Goal: Task Accomplishment & Management: Use online tool/utility

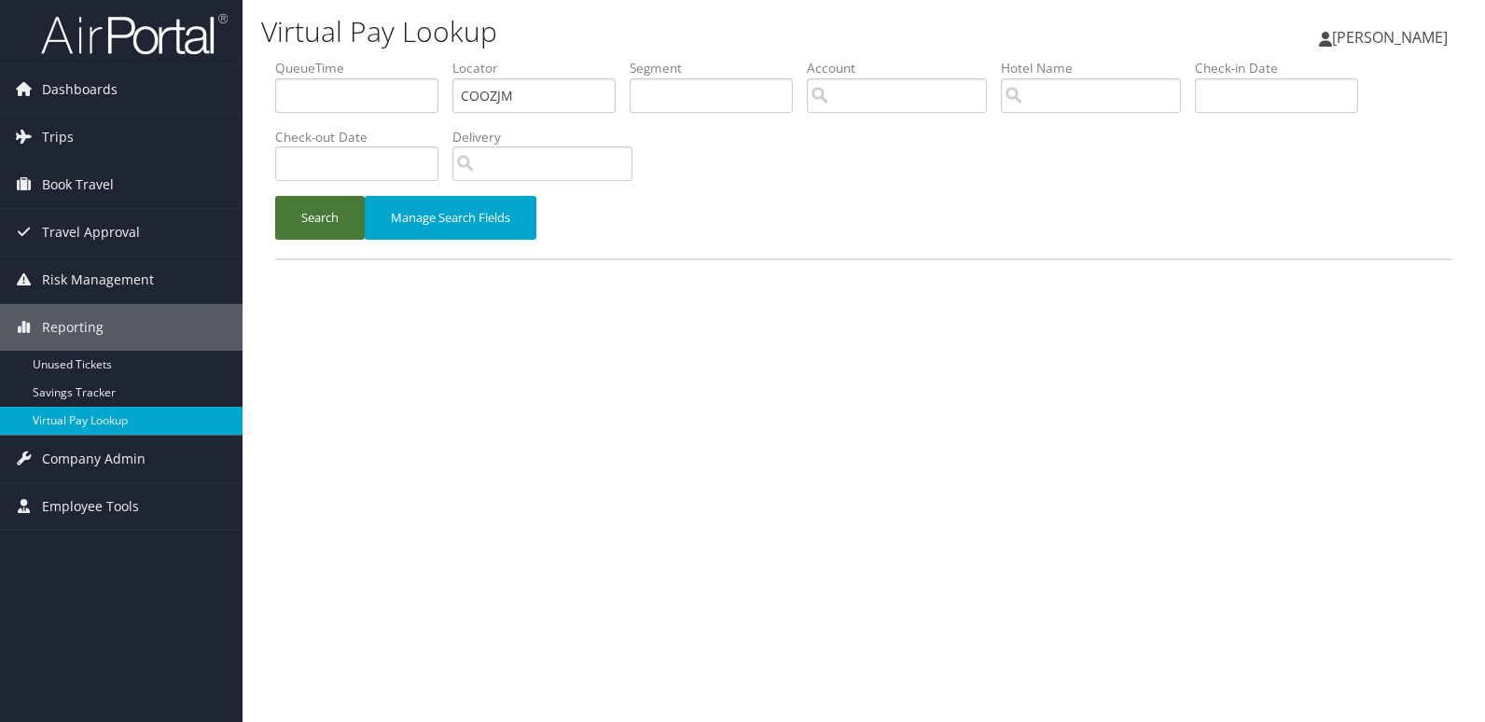
click at [299, 216] on button "Search" at bounding box center [320, 218] width 90 height 44
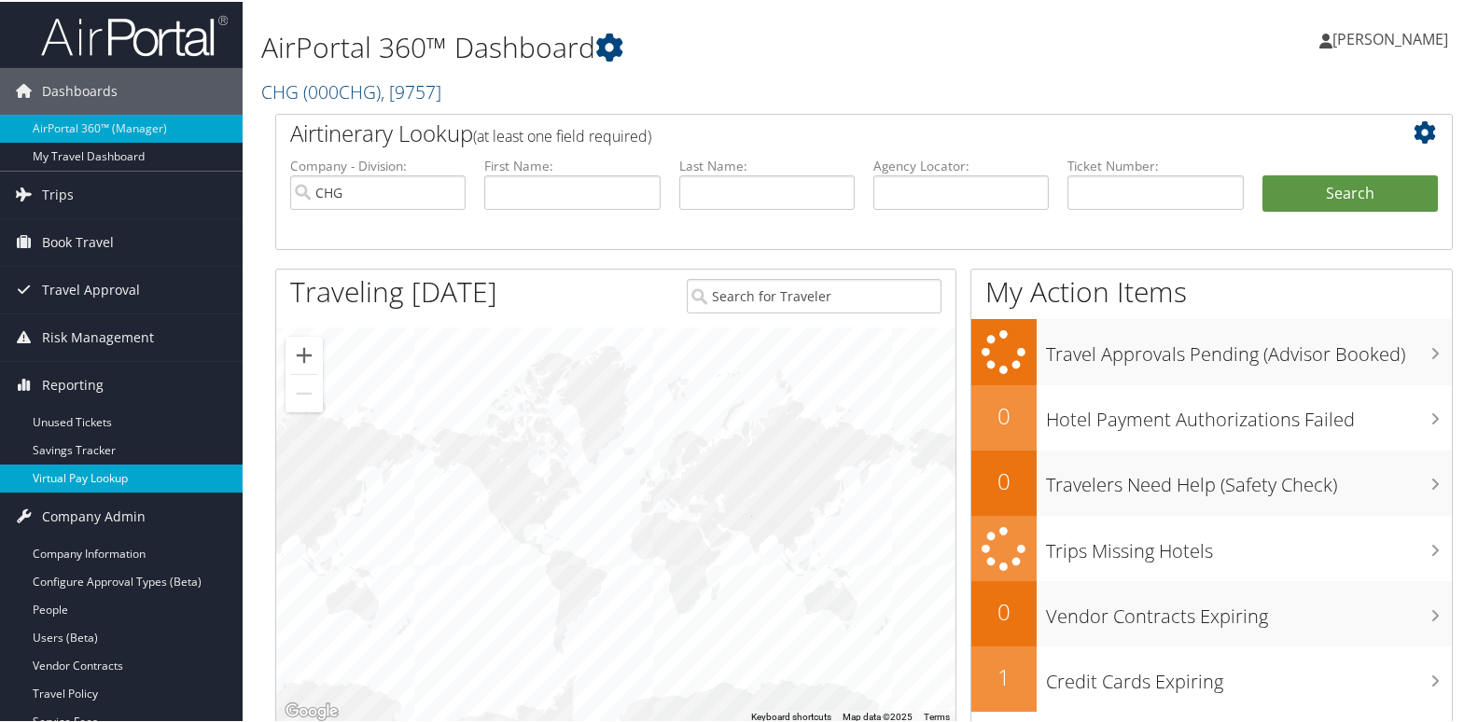
click at [47, 470] on link "Virtual Pay Lookup" at bounding box center [121, 477] width 243 height 28
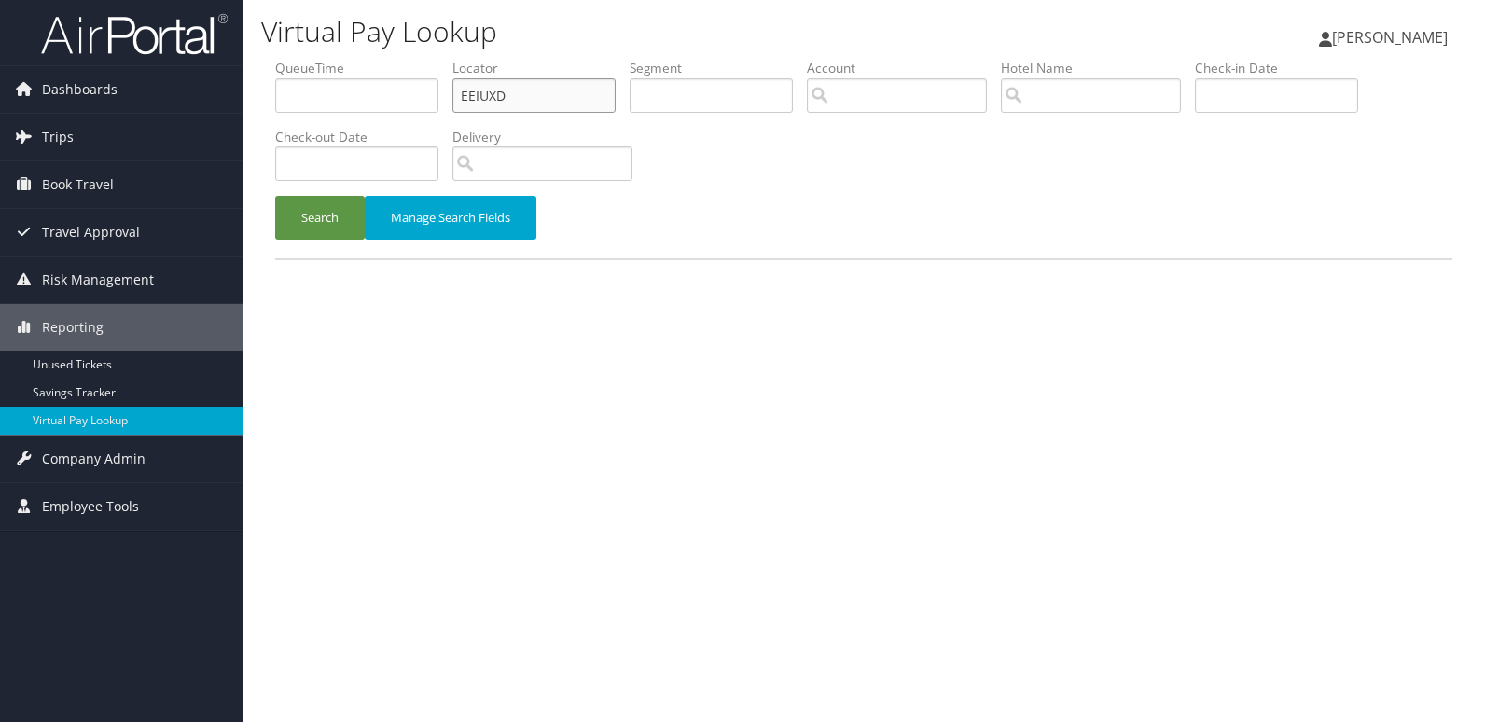
drag, startPoint x: 511, startPoint y: 91, endPoint x: 318, endPoint y: 98, distance: 193.3
click at [319, 59] on ul "QueueTime Locator EEIUXD Segment Account Traveler Hotel Name Check-in Date Chec…" at bounding box center [863, 59] width 1177 height 0
paste input "LJMPPP"
type input "LJMPPP"
click at [275, 196] on button "Search" at bounding box center [320, 218] width 90 height 44
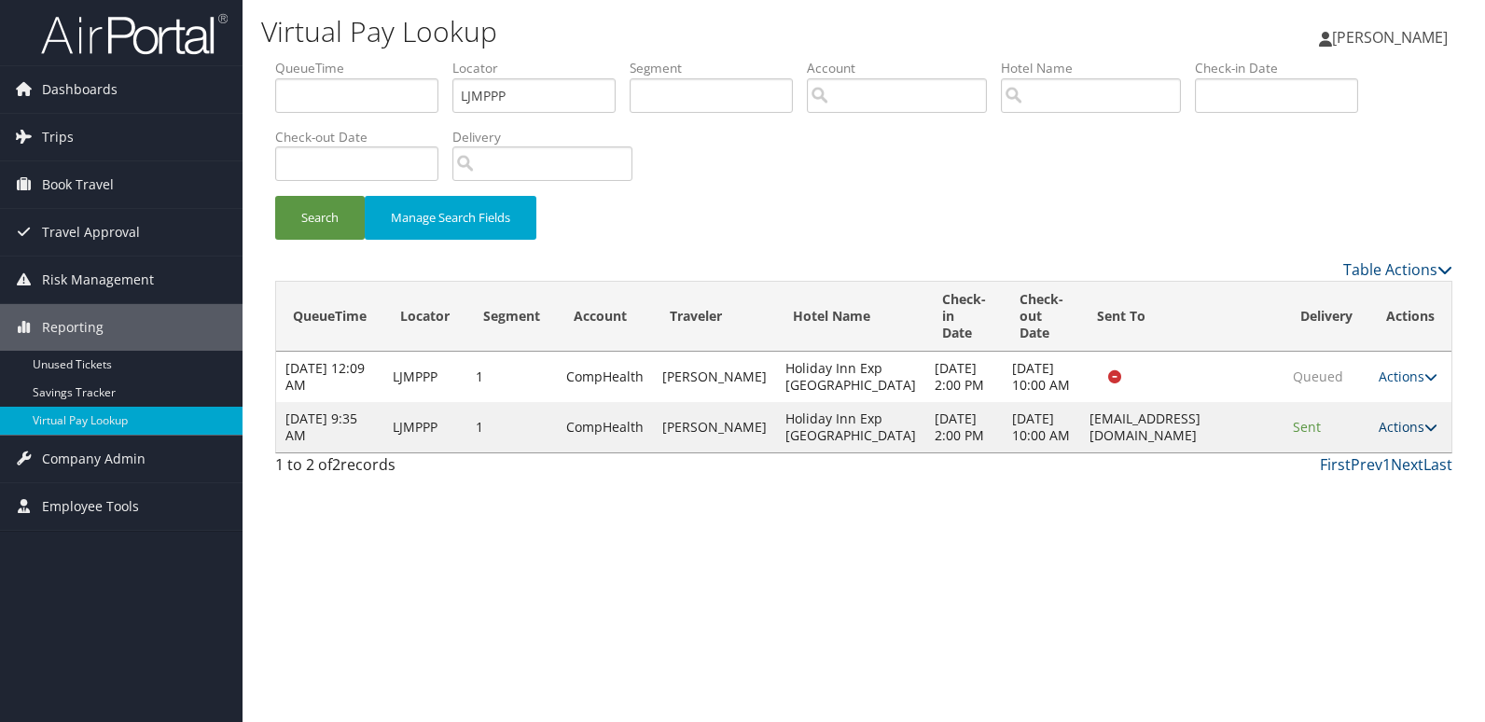
click at [1405, 436] on link "Actions" at bounding box center [1408, 427] width 59 height 18
click at [1329, 561] on icon at bounding box center [1332, 561] width 17 height 13
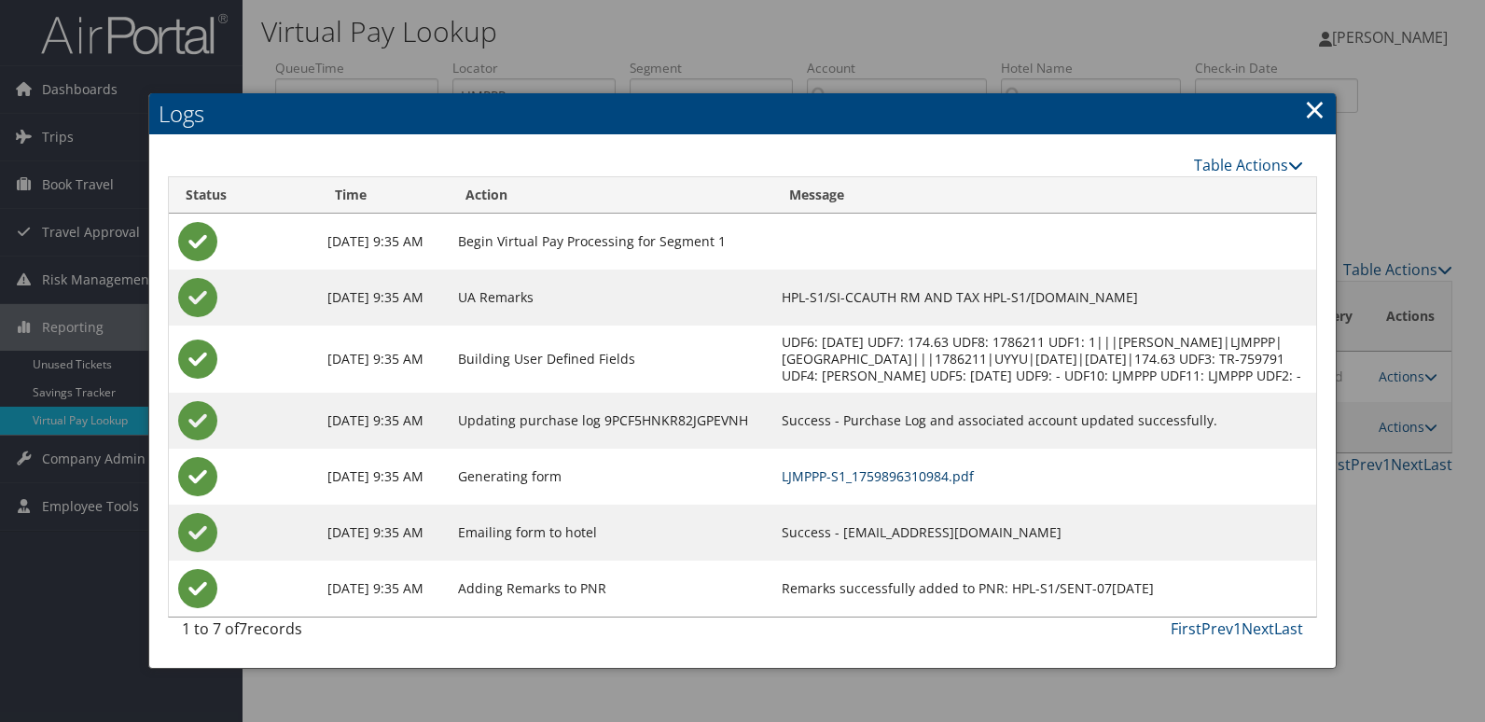
click at [864, 473] on link "LJMPPP-S1_1759896310984.pdf" at bounding box center [878, 476] width 192 height 18
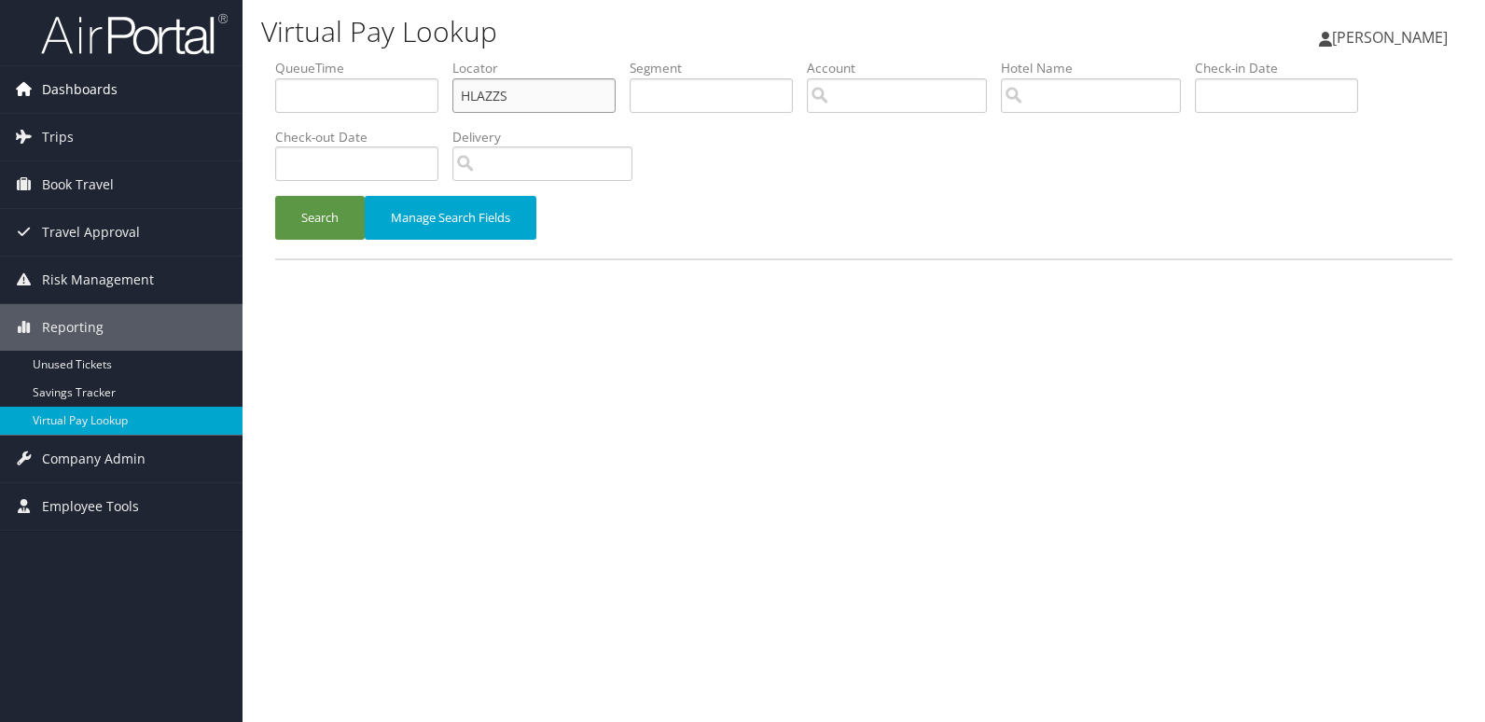
drag, startPoint x: 0, startPoint y: 0, endPoint x: 231, endPoint y: 98, distance: 251.3
click at [231, 98] on div "Dashboards AirPortal 360™ (Manager) My Travel Dashboard Trips Airtinerary® Look…" at bounding box center [742, 361] width 1485 height 722
paste input "SPMAQE"
type input "SPMAQE"
click at [325, 223] on button "Search" at bounding box center [320, 218] width 90 height 44
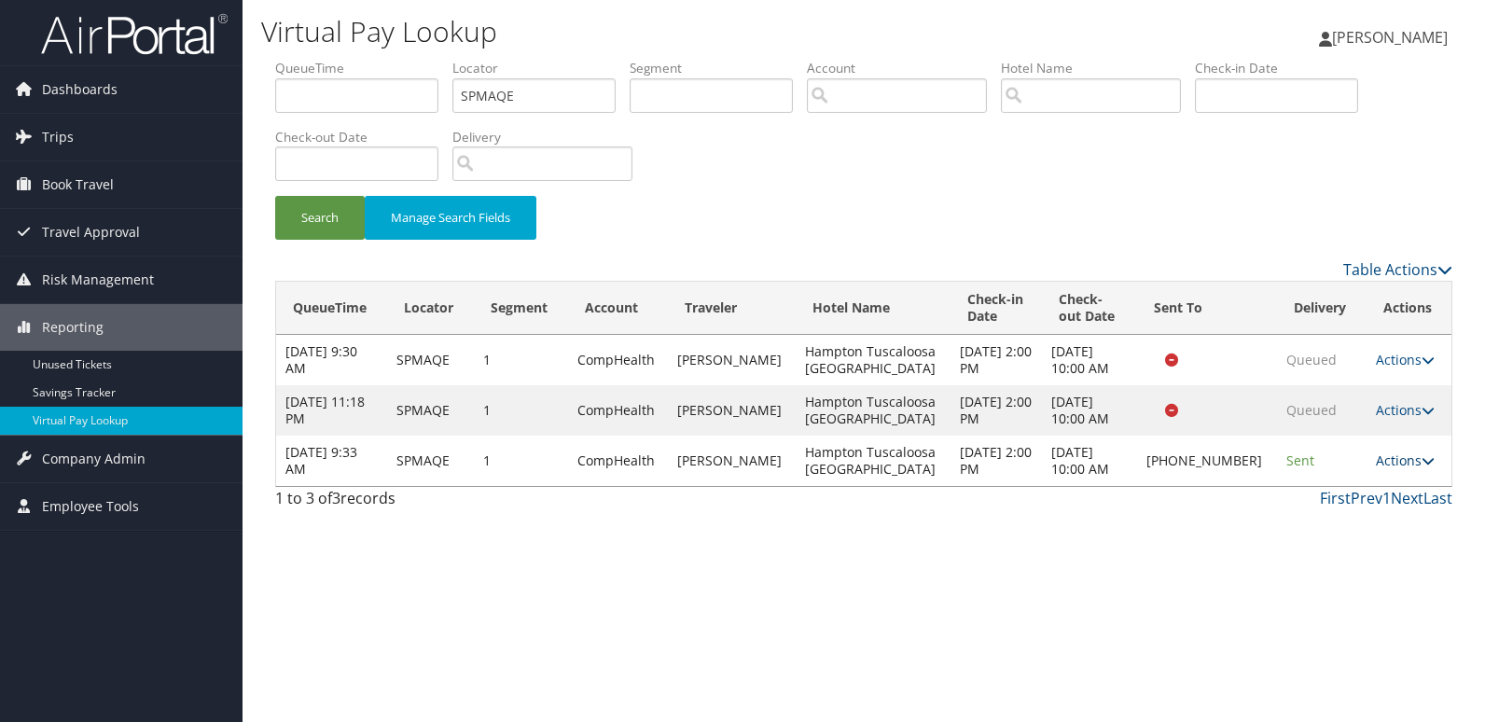
click at [1401, 461] on link "Actions" at bounding box center [1405, 461] width 59 height 18
click at [1333, 511] on link "Logs" at bounding box center [1340, 520] width 160 height 32
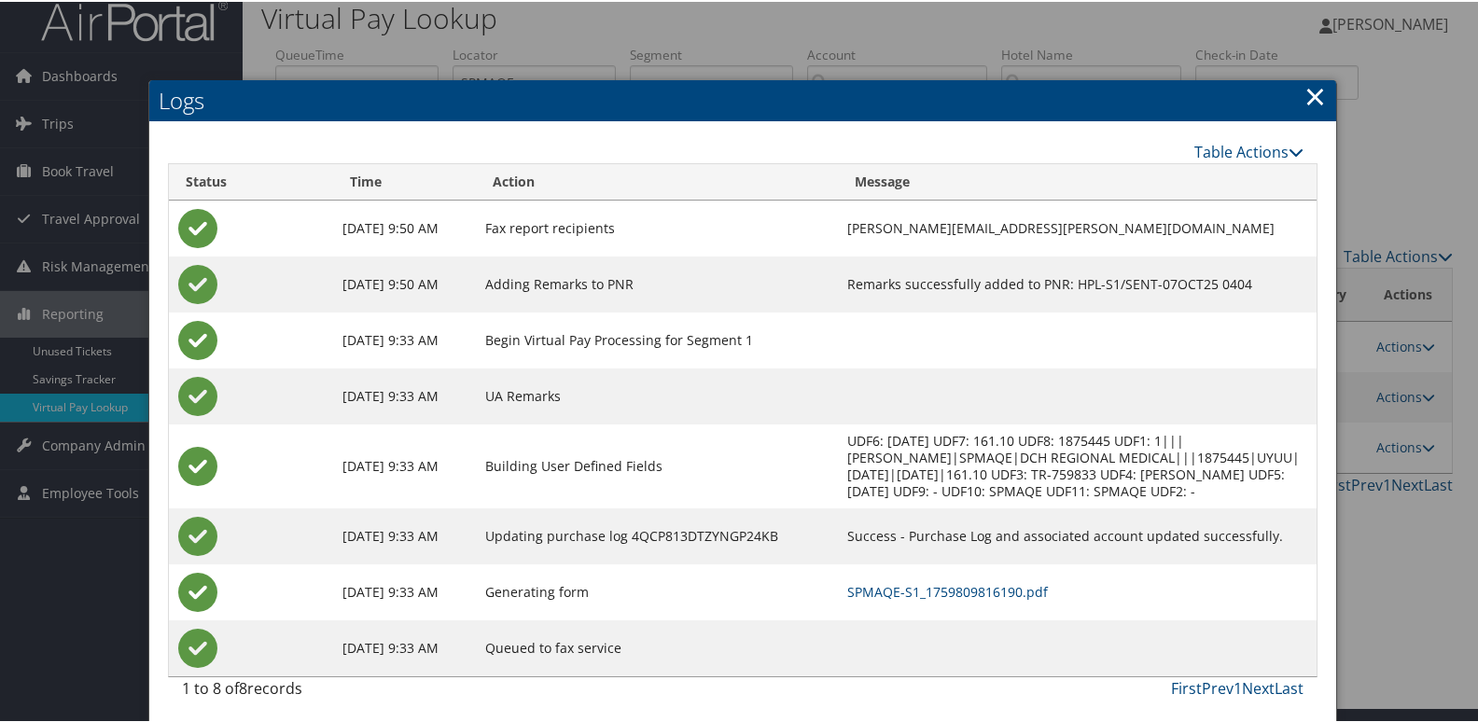
scroll to position [20, 0]
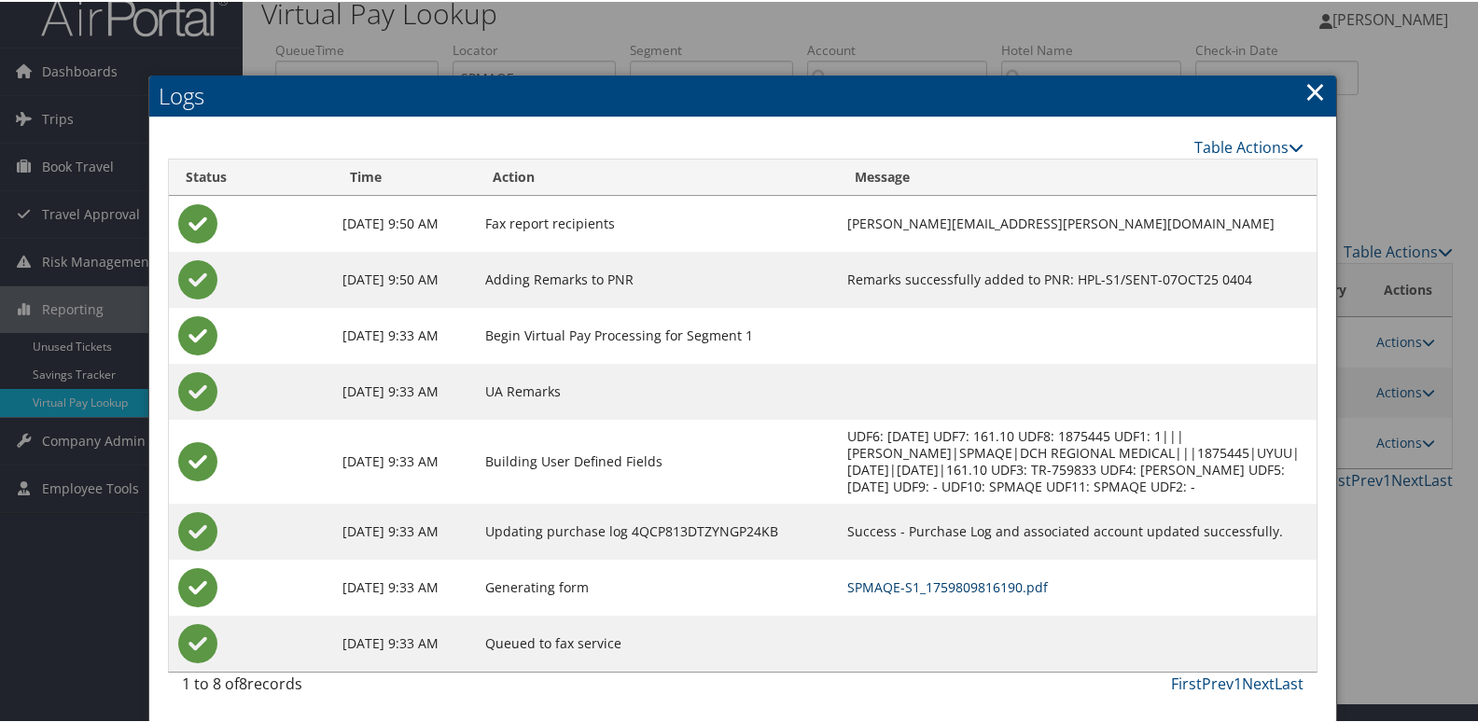
click at [961, 582] on link "SPMAQE-S1_1759809816190.pdf" at bounding box center [947, 586] width 201 height 18
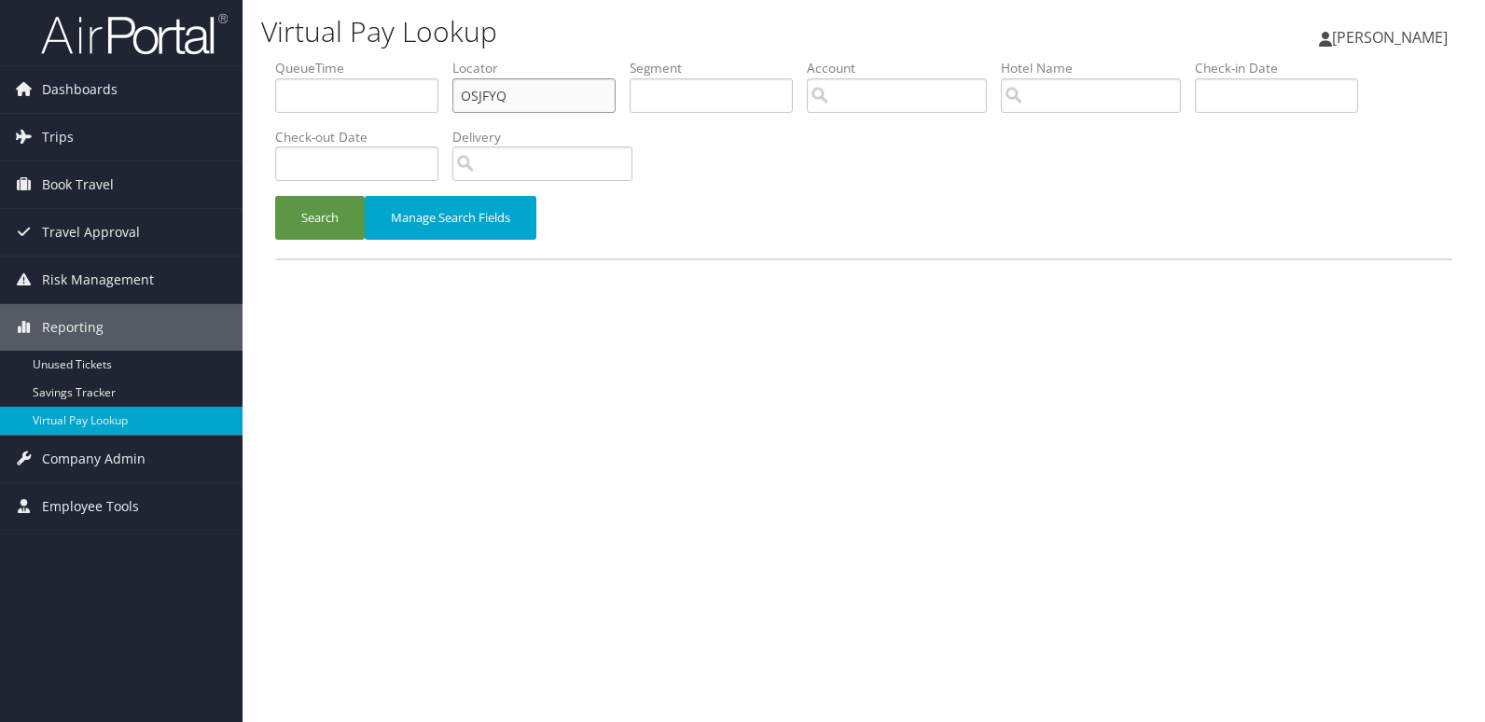
drag, startPoint x: 505, startPoint y: 106, endPoint x: 285, endPoint y: 130, distance: 221.4
click at [285, 59] on ul "QueueTime Locator OSJFYQ Segment Account Traveler Hotel Name Check-in Date Chec…" at bounding box center [863, 59] width 1177 height 0
paste input "SPMAQE"
type input "SPMAQE"
click at [275, 196] on button "Search" at bounding box center [320, 218] width 90 height 44
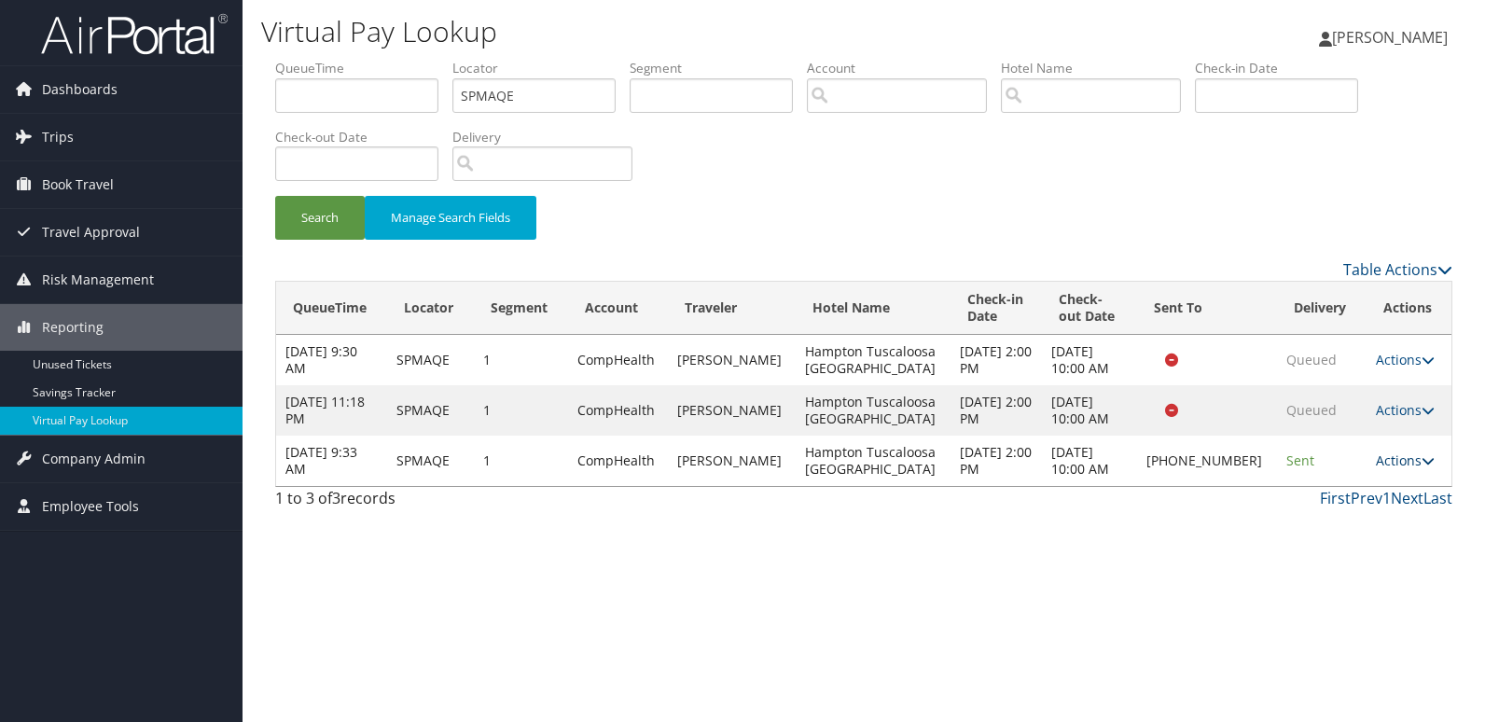
click at [1389, 466] on link "Actions" at bounding box center [1405, 461] width 59 height 18
click at [1312, 521] on link "Logs" at bounding box center [1340, 520] width 160 height 32
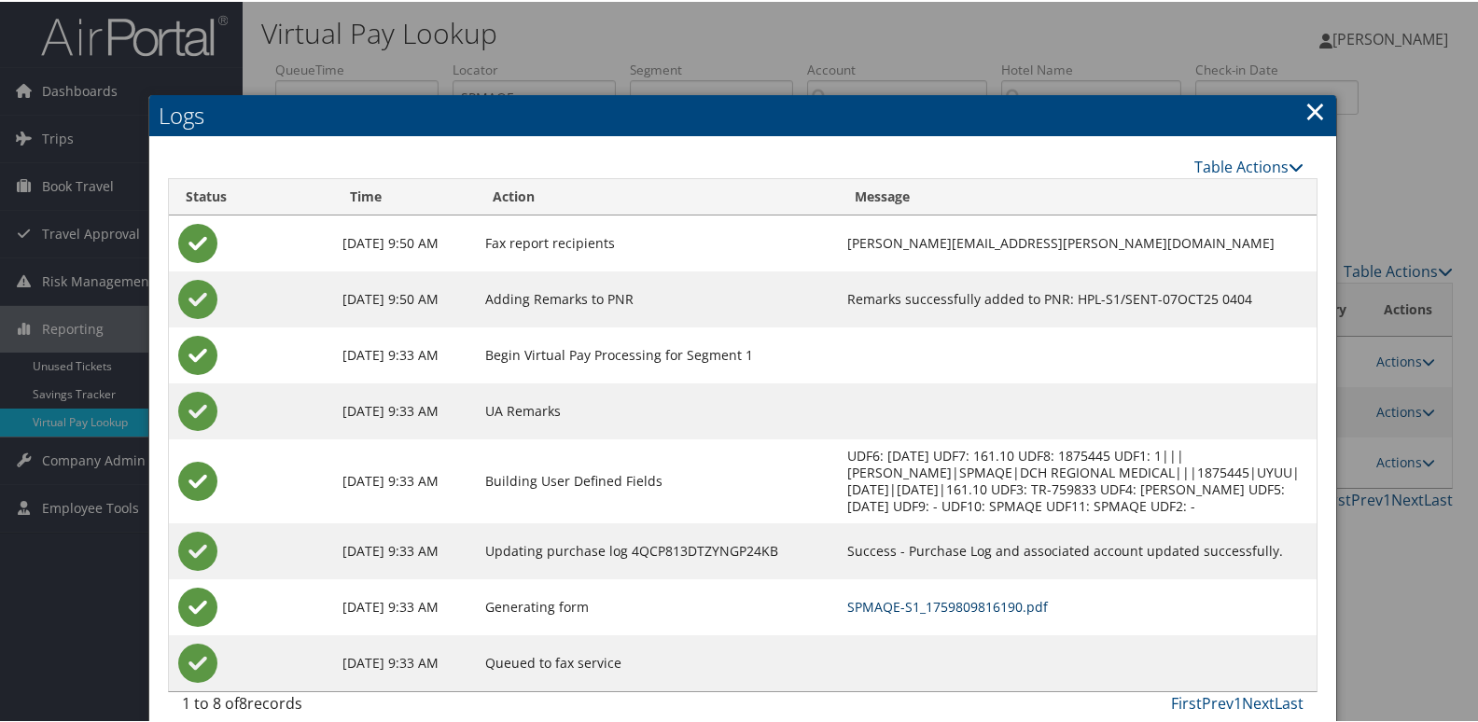
click at [926, 603] on link "SPMAQE-S1_1759809816190.pdf" at bounding box center [947, 605] width 201 height 18
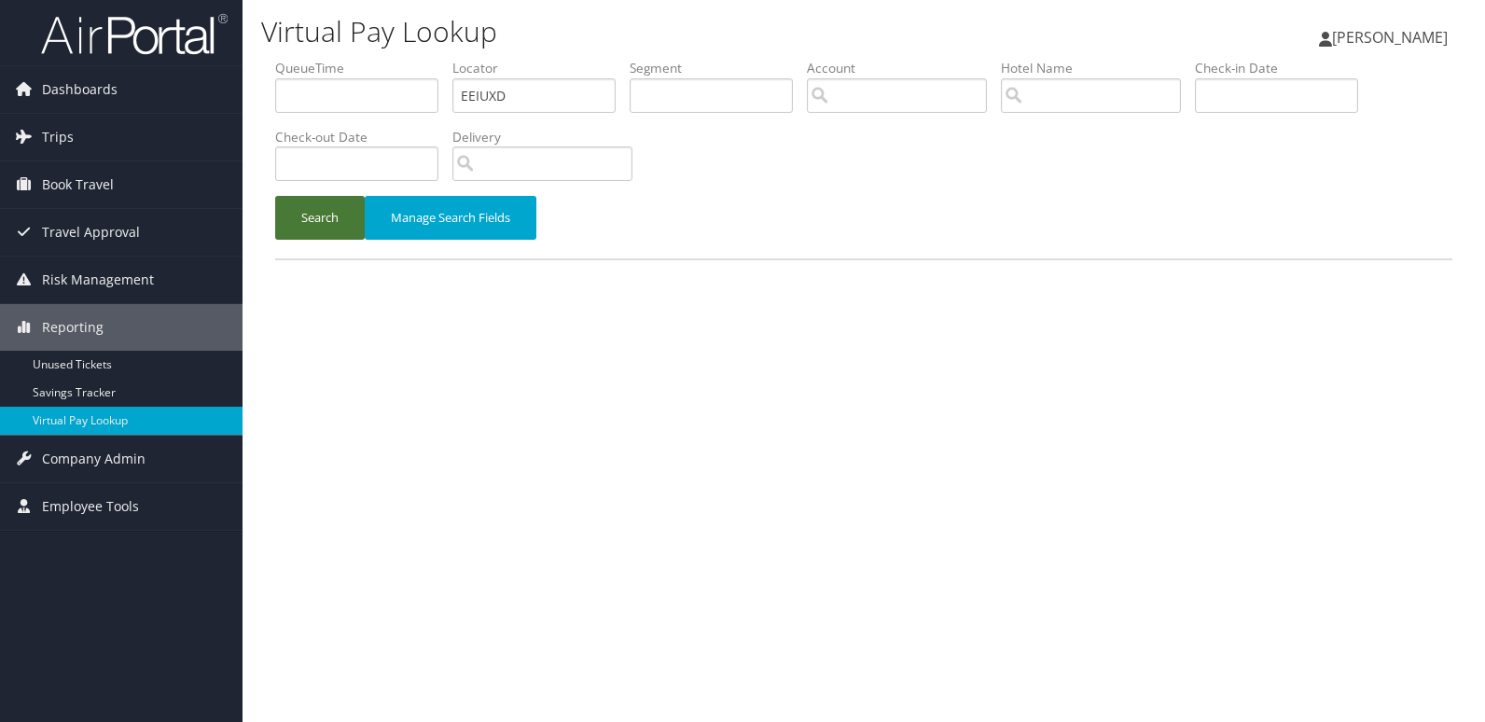
click at [313, 237] on button "Search" at bounding box center [320, 218] width 90 height 44
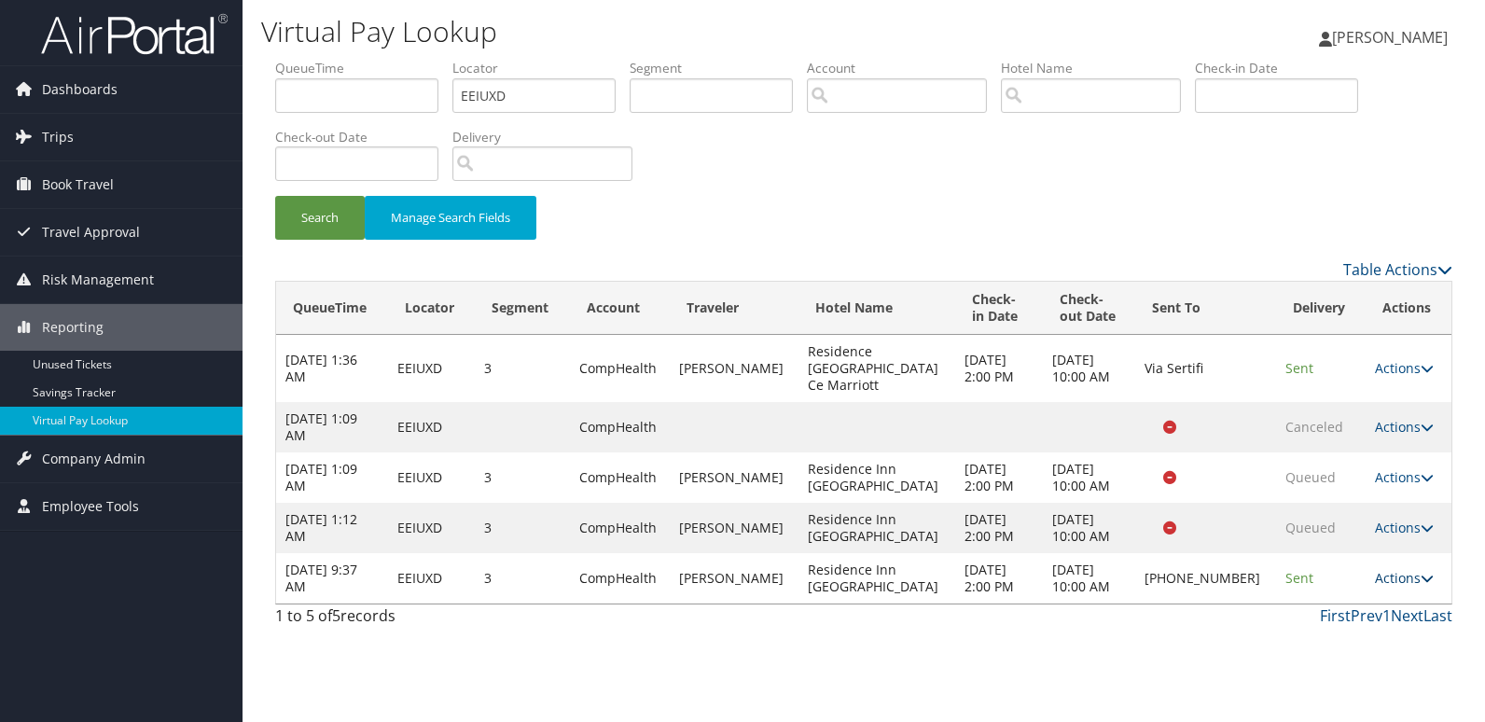
click at [1398, 569] on link "Actions" at bounding box center [1404, 578] width 59 height 18
click at [1323, 590] on link "Resend" at bounding box center [1339, 589] width 160 height 32
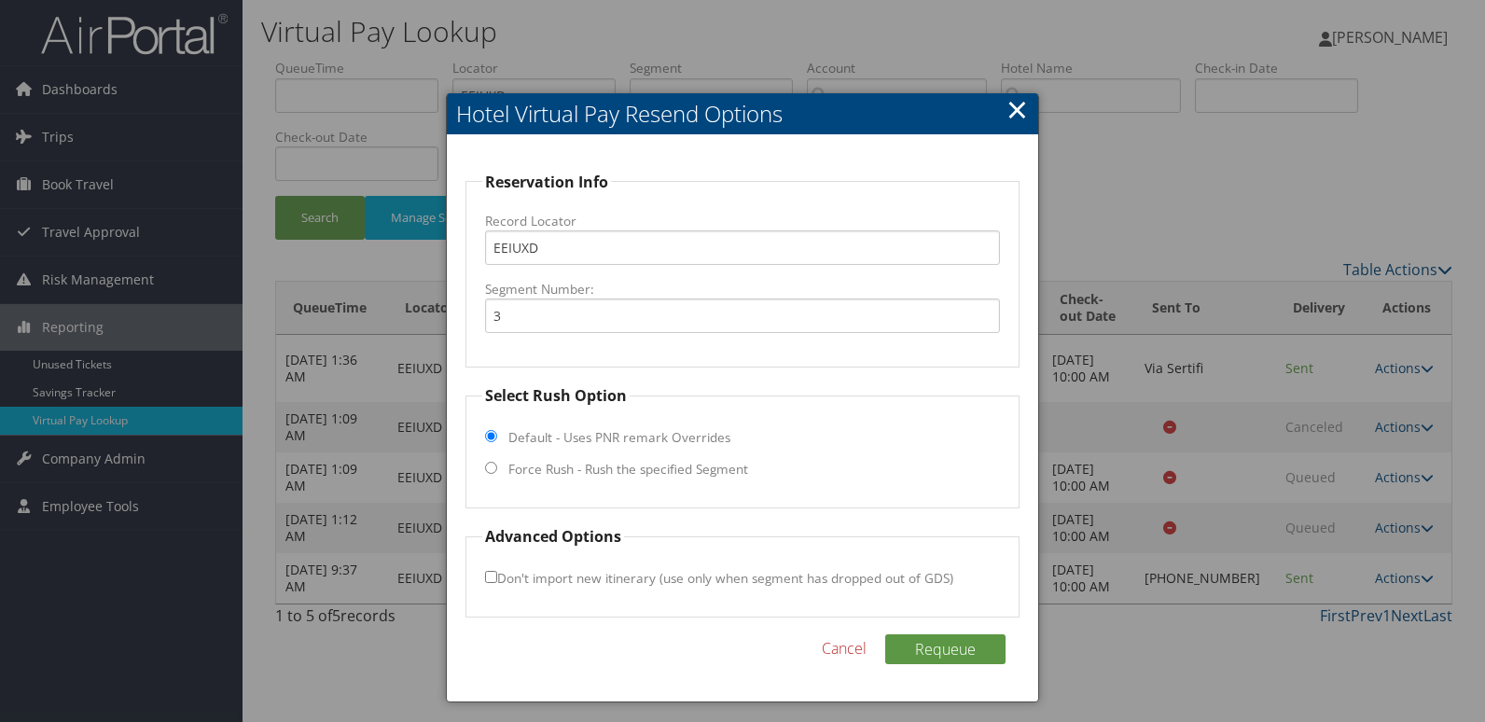
click at [1013, 112] on link "×" at bounding box center [1017, 109] width 21 height 37
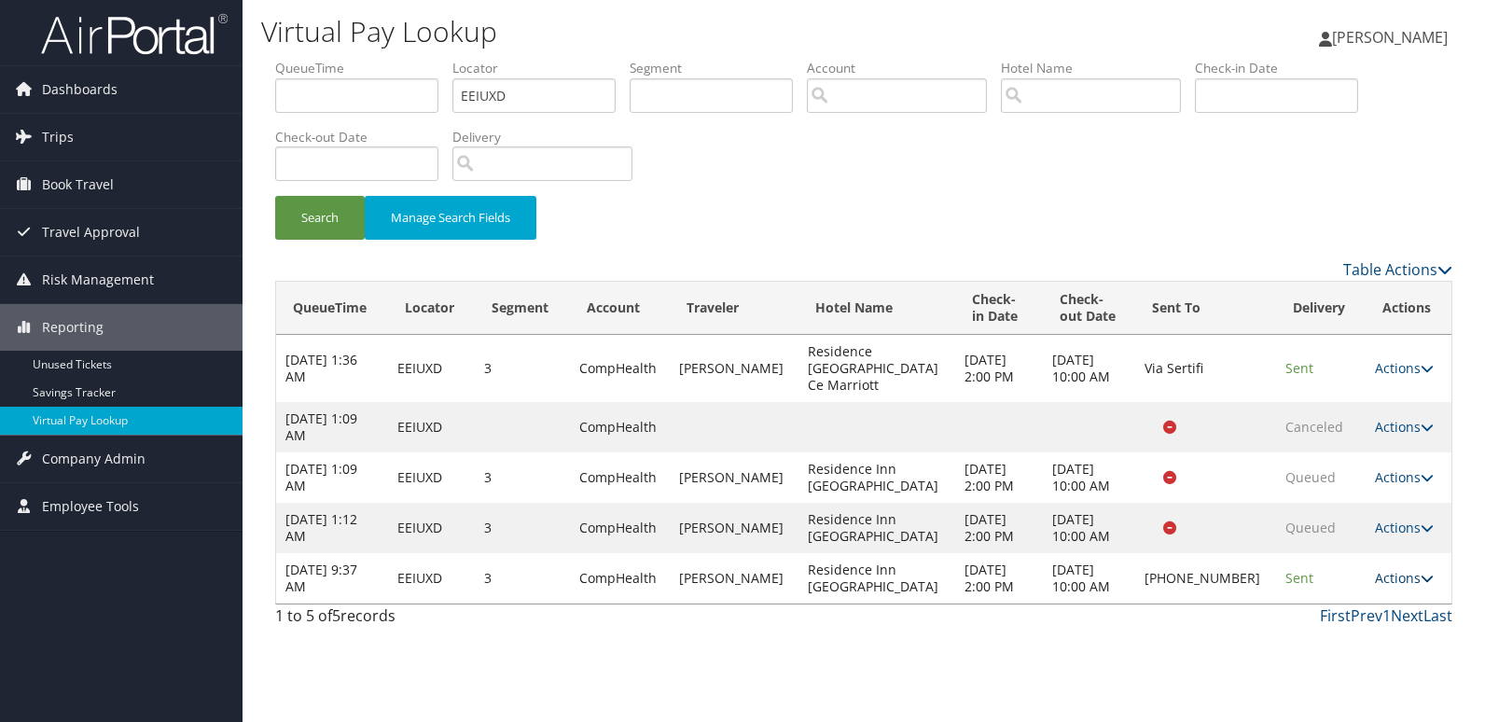
click at [1375, 569] on link "Actions" at bounding box center [1404, 578] width 59 height 18
click at [1317, 613] on link "Logs" at bounding box center [1339, 621] width 160 height 32
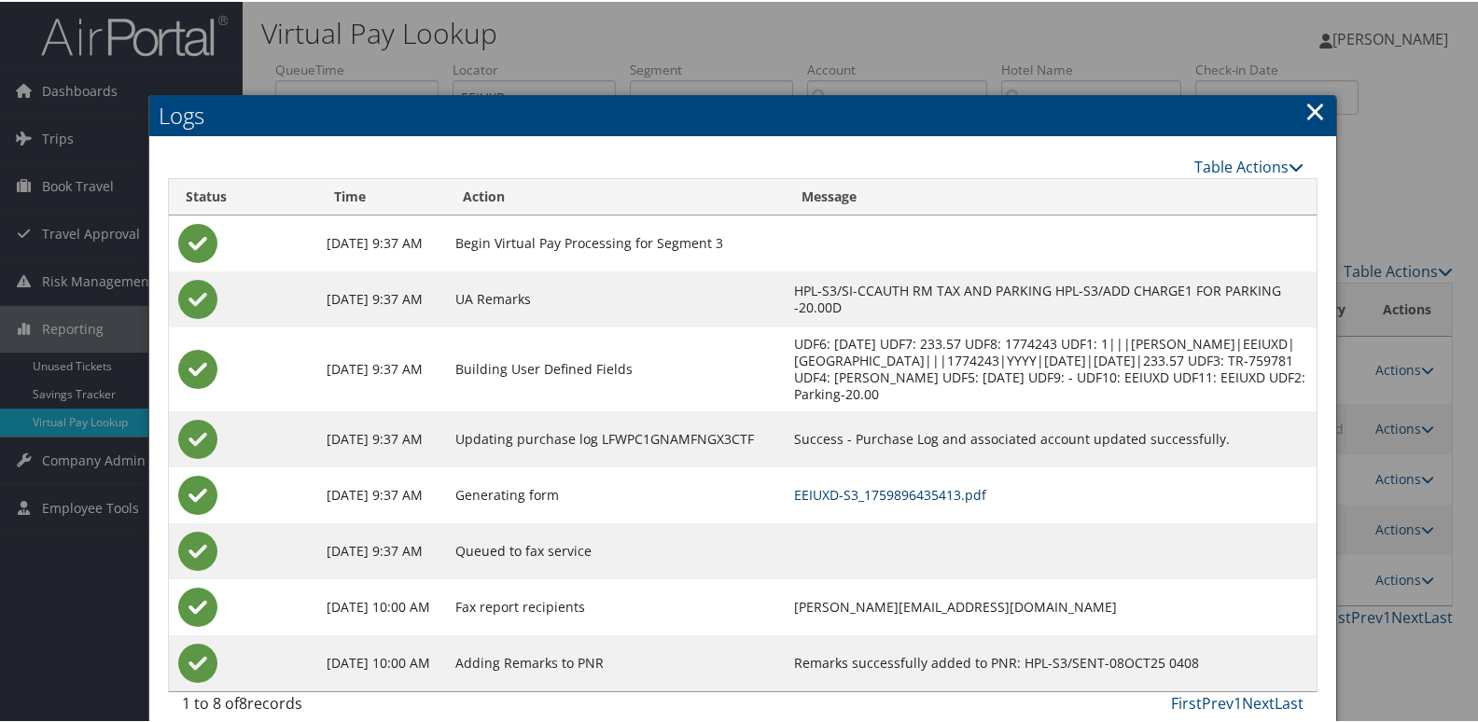
click at [912, 502] on link "EEIUXD-S3_1759896435413.pdf" at bounding box center [890, 493] width 192 height 18
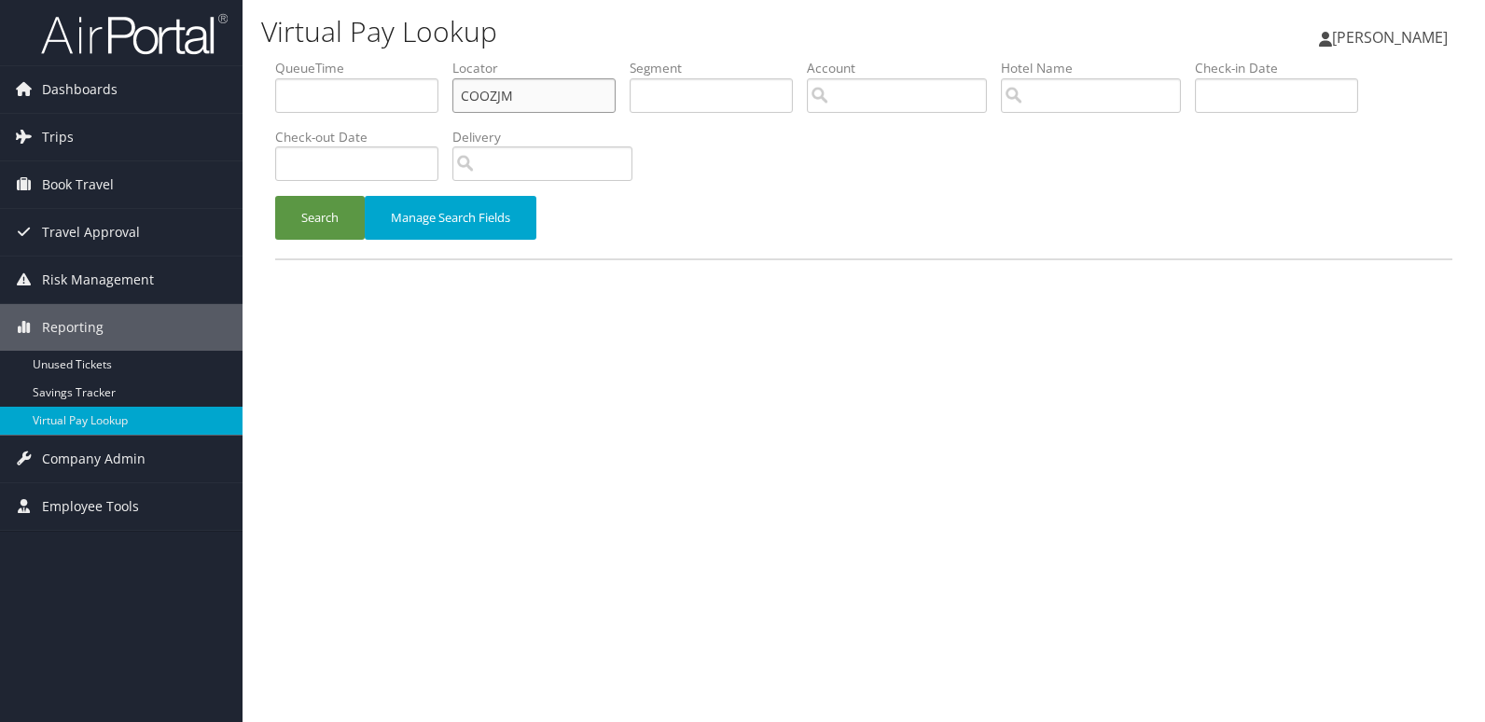
drag, startPoint x: 528, startPoint y: 80, endPoint x: 318, endPoint y: 93, distance: 210.3
click at [318, 59] on ul "QueueTime Locator COOZJM Segment Account Traveler Hotel Name Check-in Date Chec…" at bounding box center [863, 59] width 1177 height 0
paste input "KEIKTI"
click at [275, 196] on button "Search" at bounding box center [320, 218] width 90 height 44
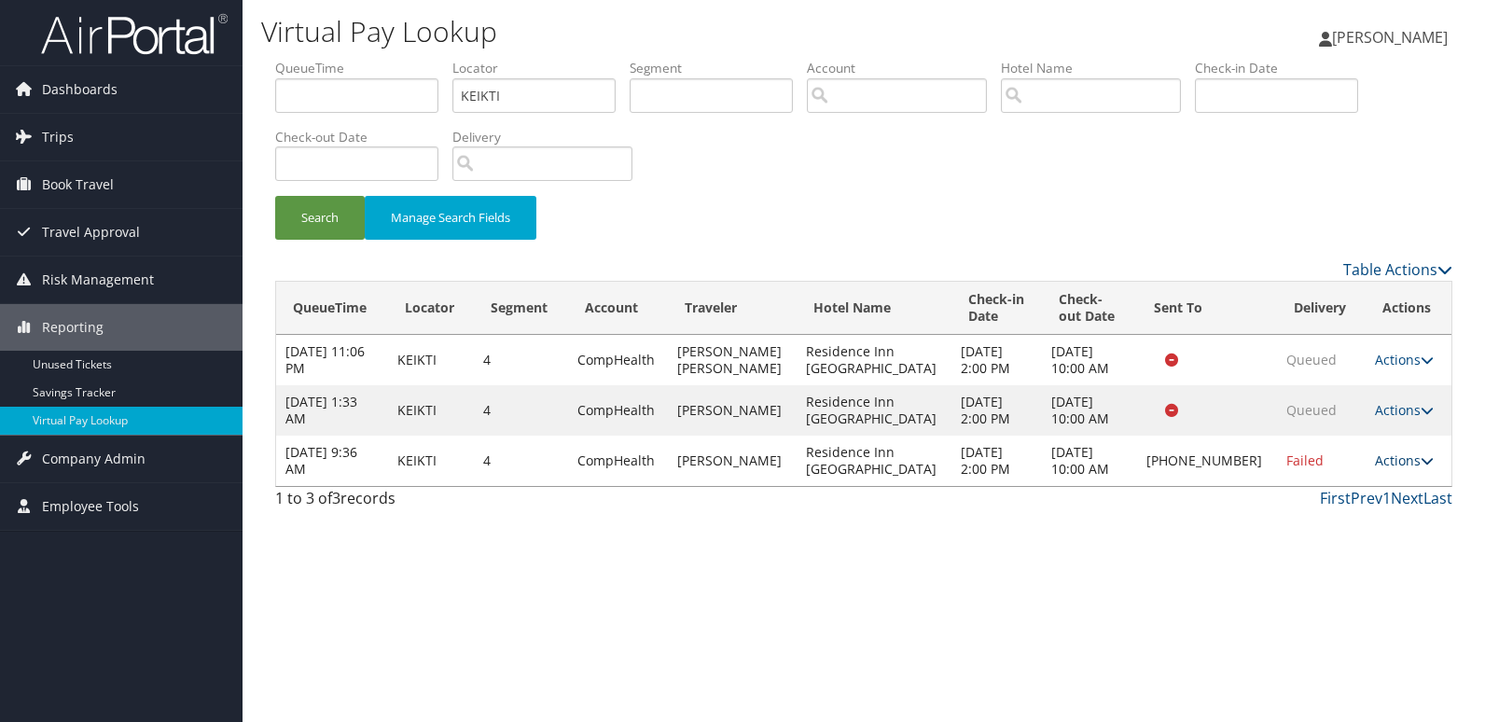
click at [1384, 466] on link "Actions" at bounding box center [1404, 461] width 59 height 18
click at [1344, 536] on link "Delivery Information" at bounding box center [1339, 552] width 160 height 32
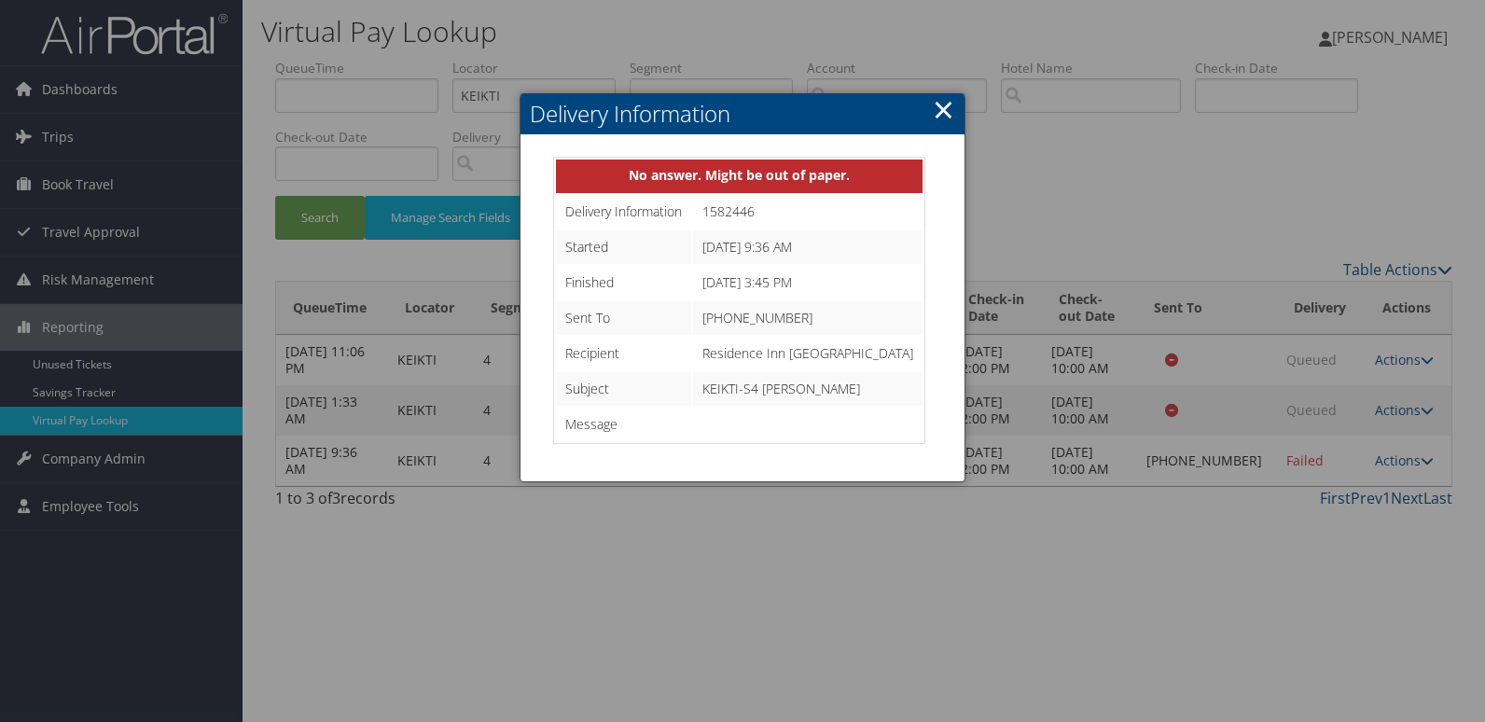
click at [1036, 222] on div at bounding box center [742, 361] width 1485 height 722
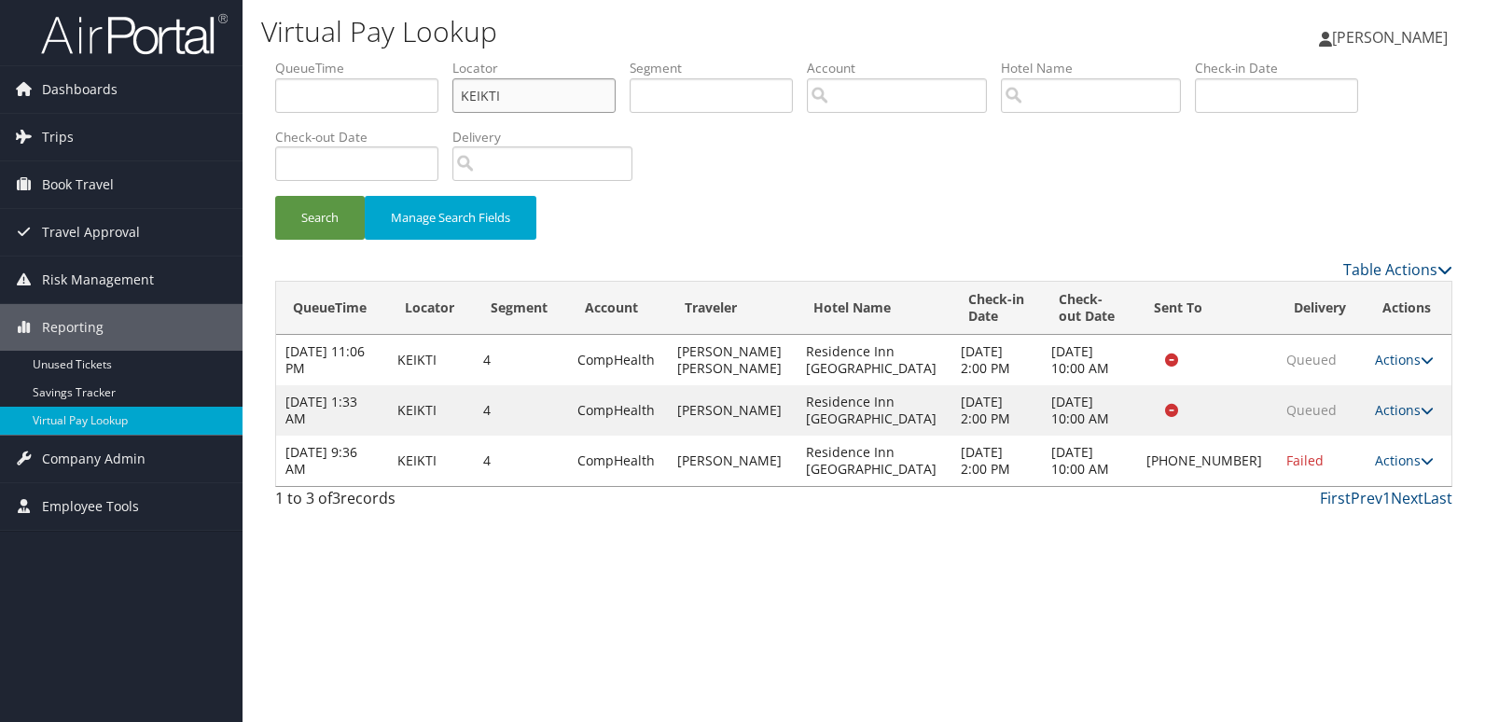
drag, startPoint x: 484, startPoint y: 105, endPoint x: 338, endPoint y: 104, distance: 146.5
click at [339, 59] on ul "QueueTime Locator KEIKTI Segment Account Traveler Hotel Name Check-in Date Chec…" at bounding box center [863, 59] width 1177 height 0
paste input "HTFOLV"
type input "HTFOLV"
click at [308, 232] on button "Search" at bounding box center [320, 218] width 90 height 44
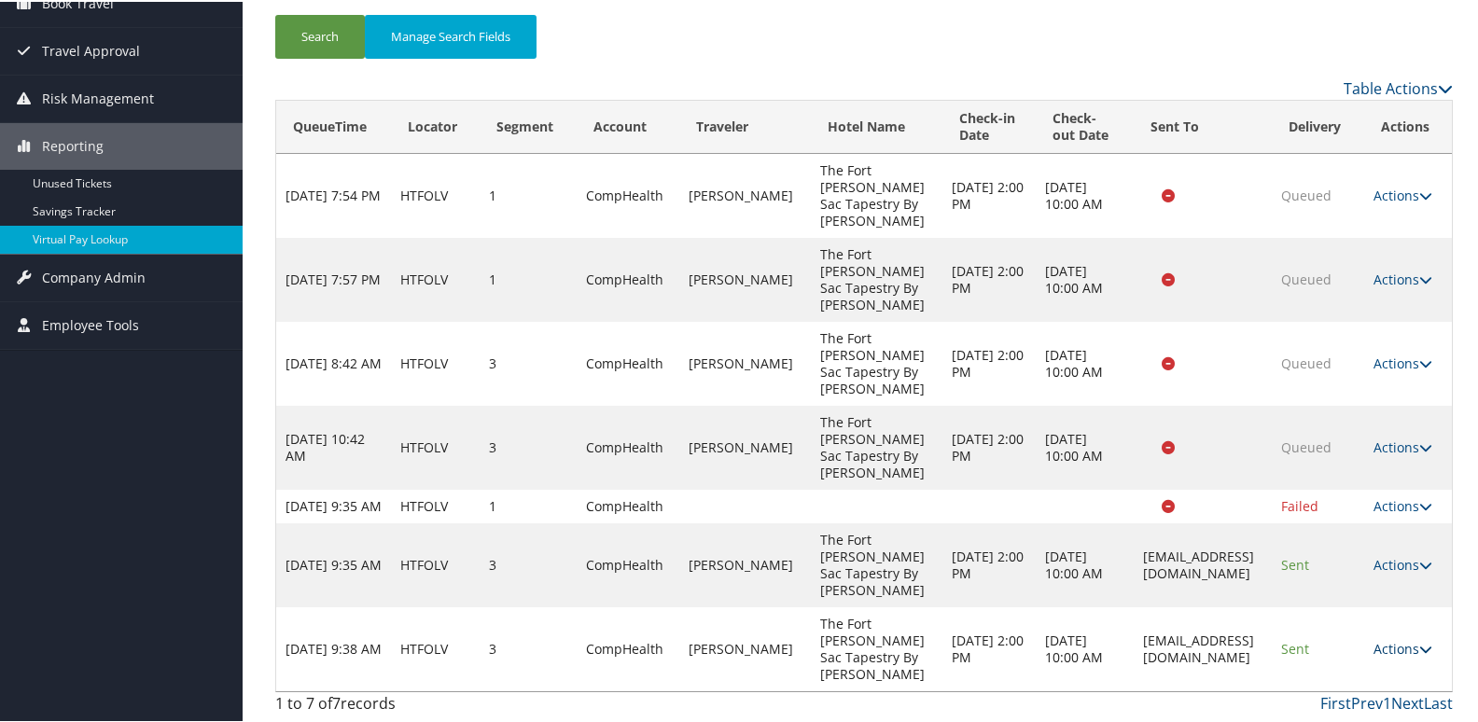
click at [1393, 644] on link "Actions" at bounding box center [1402, 647] width 59 height 18
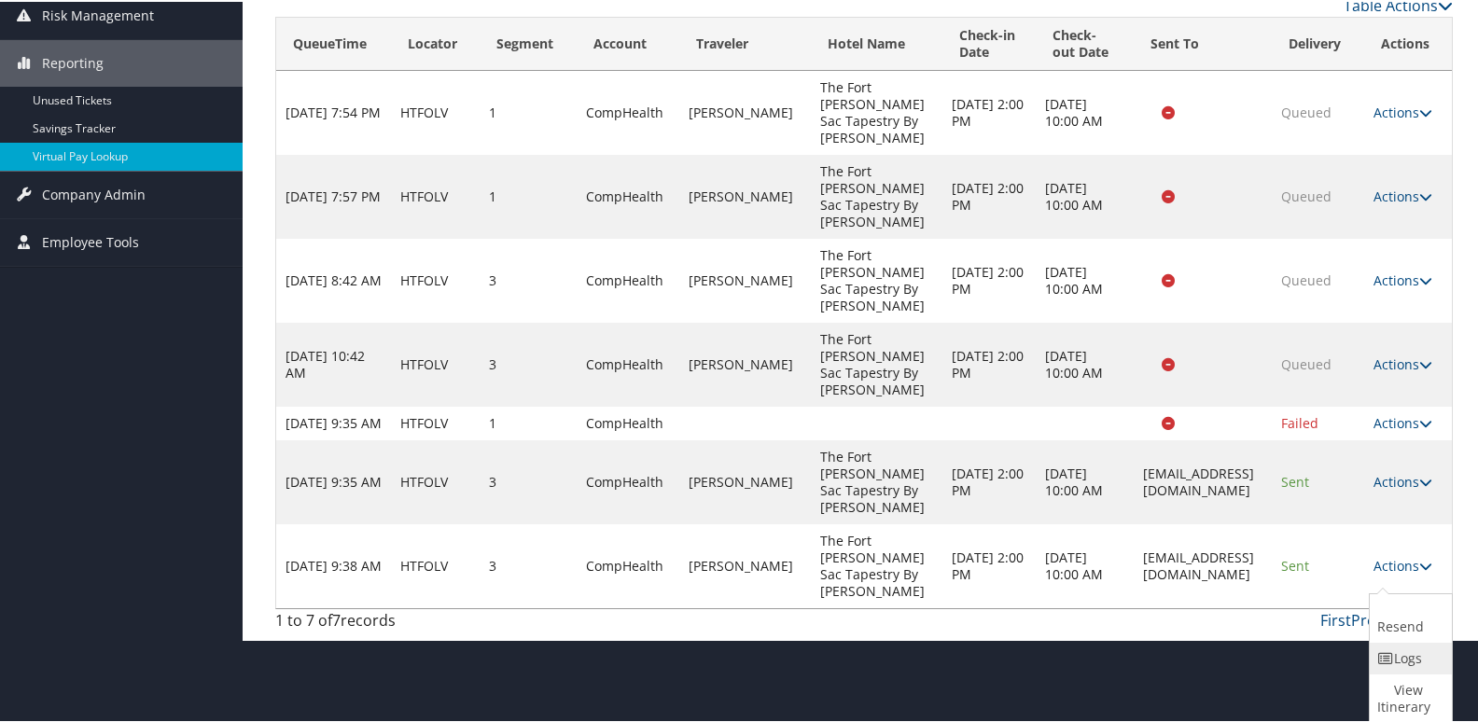
click at [1380, 660] on icon at bounding box center [1385, 656] width 17 height 13
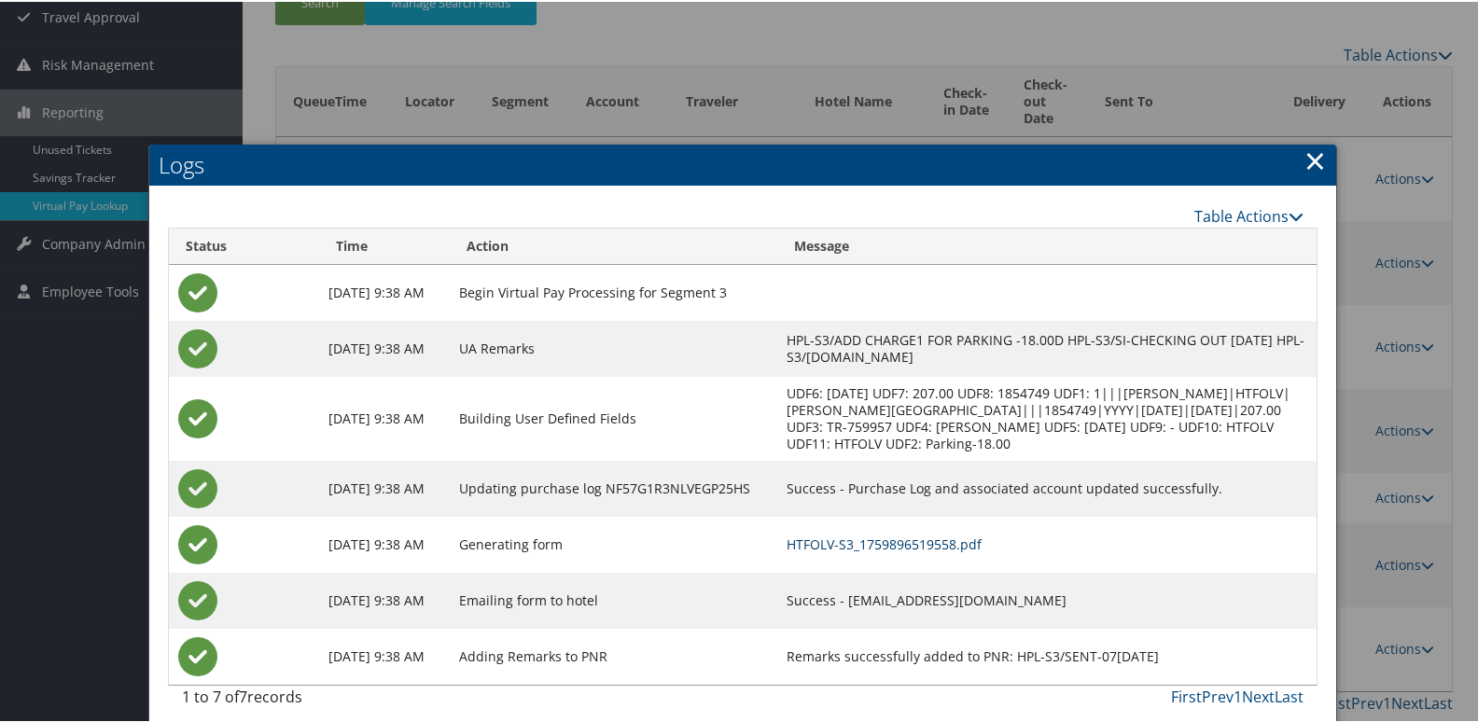
drag, startPoint x: 997, startPoint y: 564, endPoint x: 1013, endPoint y: 560, distance: 16.5
click at [982, 551] on link "HTFOLV-S3_1759896519558.pdf" at bounding box center [884, 543] width 195 height 18
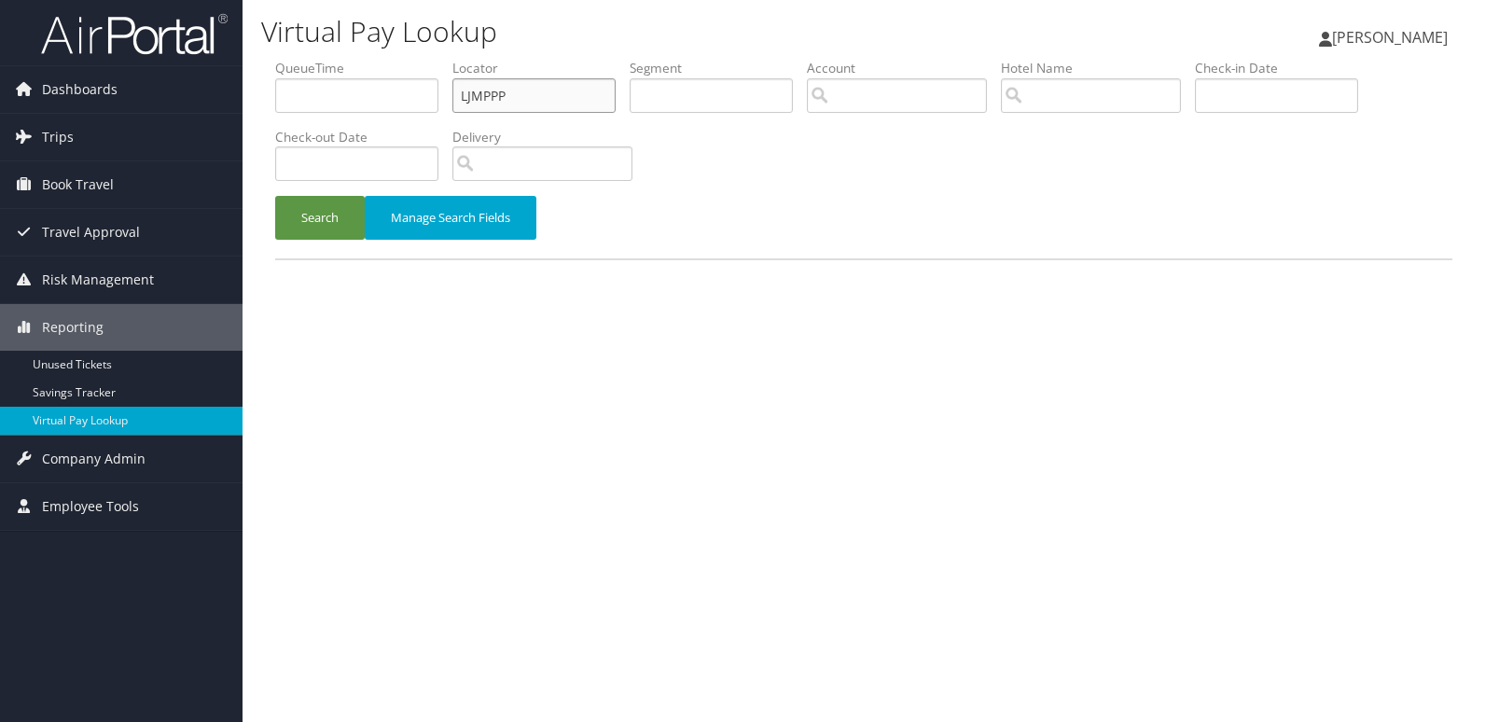
drag, startPoint x: 523, startPoint y: 103, endPoint x: 370, endPoint y: 100, distance: 153.0
click at [373, 59] on ul "QueueTime Locator LJMPPP Segment Account Traveler Hotel Name Check-in Date Chec…" at bounding box center [863, 59] width 1177 height 0
paste input "KEIKTI"
click at [275, 196] on button "Search" at bounding box center [320, 218] width 90 height 44
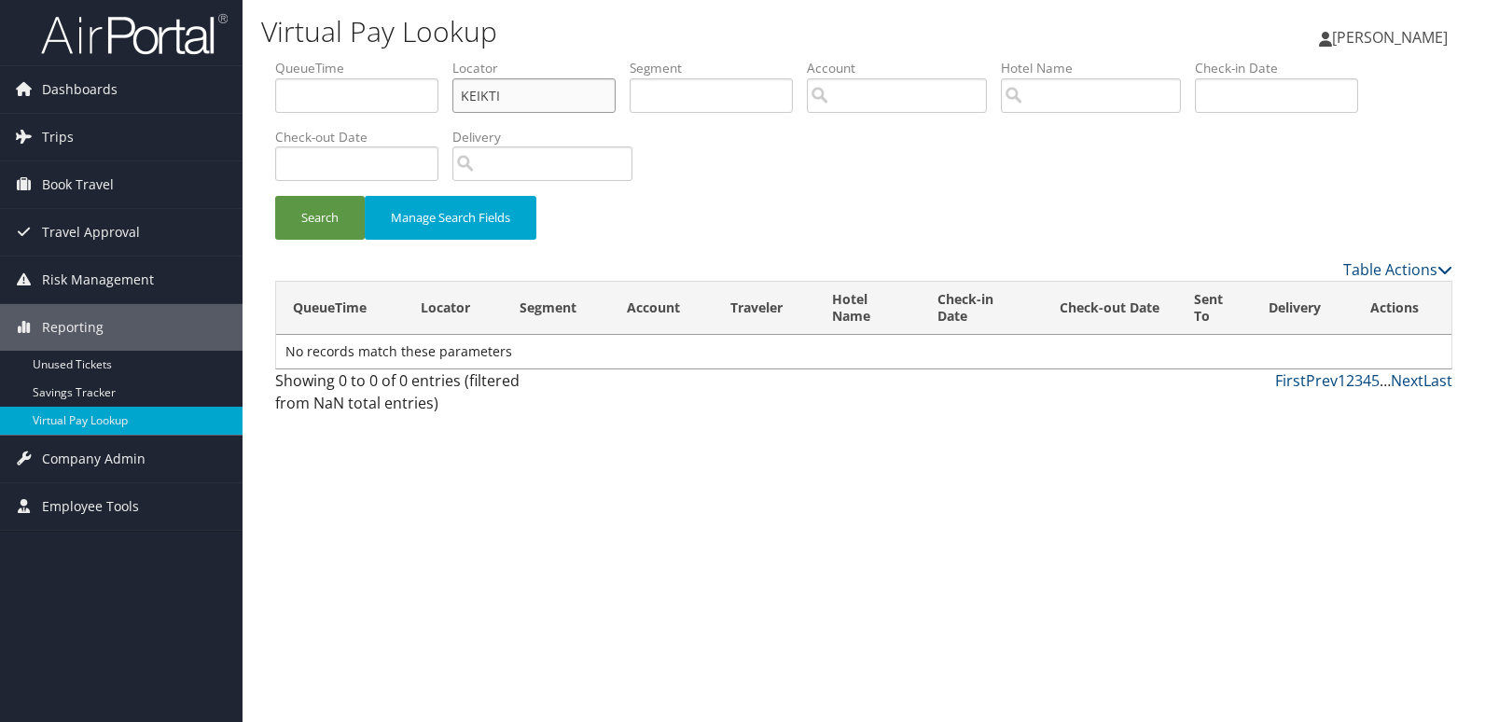
click at [540, 101] on input "KEIKTI" at bounding box center [534, 95] width 163 height 35
type input "KEIKTI"
click at [275, 196] on button "Search" at bounding box center [320, 218] width 90 height 44
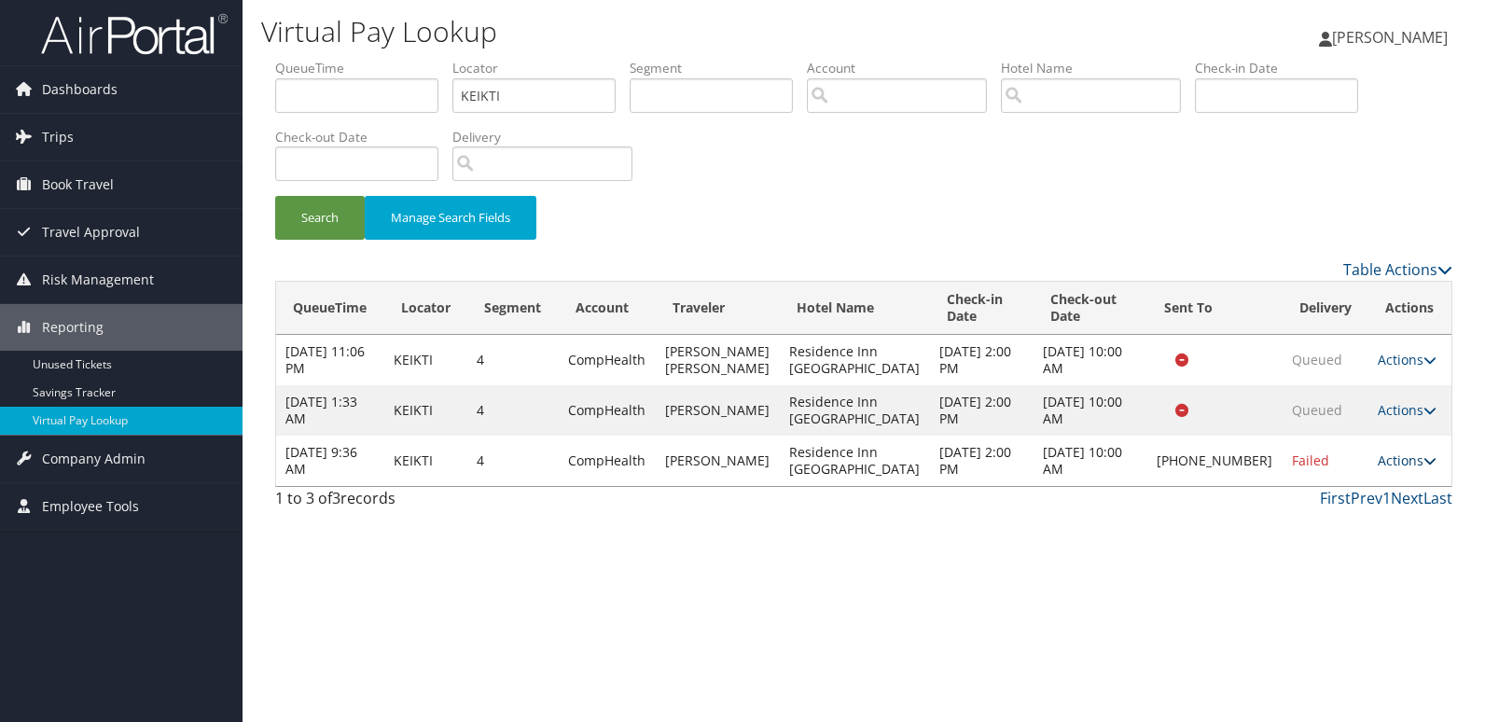
click at [1378, 469] on link "Actions" at bounding box center [1407, 461] width 59 height 18
click at [1325, 552] on link "Logs" at bounding box center [1340, 562] width 160 height 32
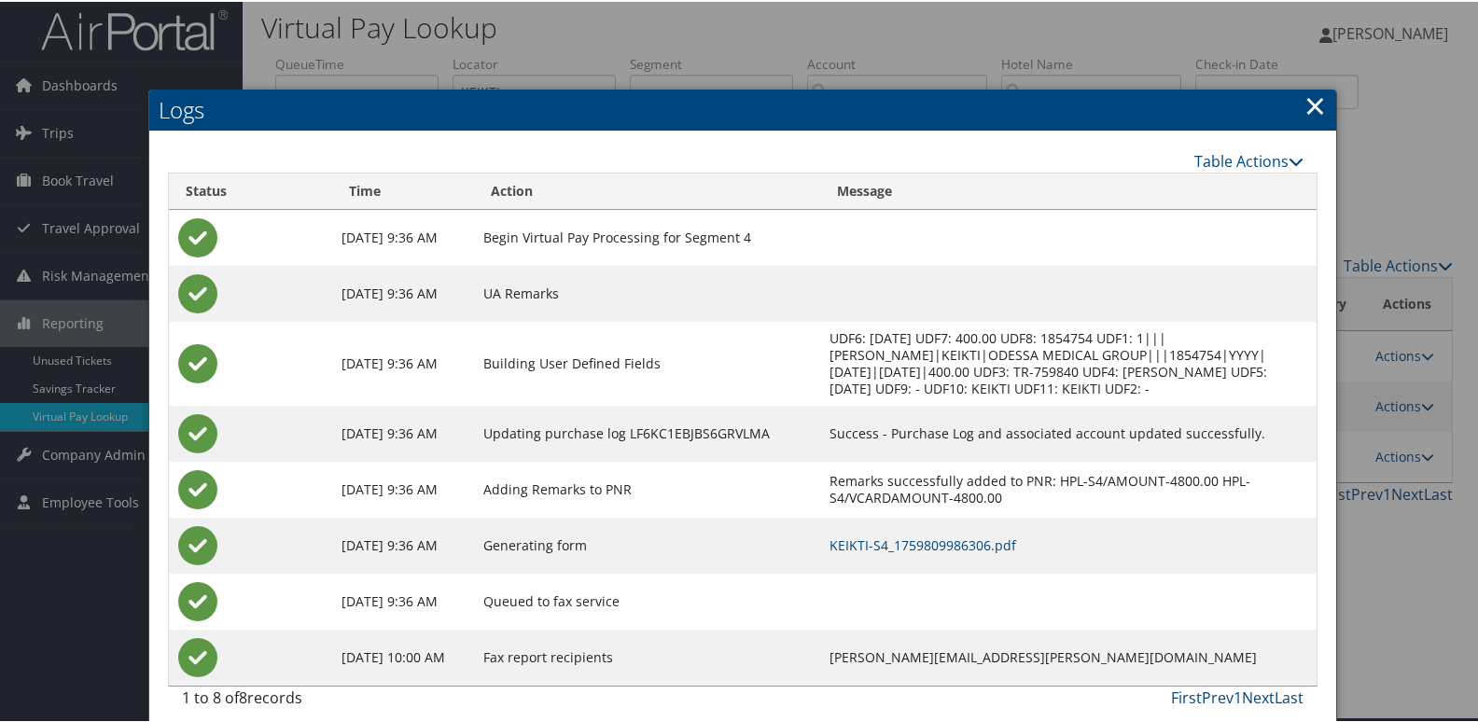
scroll to position [20, 0]
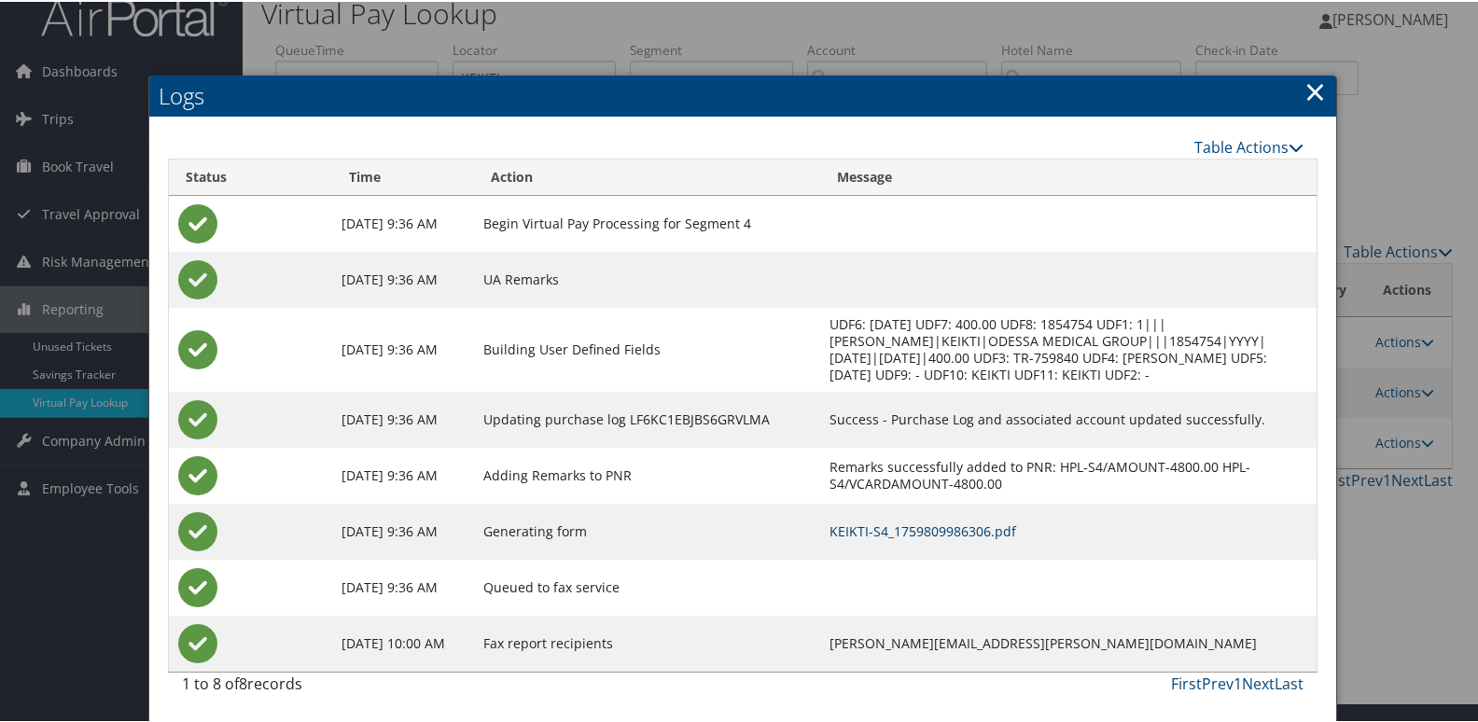
click at [923, 528] on link "KEIKTI-S4_1759809986306.pdf" at bounding box center [922, 530] width 187 height 18
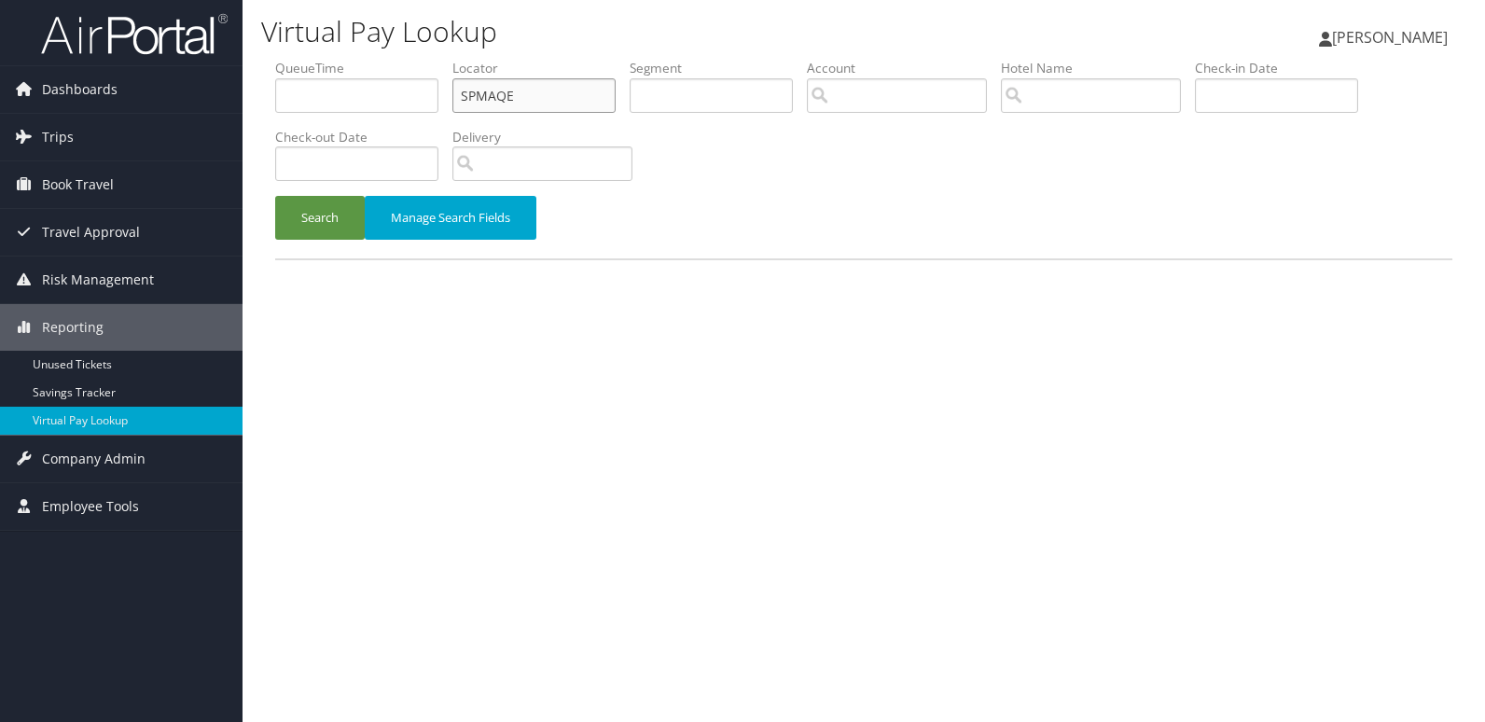
drag, startPoint x: 389, startPoint y: 102, endPoint x: 320, endPoint y: 102, distance: 69.0
click at [321, 59] on ul "QueueTime Locator SPMAQE Segment Account Traveler Hotel Name Check-in Date Chec…" at bounding box center [863, 59] width 1177 height 0
paste input "ULURHR"
type input "ULURHR"
click at [311, 202] on button "Search" at bounding box center [320, 218] width 90 height 44
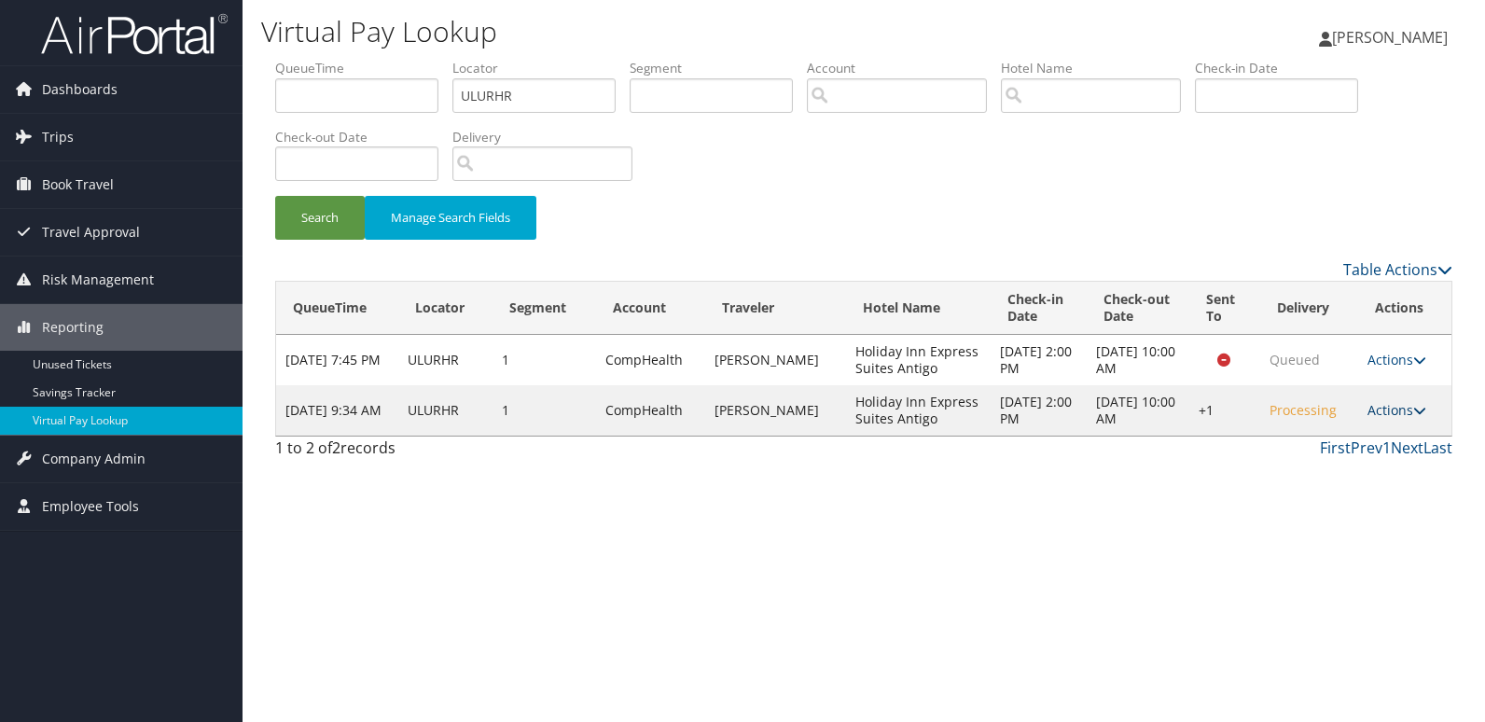
click at [1401, 408] on link "Actions" at bounding box center [1397, 410] width 59 height 18
click at [1324, 476] on link "Logs" at bounding box center [1341, 469] width 160 height 32
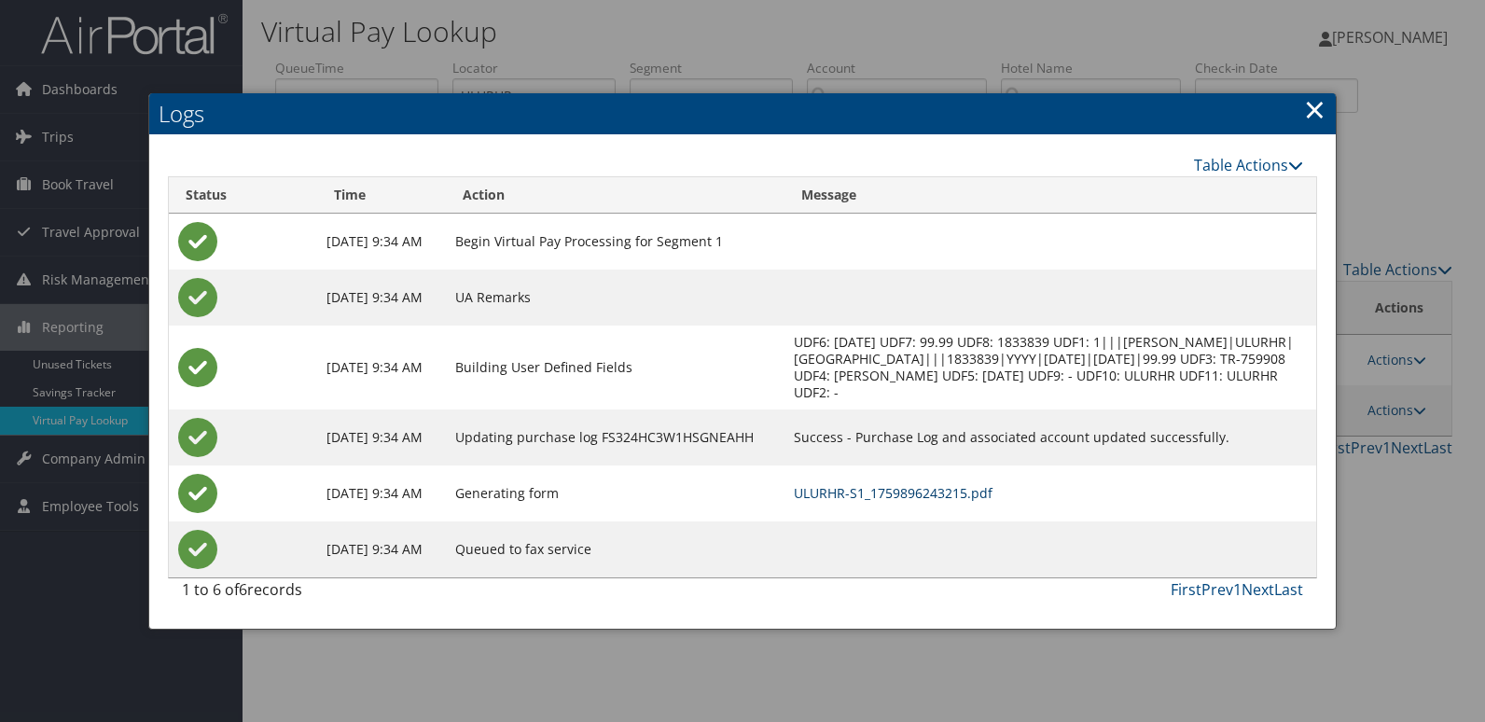
click at [902, 502] on link "ULURHR-S1_1759896243215.pdf" at bounding box center [893, 493] width 199 height 18
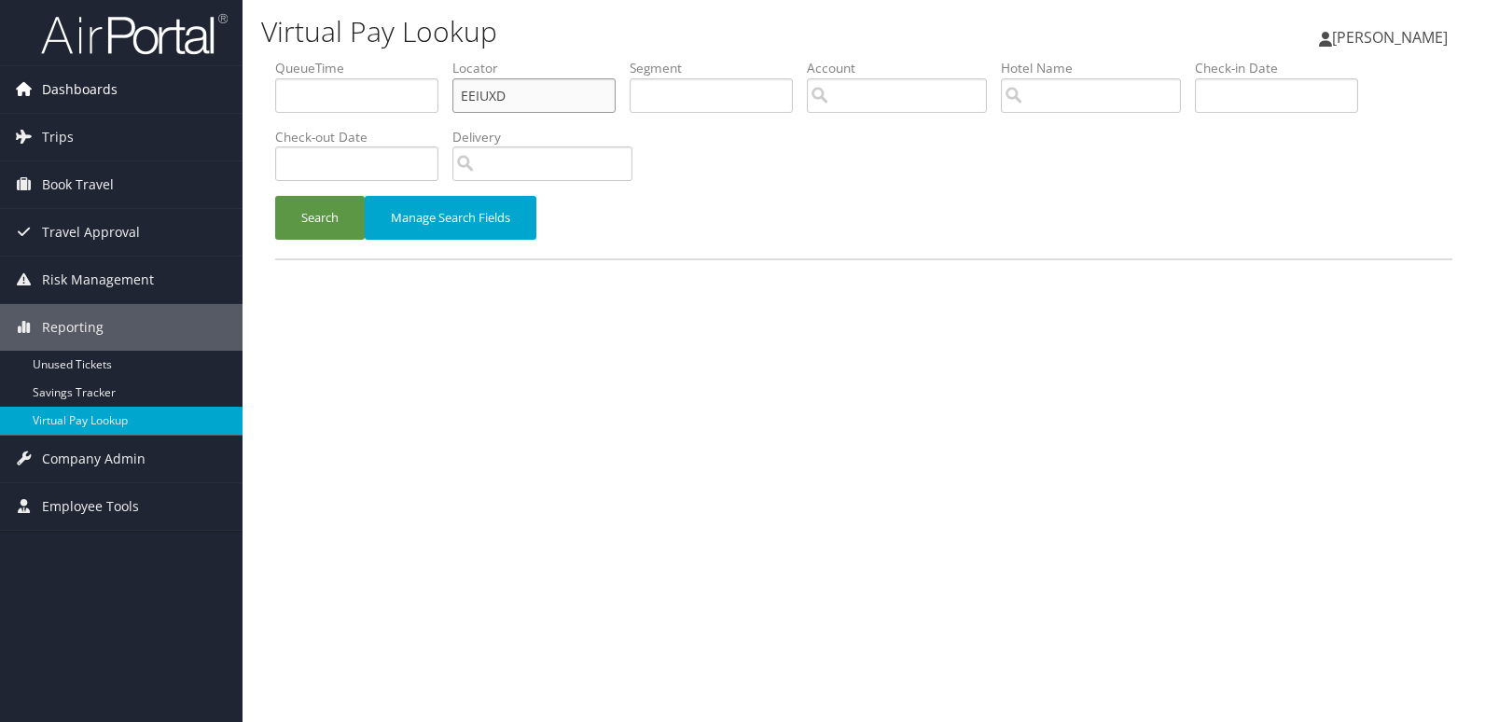
drag, startPoint x: 230, startPoint y: 97, endPoint x: 197, endPoint y: 96, distance: 32.7
click at [201, 97] on div "Dashboards AirPortal 360™ (Manager) My Travel Dashboard Trips Airtinerary® Look…" at bounding box center [742, 361] width 1485 height 722
paste input "CBBZIV"
type input "CBBZIV"
click at [275, 196] on button "Search" at bounding box center [320, 218] width 90 height 44
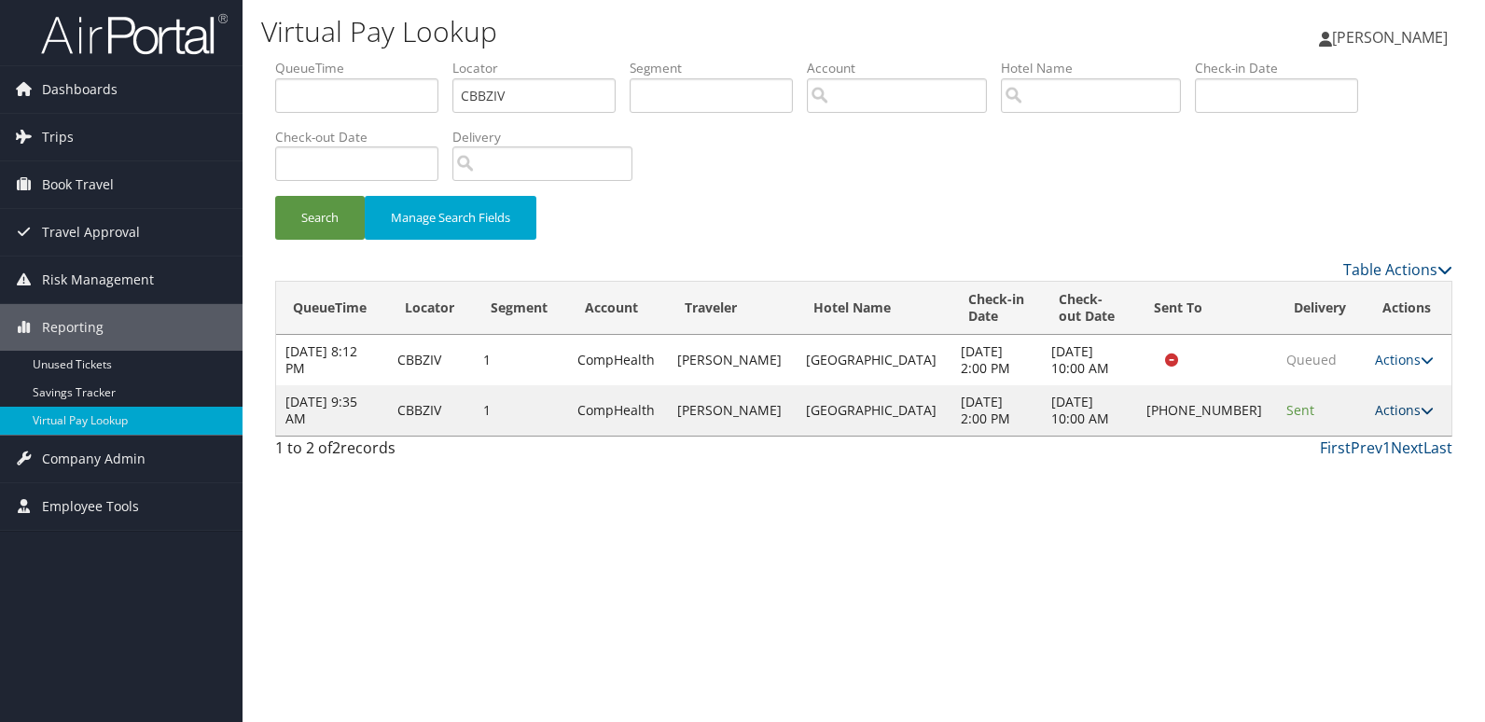
click at [1387, 411] on link "Actions" at bounding box center [1404, 410] width 59 height 18
click at [1333, 459] on link "Logs" at bounding box center [1341, 469] width 160 height 32
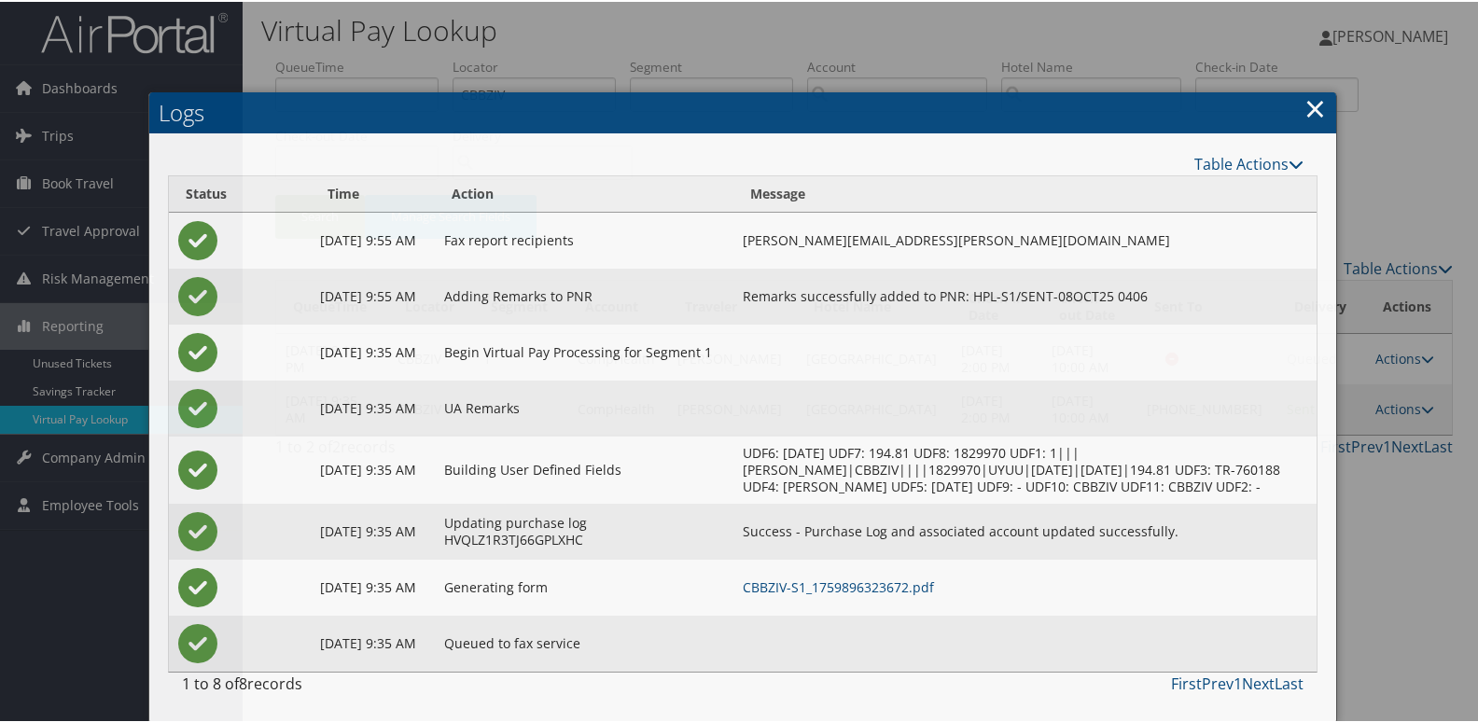
scroll to position [20, 0]
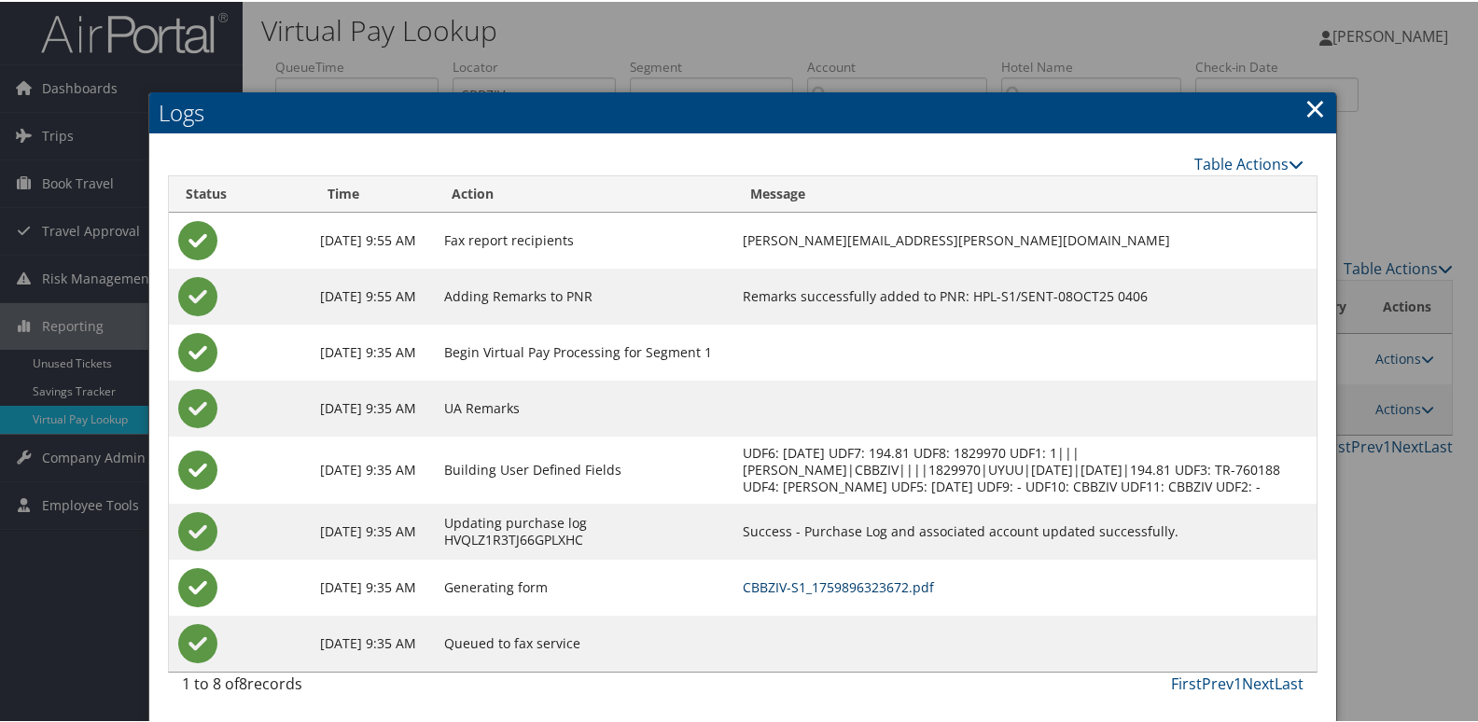
click at [885, 582] on link "CBBZIV-S1_1759896323672.pdf" at bounding box center [838, 586] width 191 height 18
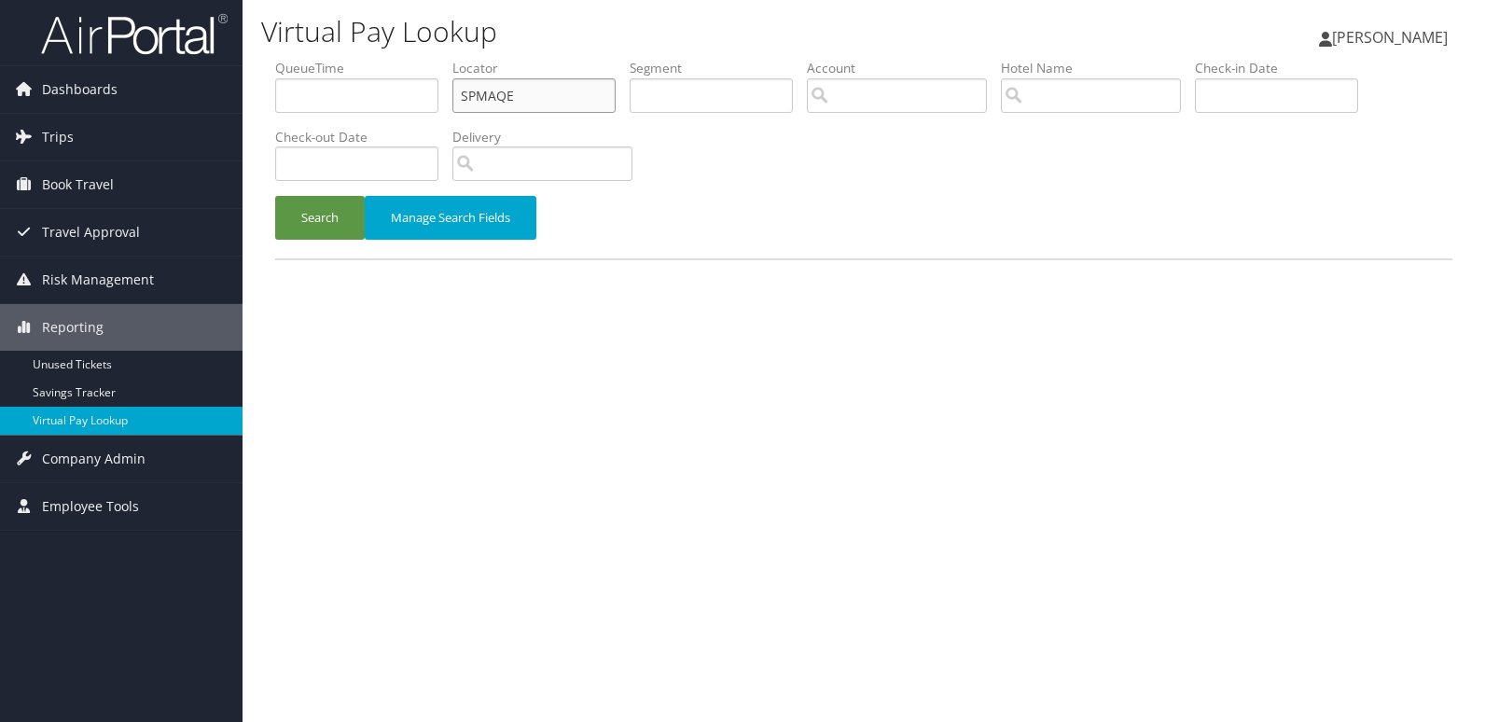
drag, startPoint x: 306, startPoint y: 105, endPoint x: 290, endPoint y: 104, distance: 15.9
click at [292, 59] on ul "QueueTime Locator SPMAQE Segment Account Traveler Hotel Name Check-in Date Chec…" at bounding box center [863, 59] width 1177 height 0
paste input "WQOCXL"
type input "WQOCXL"
click at [316, 218] on button "Search" at bounding box center [320, 218] width 90 height 44
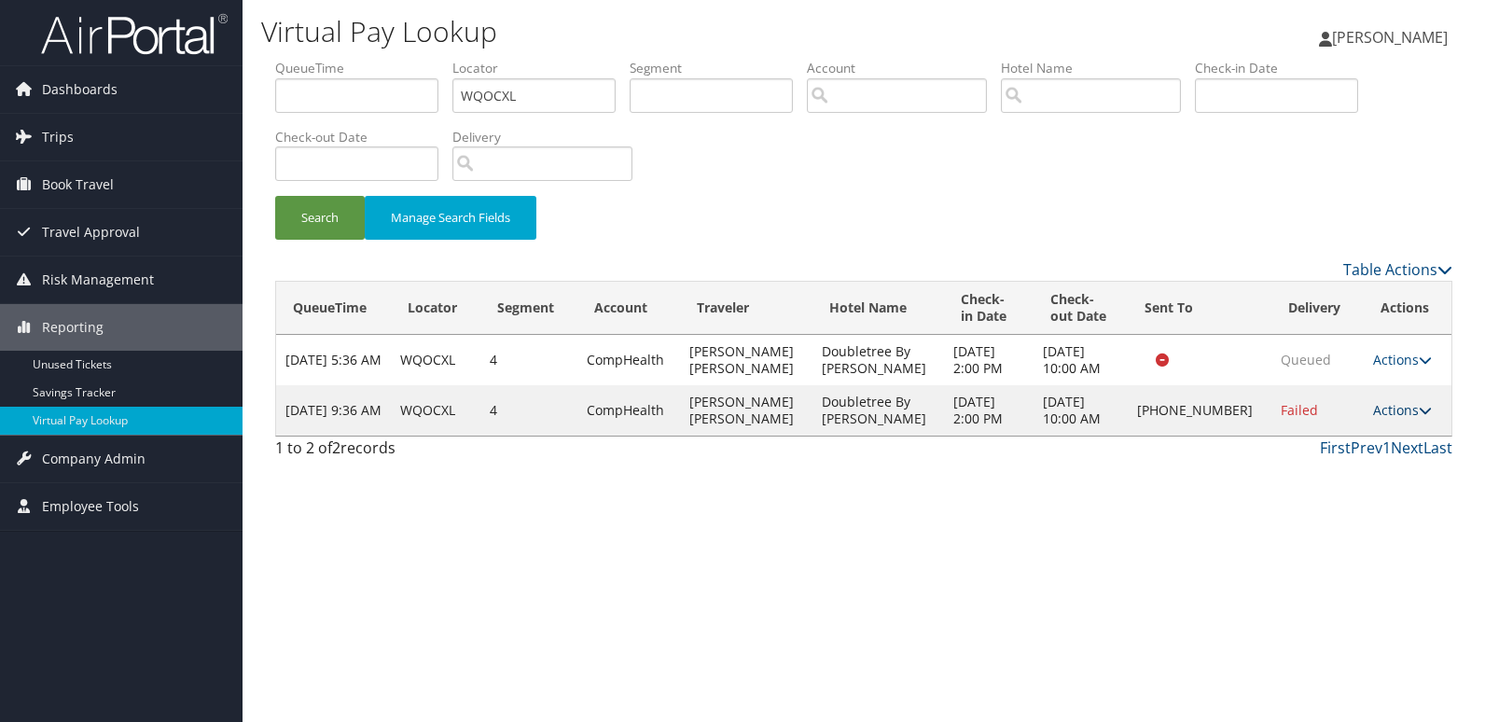
click at [1384, 404] on link "Actions" at bounding box center [1402, 410] width 59 height 18
click at [1343, 464] on link "Logs" at bounding box center [1339, 469] width 160 height 32
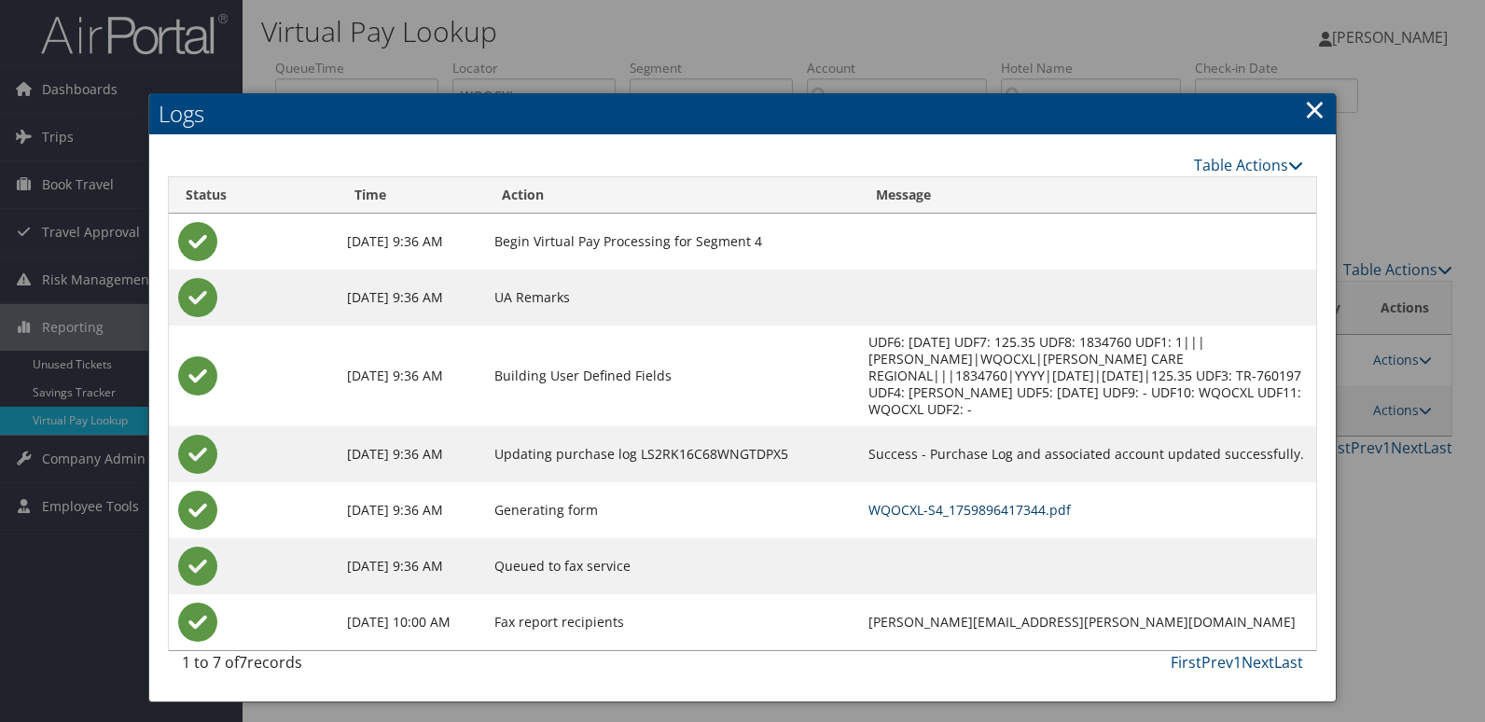
click at [940, 501] on link "WQOCXL-S4_1759896417344.pdf" at bounding box center [970, 510] width 202 height 18
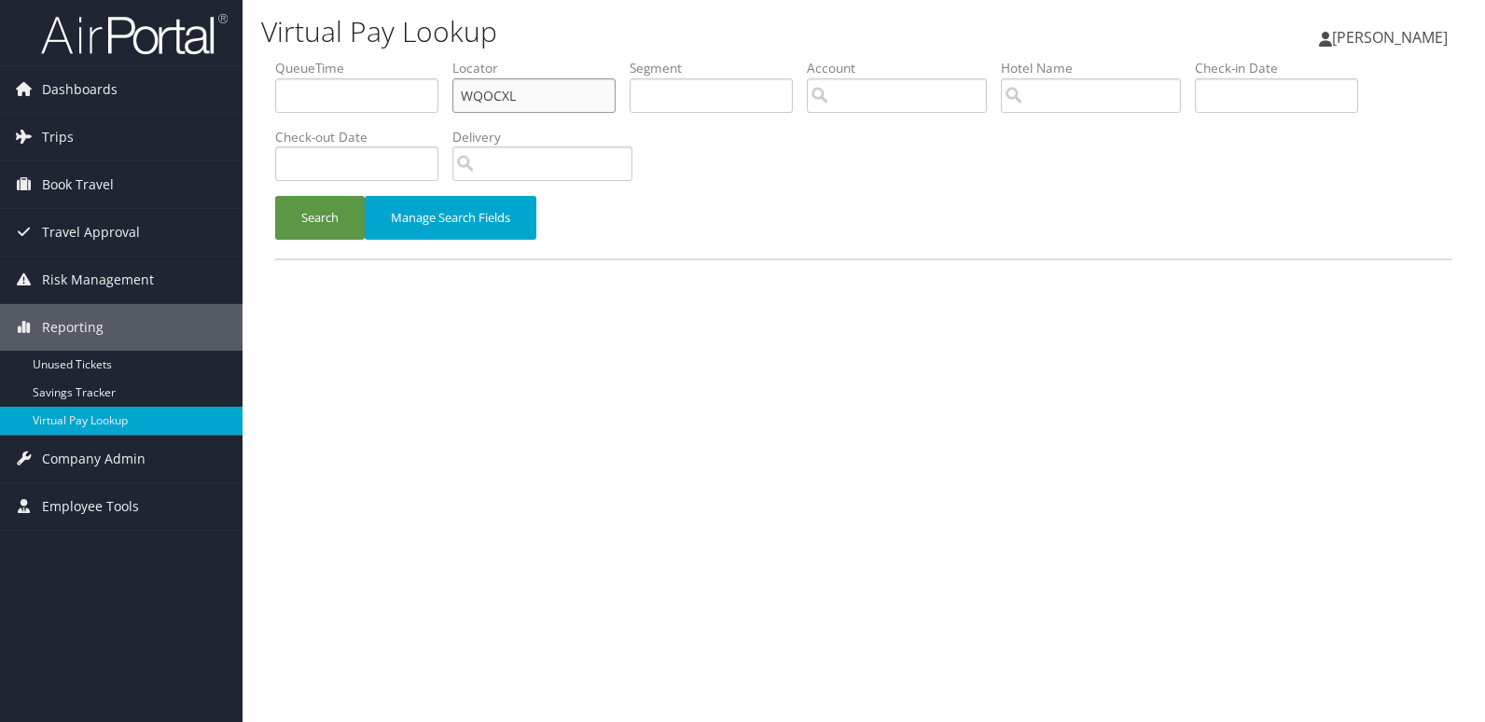
drag, startPoint x: 519, startPoint y: 93, endPoint x: 310, endPoint y: 89, distance: 209.0
click at [310, 59] on ul "QueueTime Locator WQOCXL Segment Account Traveler Hotel Name Check-in Date Chec…" at bounding box center [863, 59] width 1177 height 0
click at [319, 214] on button "Search" at bounding box center [320, 218] width 90 height 44
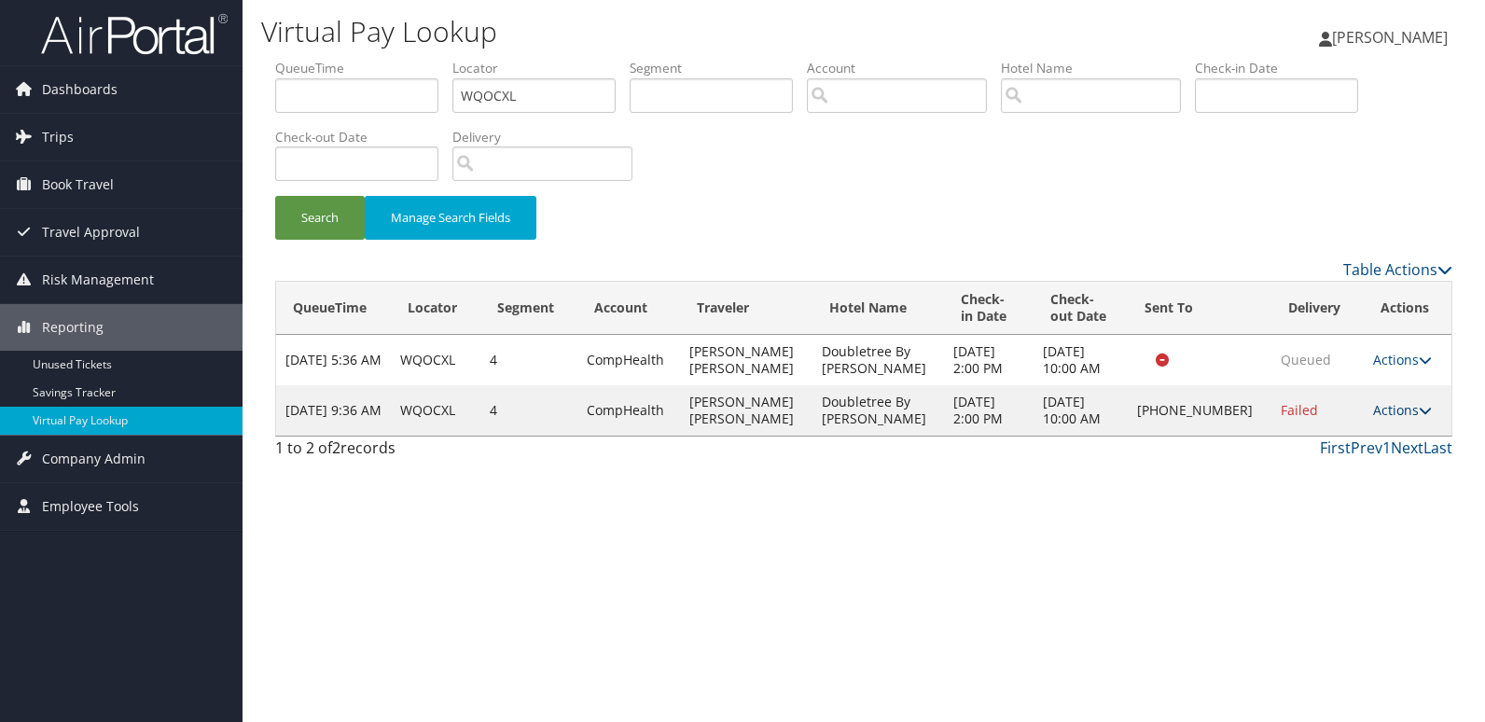
click at [1396, 410] on link "Actions" at bounding box center [1402, 410] width 59 height 18
click at [1324, 474] on link "Logs" at bounding box center [1339, 469] width 160 height 32
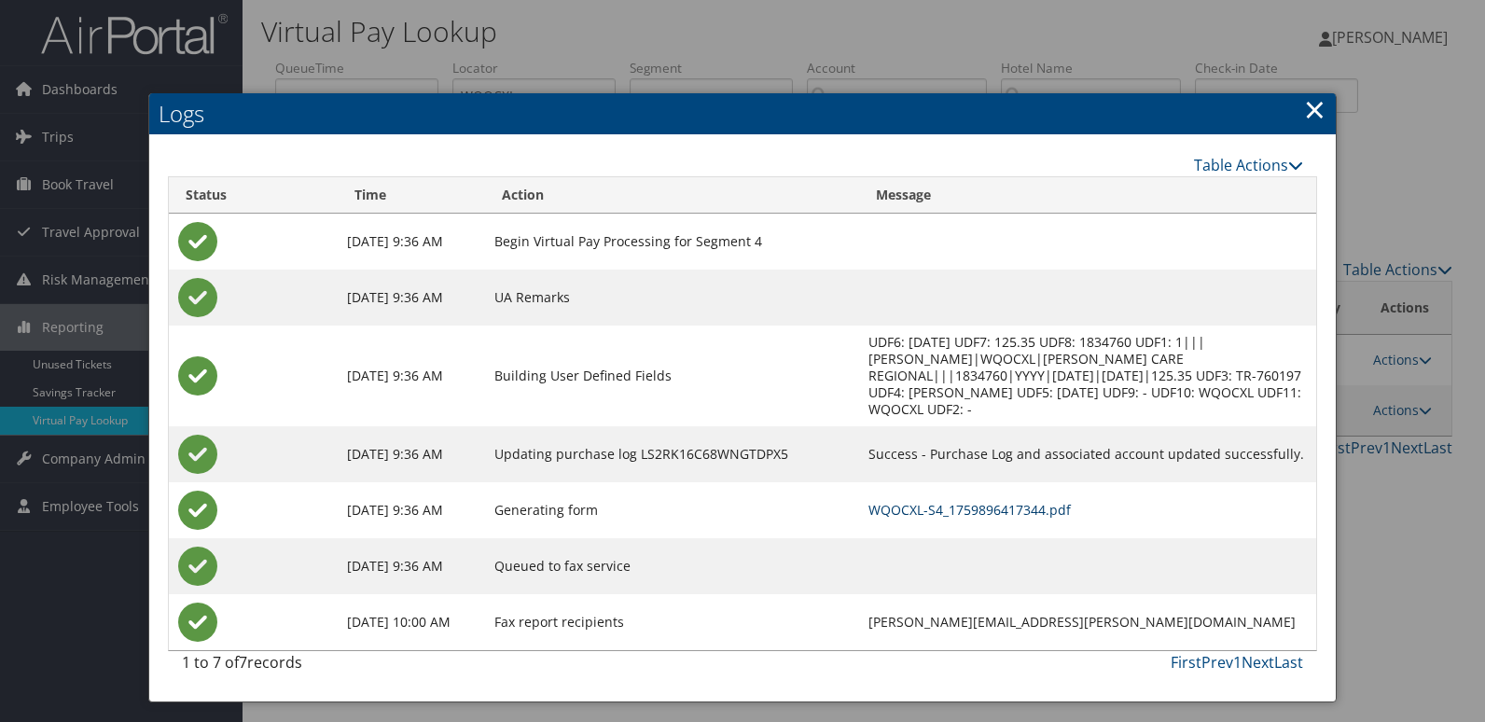
click at [940, 501] on link "WQOCXL-S4_1759896417344.pdf" at bounding box center [970, 510] width 202 height 18
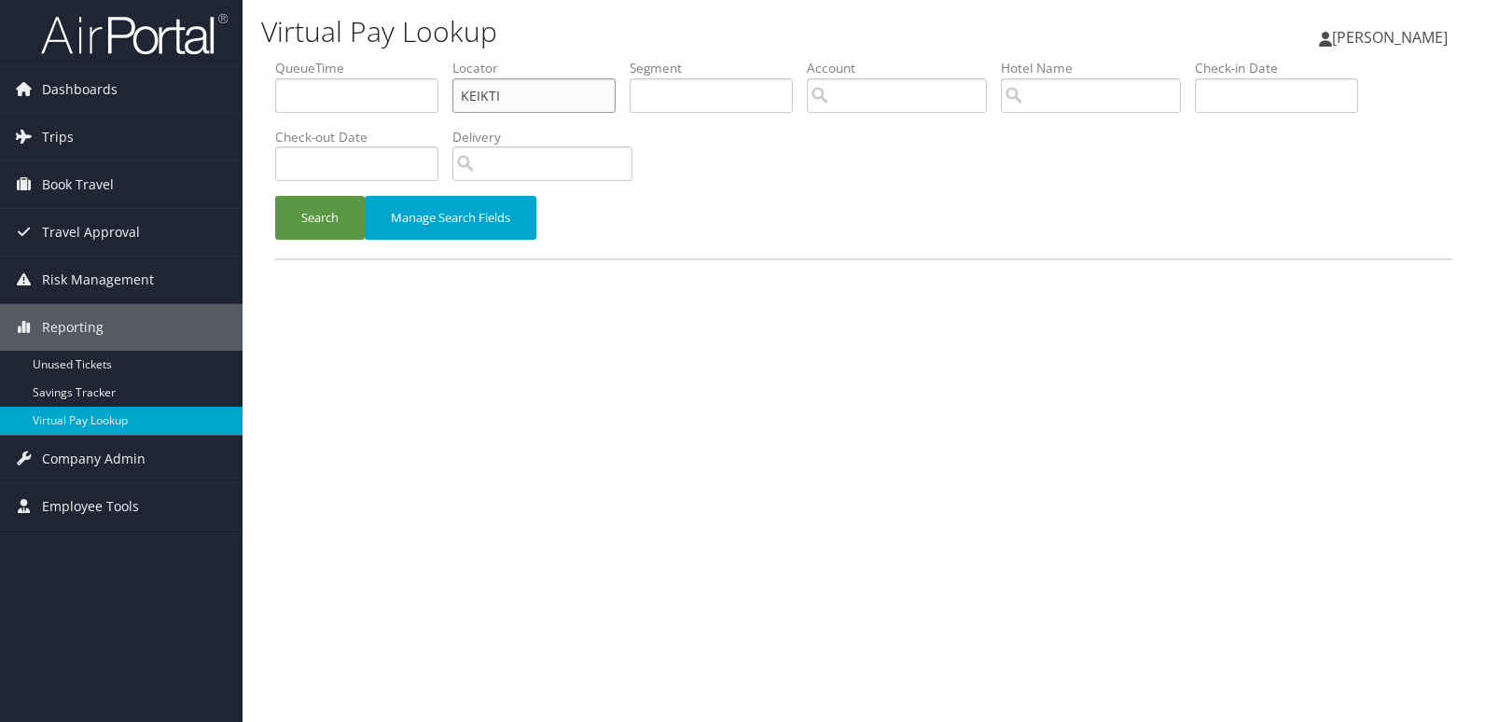
drag, startPoint x: 515, startPoint y: 102, endPoint x: 382, endPoint y: 86, distance: 134.4
click at [385, 59] on ul "QueueTime Locator KEIKTI Segment Account Traveler Hotel Name Check-in Date Chec…" at bounding box center [863, 59] width 1177 height 0
paste input "UULEIZ"
type input "UULEIZ"
click at [328, 208] on button "Search" at bounding box center [320, 218] width 90 height 44
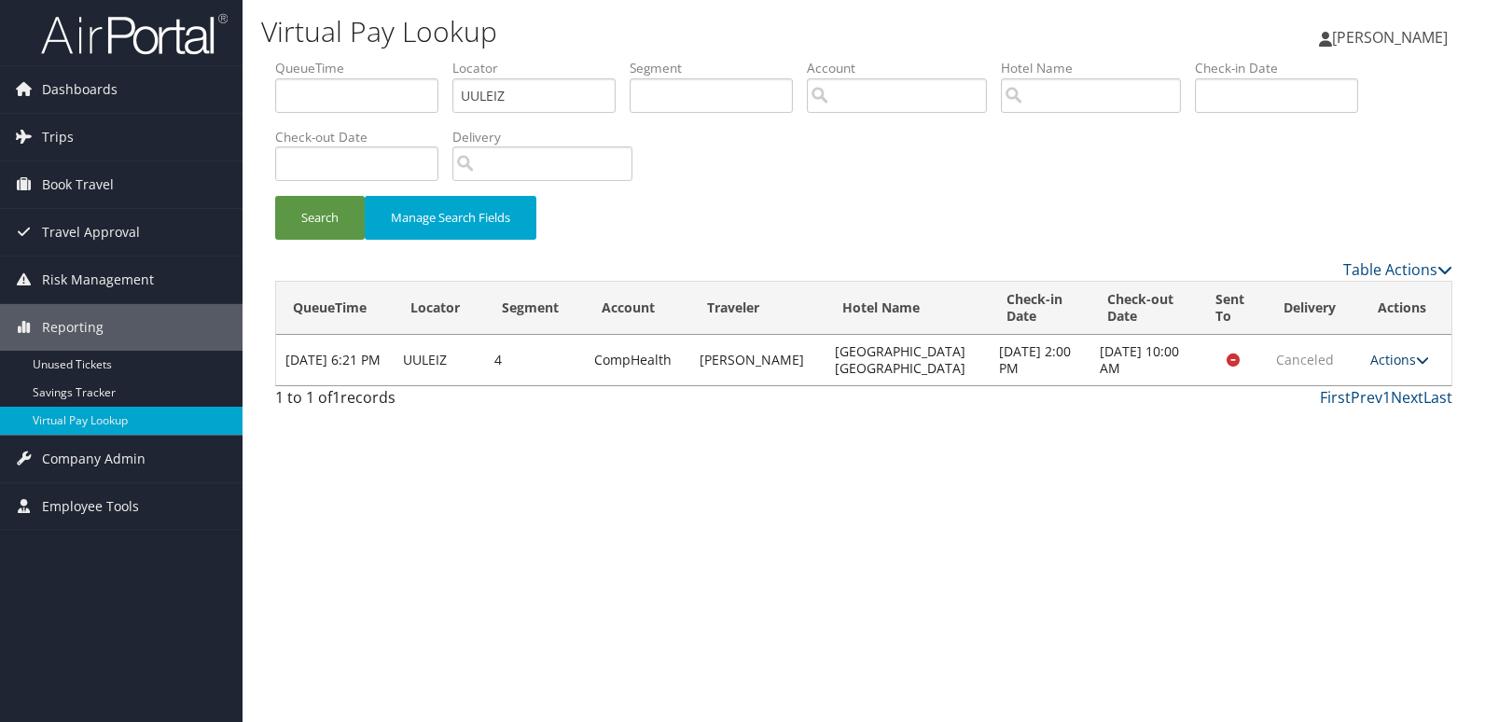
click at [1386, 360] on link "Actions" at bounding box center [1400, 360] width 59 height 18
click at [1367, 409] on link "View Itinerary" at bounding box center [1361, 419] width 118 height 32
click at [1388, 355] on link "Actions" at bounding box center [1400, 360] width 59 height 18
click at [1368, 385] on link "Logs" at bounding box center [1361, 387] width 118 height 32
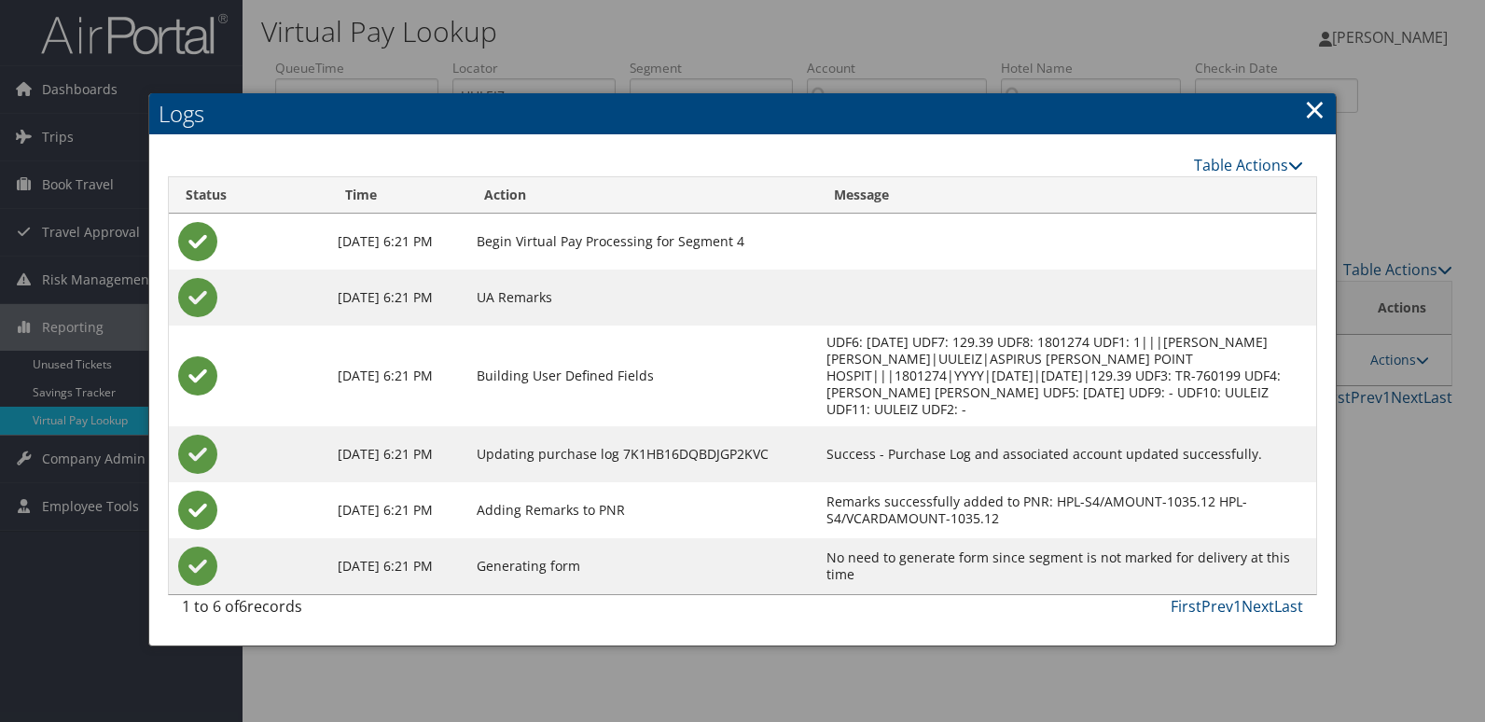
click at [1310, 114] on link "×" at bounding box center [1314, 109] width 21 height 37
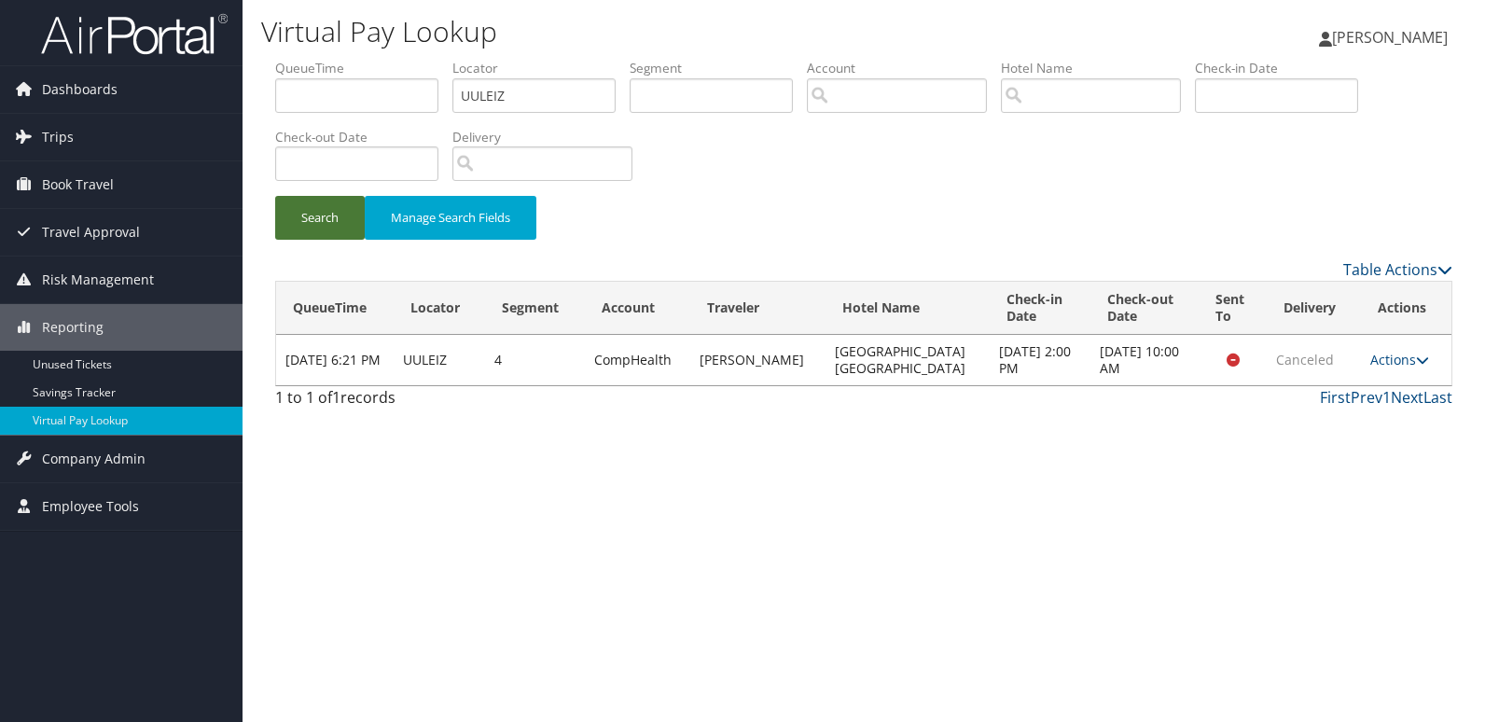
click at [317, 216] on button "Search" at bounding box center [320, 218] width 90 height 44
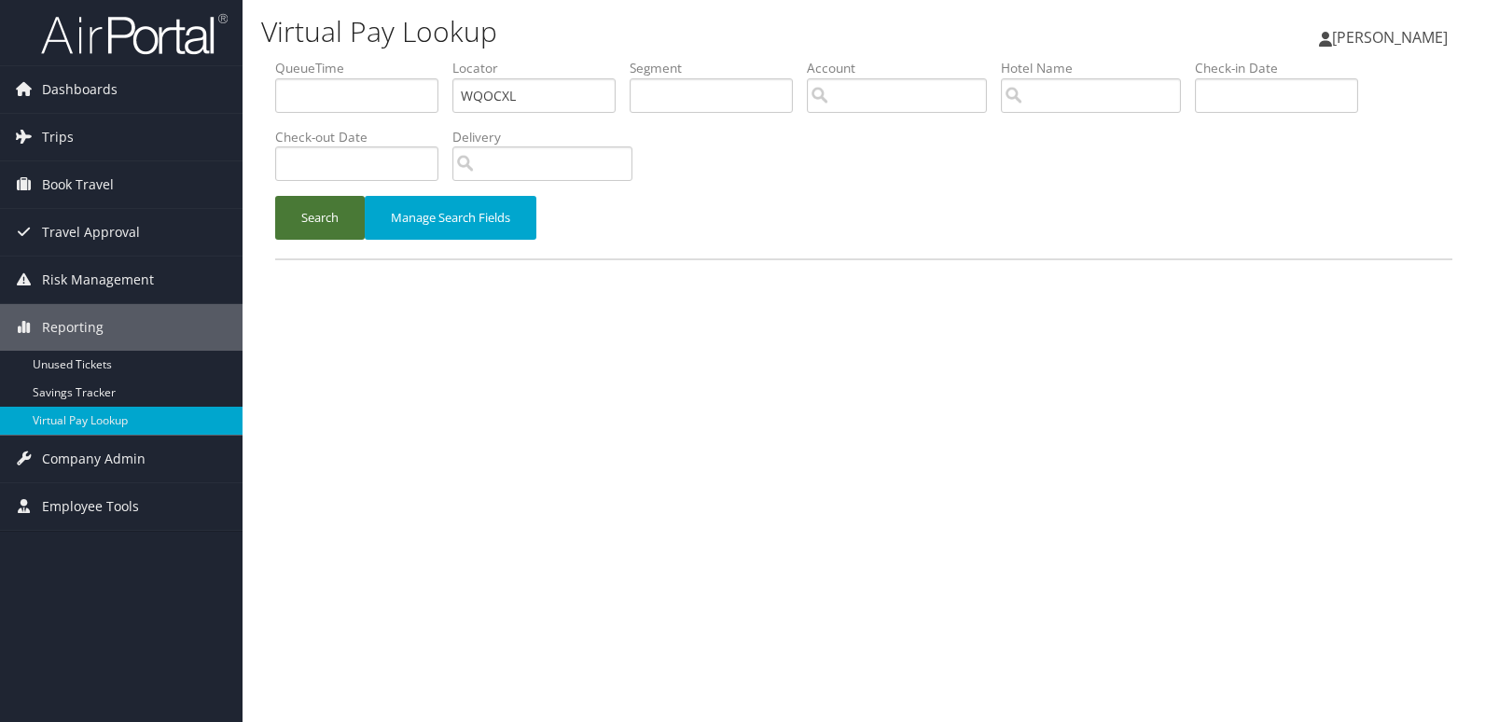
click at [315, 207] on button "Search" at bounding box center [320, 218] width 90 height 44
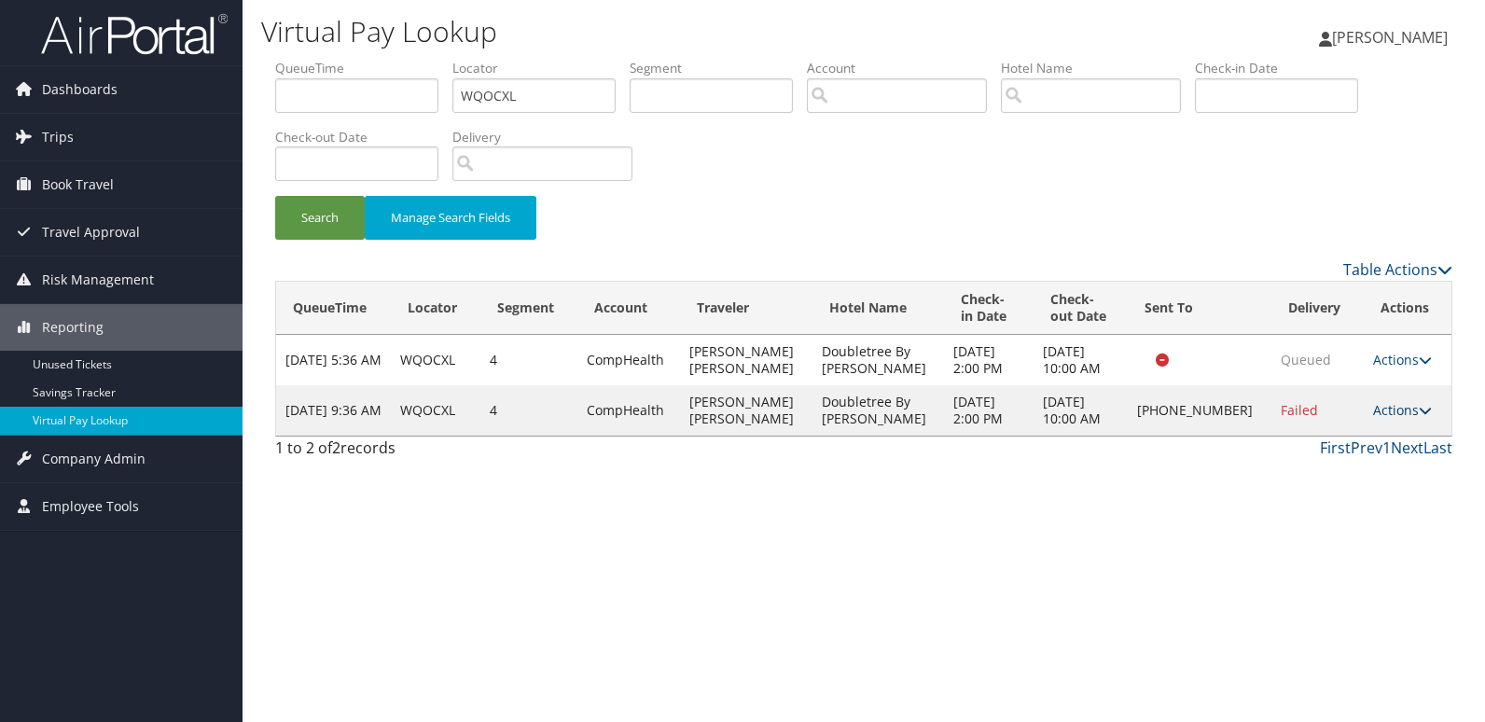
click at [1387, 411] on link "Actions" at bounding box center [1402, 410] width 59 height 18
click at [1287, 460] on link "Logs" at bounding box center [1339, 469] width 160 height 32
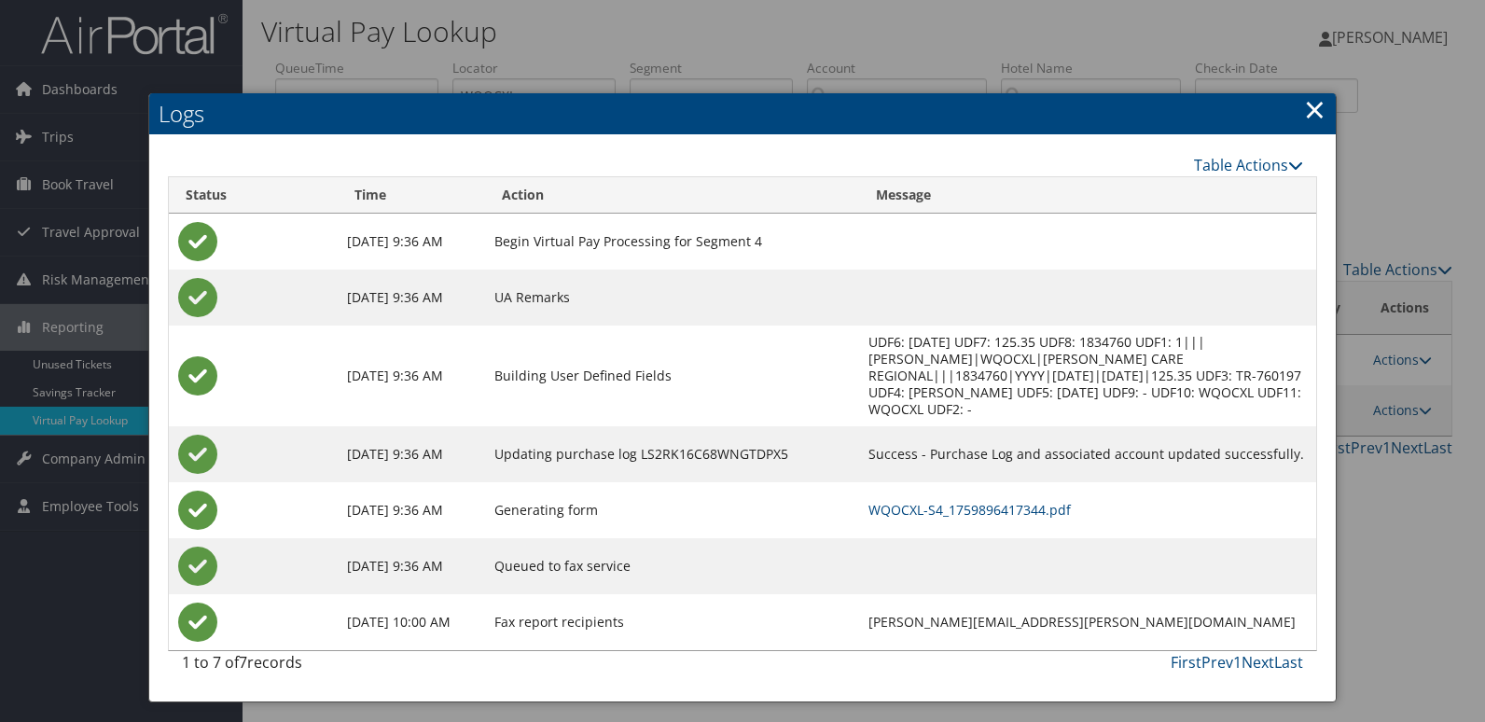
click at [1313, 117] on link "×" at bounding box center [1314, 109] width 21 height 37
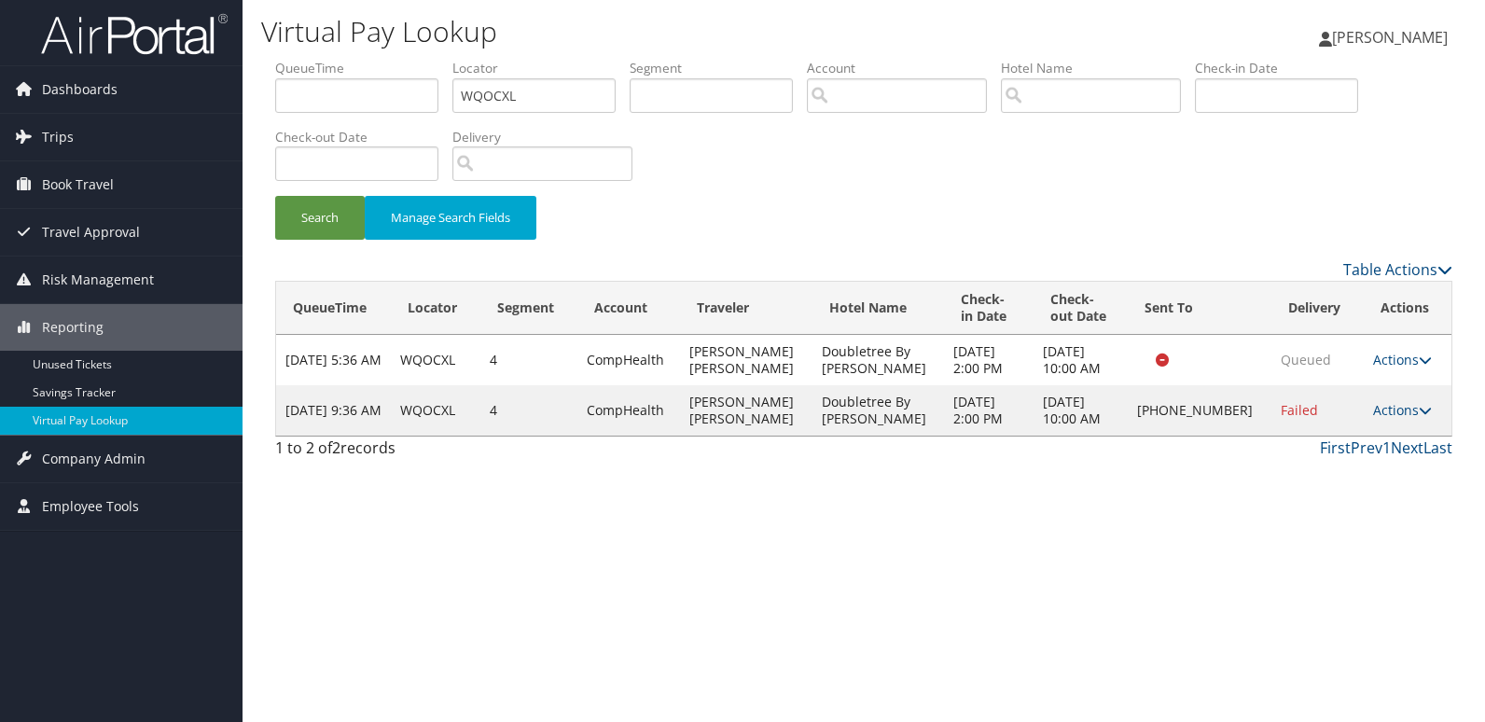
click at [1380, 400] on td "Actions Resend Logs Delivery Information View Itinerary" at bounding box center [1408, 410] width 88 height 50
click at [1374, 412] on link "Actions" at bounding box center [1402, 410] width 59 height 18
click at [1311, 430] on link "Resend" at bounding box center [1339, 438] width 160 height 32
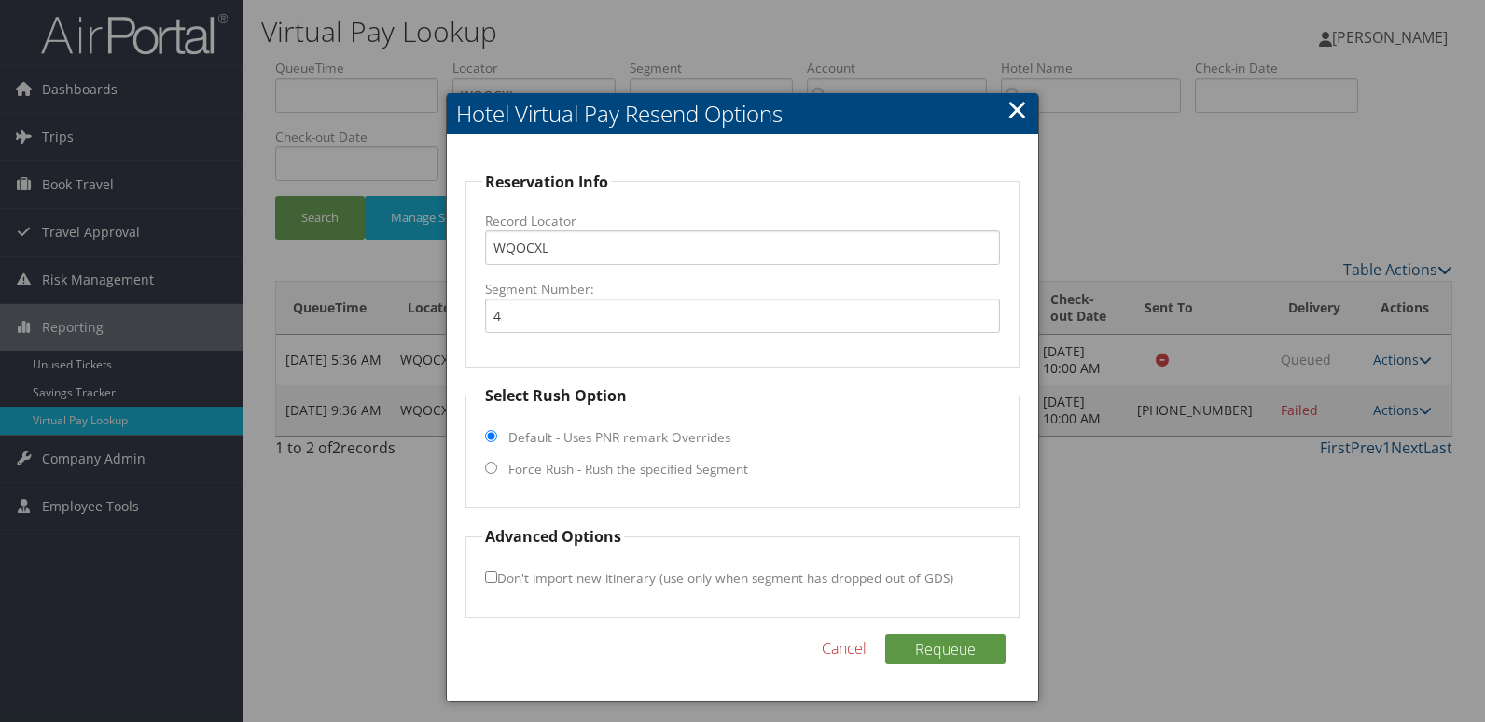
click at [514, 479] on label "Force Rush - Rush the specified Segment" at bounding box center [628, 469] width 240 height 19
click at [570, 466] on label "Force Rush - Rush the specified Segment" at bounding box center [628, 469] width 240 height 19
click at [497, 466] on input "Force Rush - Rush the specified Segment" at bounding box center [491, 468] width 12 height 12
radio input "true"
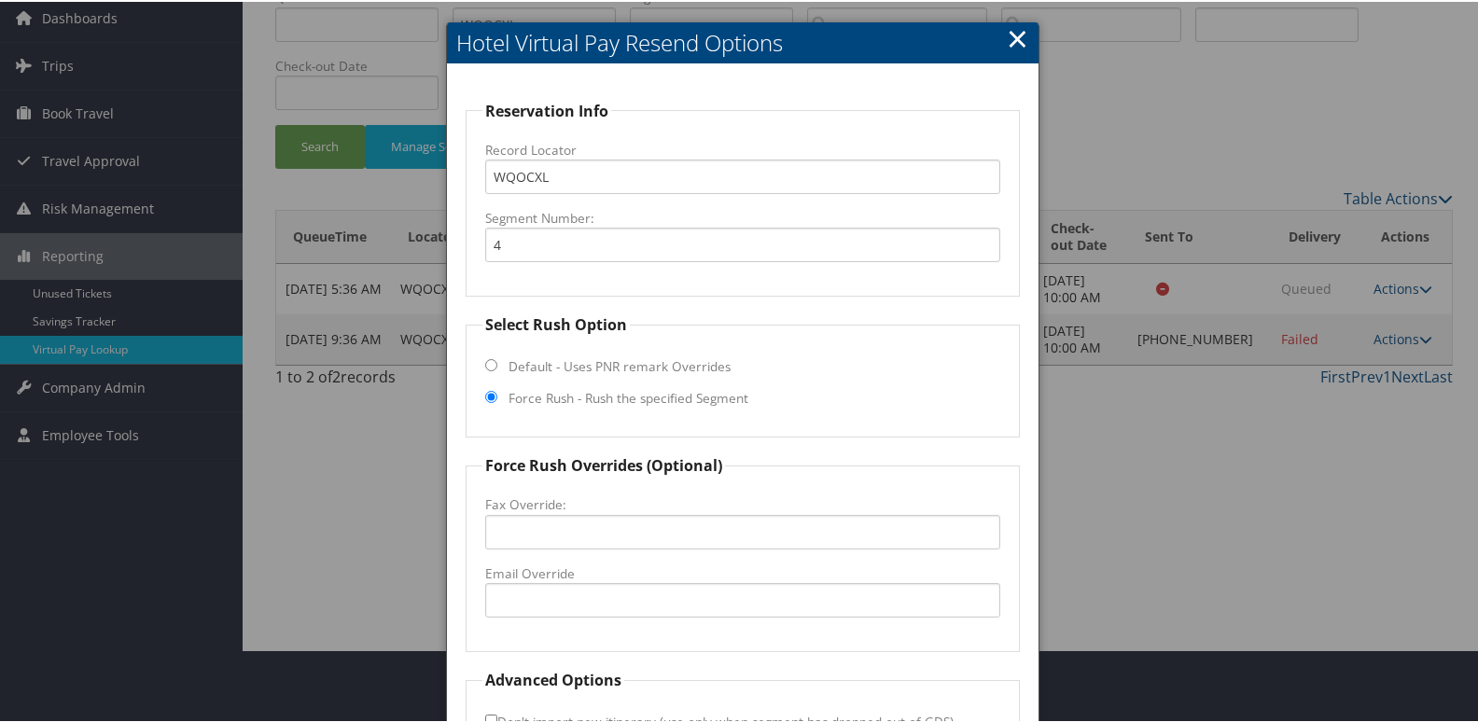
scroll to position [195, 0]
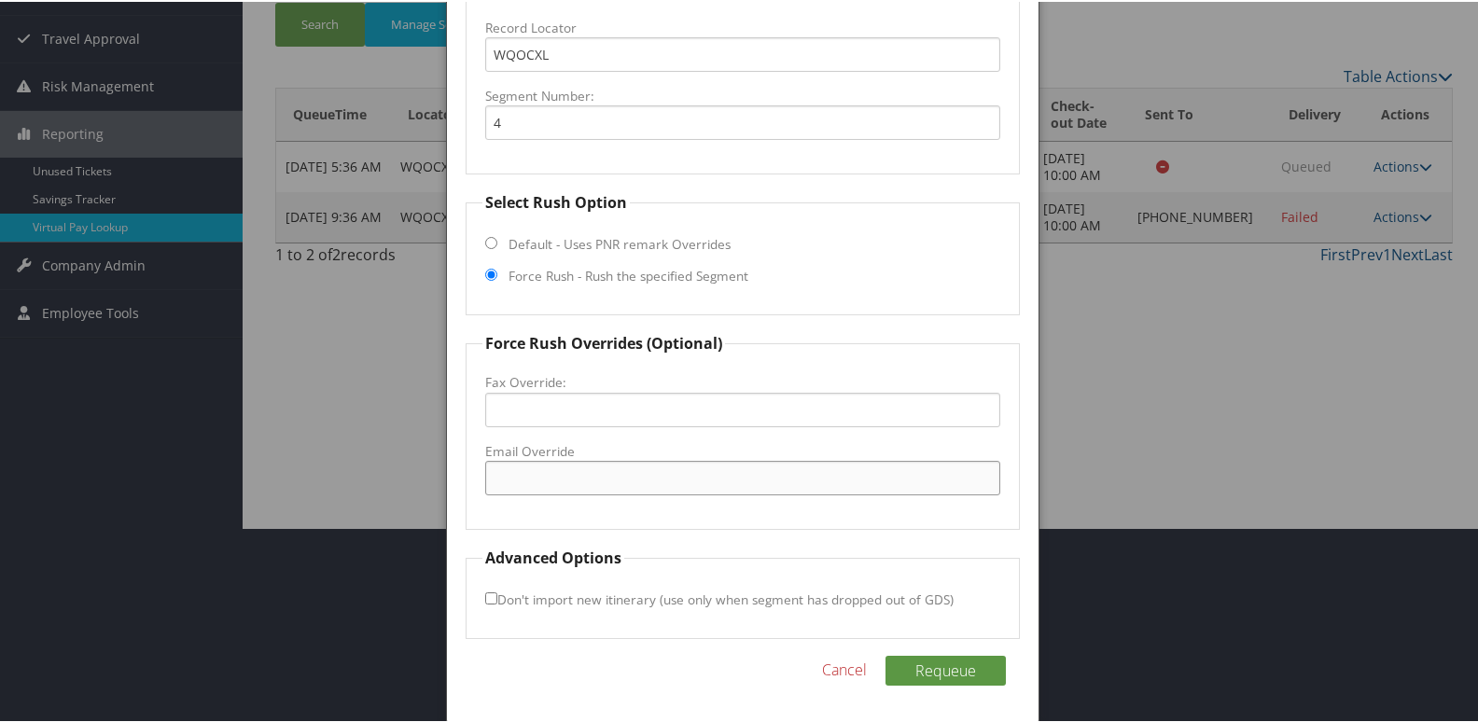
click at [579, 487] on input "Email Override" at bounding box center [743, 476] width 516 height 35
type input "frontdesk.neenah@hilton.com"
click at [885, 654] on button "Requeue" at bounding box center [945, 669] width 120 height 30
drag, startPoint x: 696, startPoint y: 482, endPoint x: 292, endPoint y: 449, distance: 405.4
click at [292, 449] on body "Menu Dashboards ► AirPortal 360™ (Manager) My Travel Dashboard Trips ► Airtiner…" at bounding box center [742, 166] width 1485 height 722
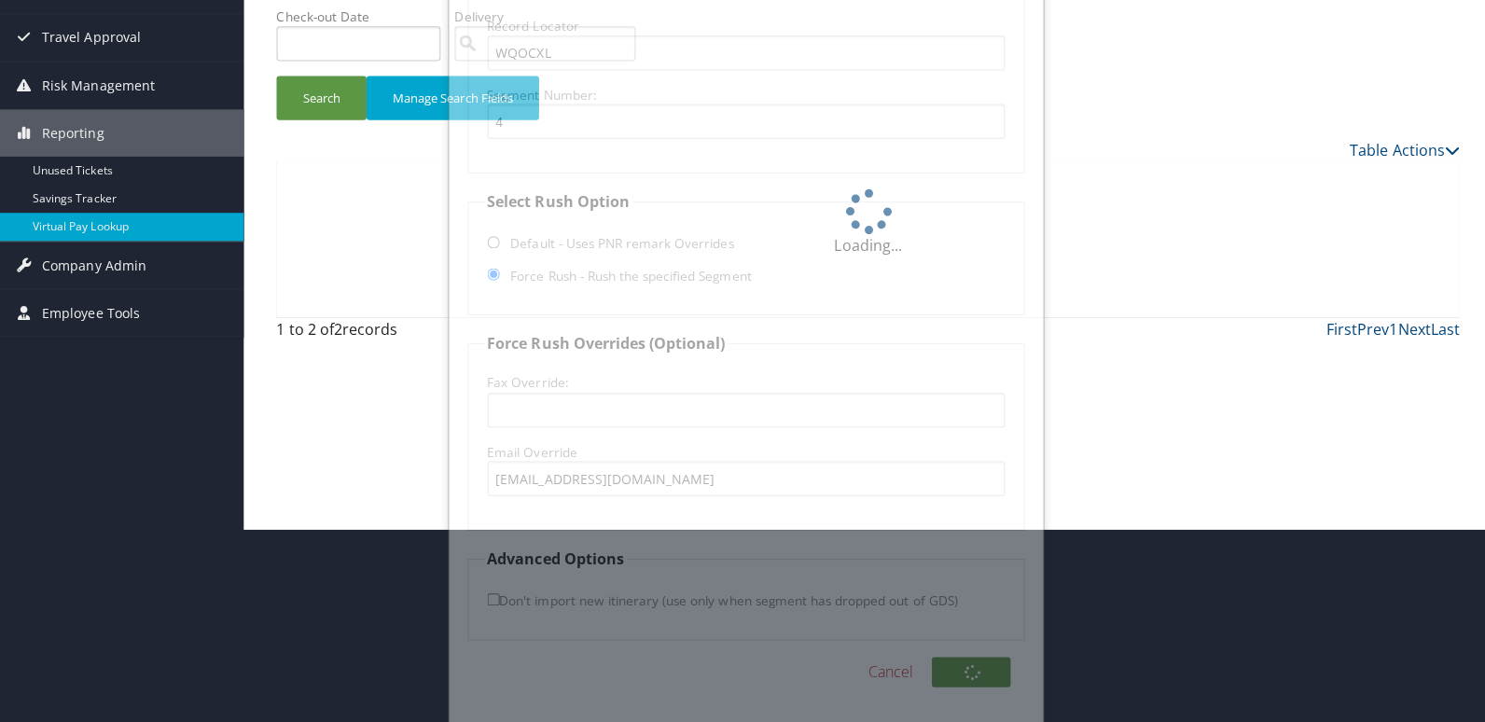
scroll to position [0, 0]
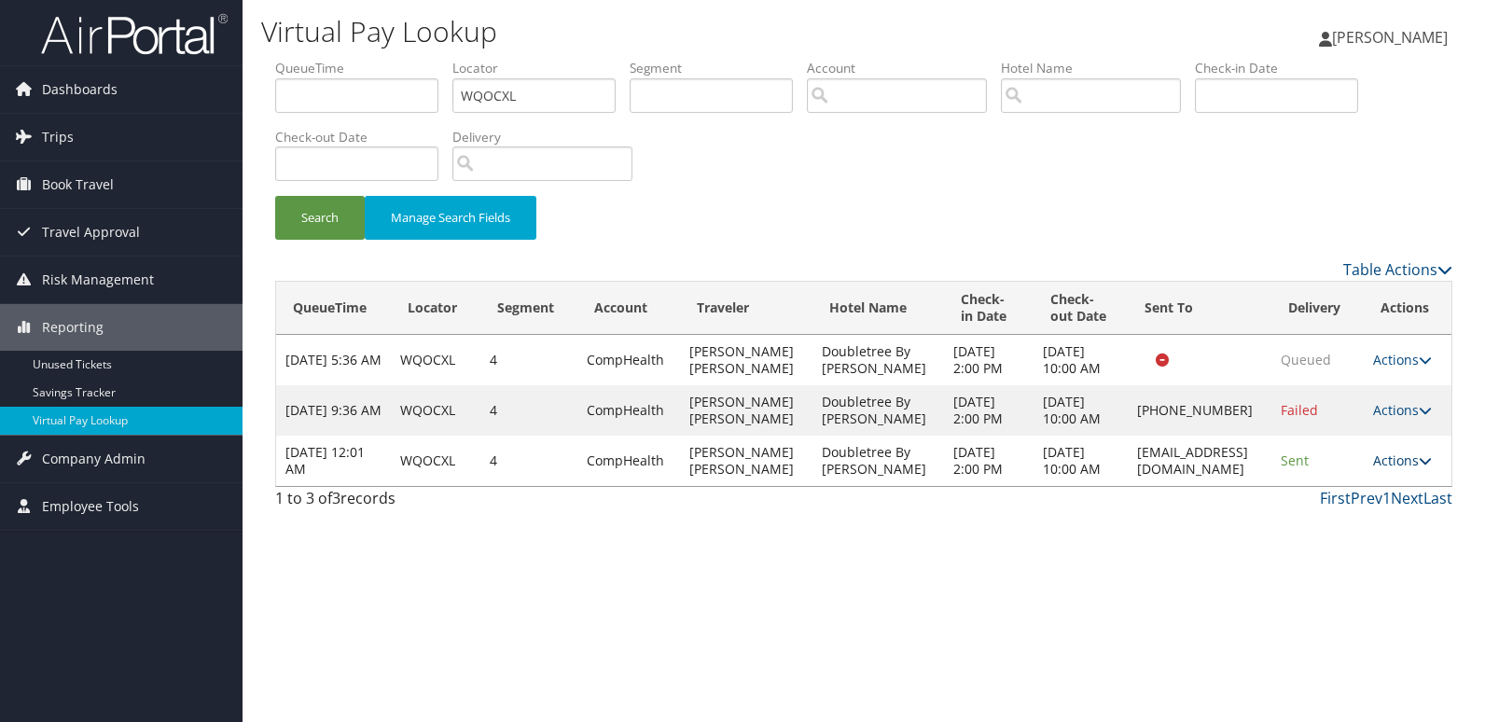
click at [1411, 469] on link "Actions" at bounding box center [1402, 461] width 59 height 18
click at [1378, 560] on link "Logs" at bounding box center [1372, 562] width 118 height 32
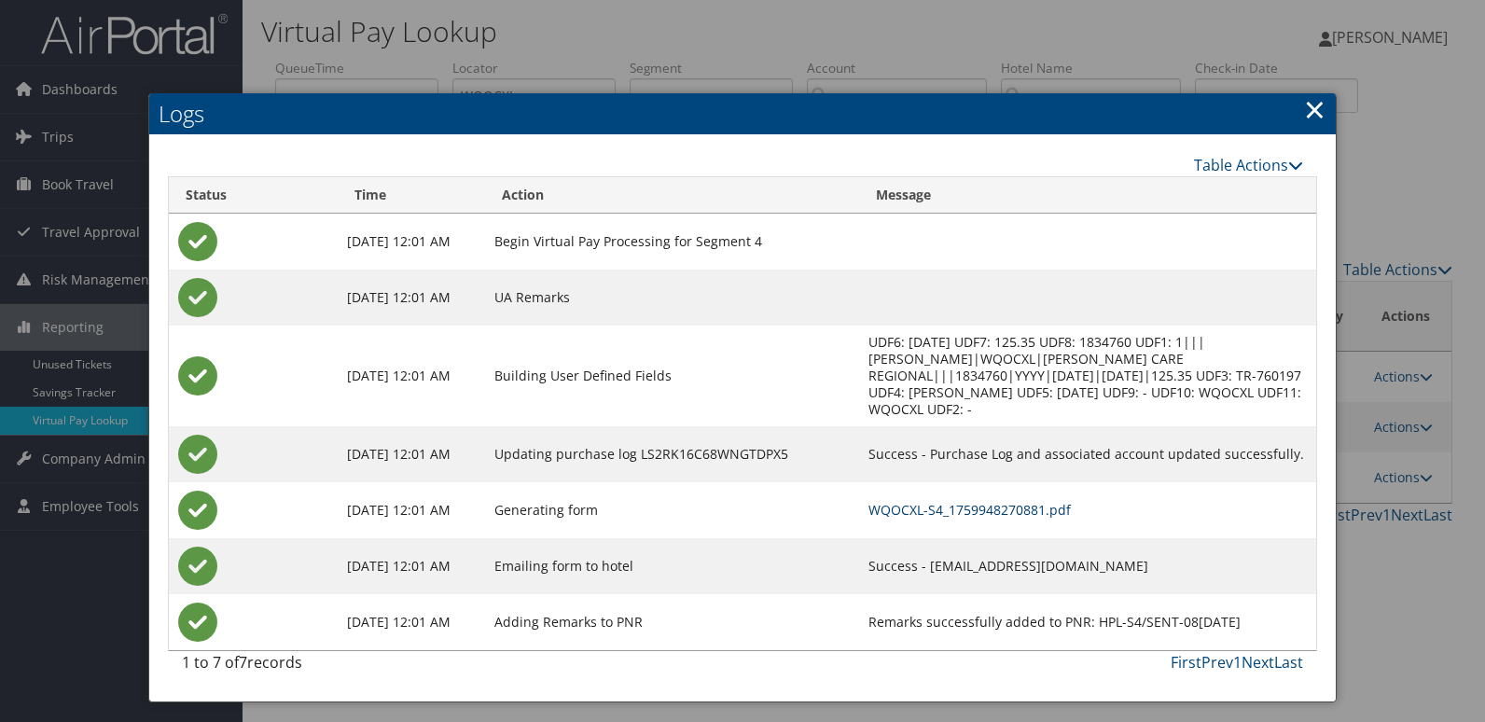
click at [939, 501] on link "WQOCXL-S4_1759948270881.pdf" at bounding box center [970, 510] width 202 height 18
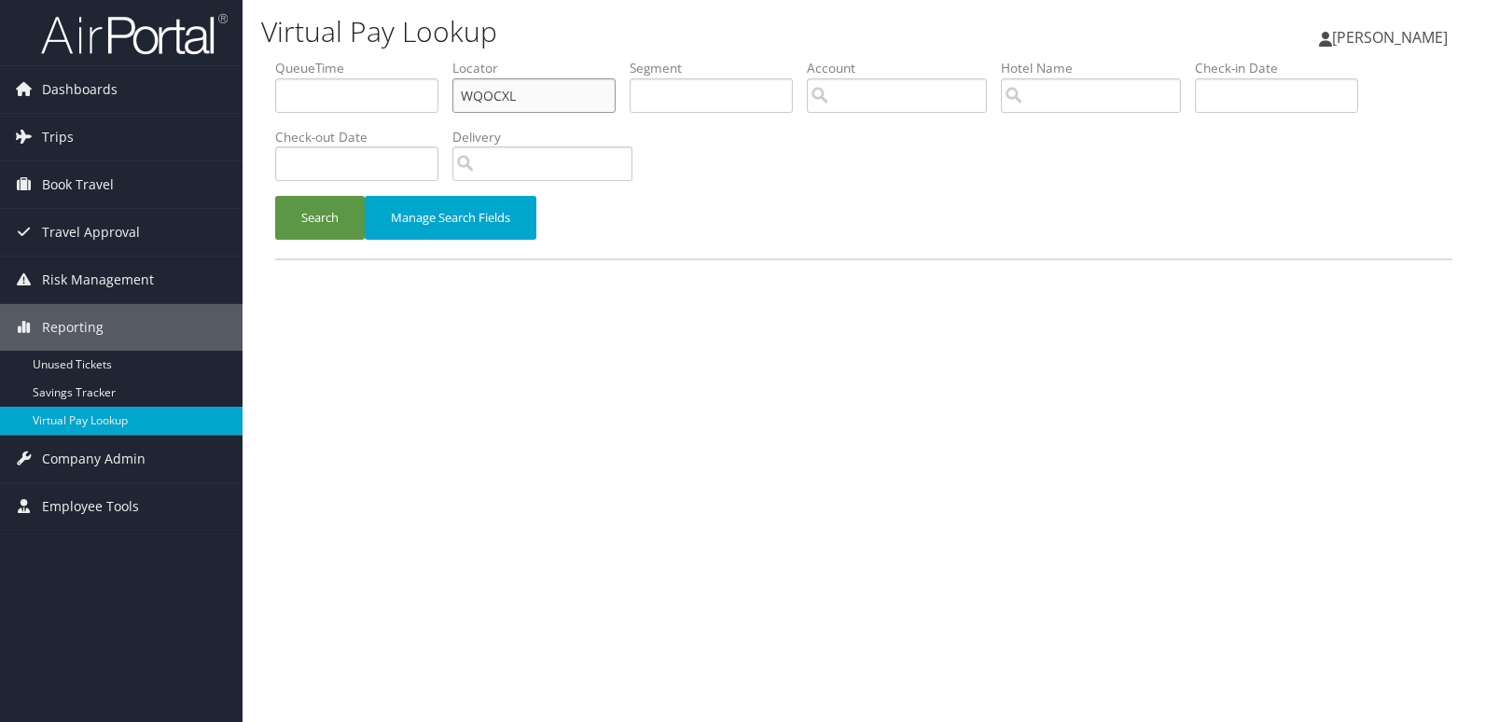
drag, startPoint x: 515, startPoint y: 94, endPoint x: 358, endPoint y: 89, distance: 156.8
click at [358, 59] on ul "QueueTime Locator WQOCXL Segment Account Traveler Hotel Name Check-in Date Chec…" at bounding box center [863, 59] width 1177 height 0
drag, startPoint x: 530, startPoint y: 99, endPoint x: 314, endPoint y: 102, distance: 215.5
click at [315, 59] on ul "QueueTime Locator WQOCXL Segment Account Traveler Hotel Name Check-in Date Chec…" at bounding box center [863, 59] width 1177 height 0
paste input "MJUBI"
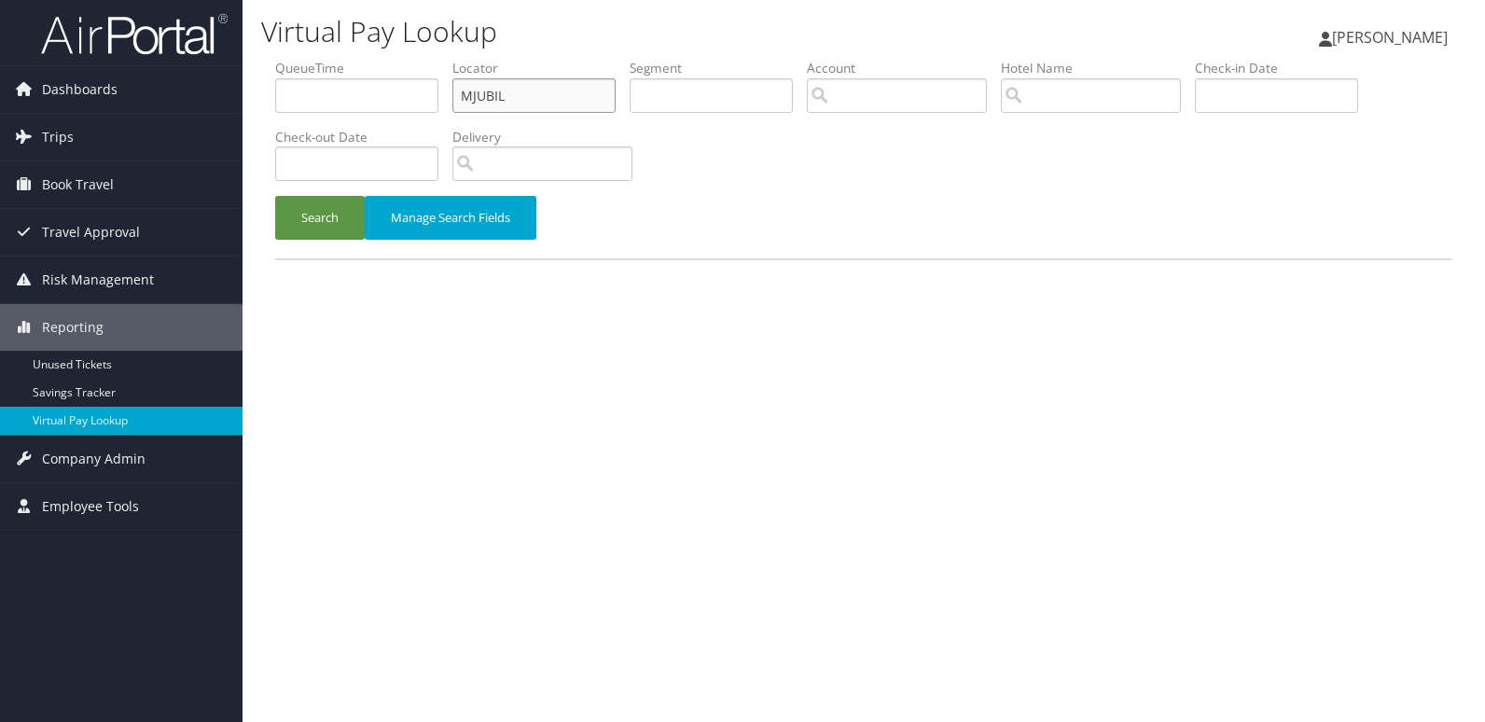
type input "MJUBIL"
click at [275, 196] on button "Search" at bounding box center [320, 218] width 90 height 44
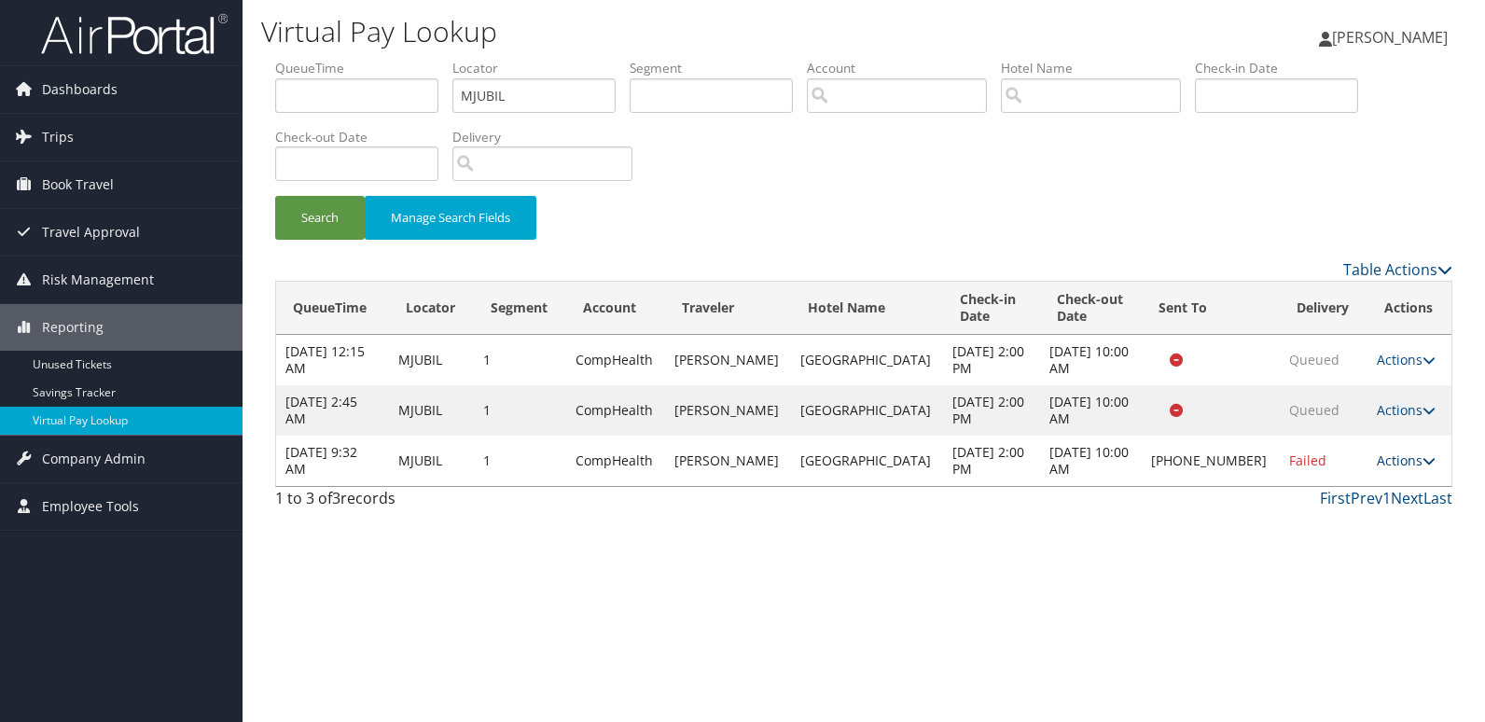
click at [1397, 458] on link "Actions" at bounding box center [1406, 461] width 59 height 18
click at [1332, 507] on link "Logs" at bounding box center [1340, 520] width 160 height 32
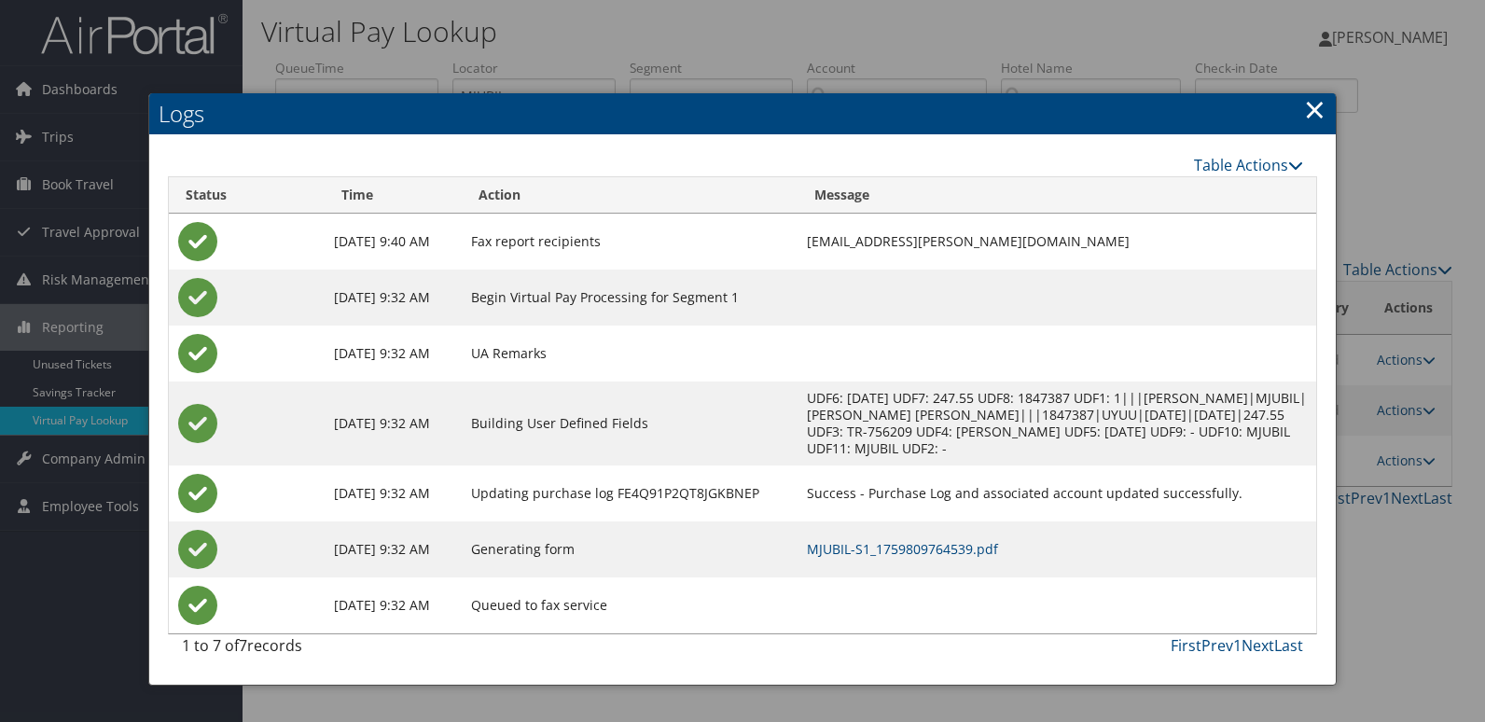
click at [950, 558] on td "MJUBIL-S1_1759809764539.pdf" at bounding box center [1057, 550] width 519 height 56
click at [977, 556] on link "MJUBIL-S1_1759809764539.pdf" at bounding box center [902, 549] width 191 height 18
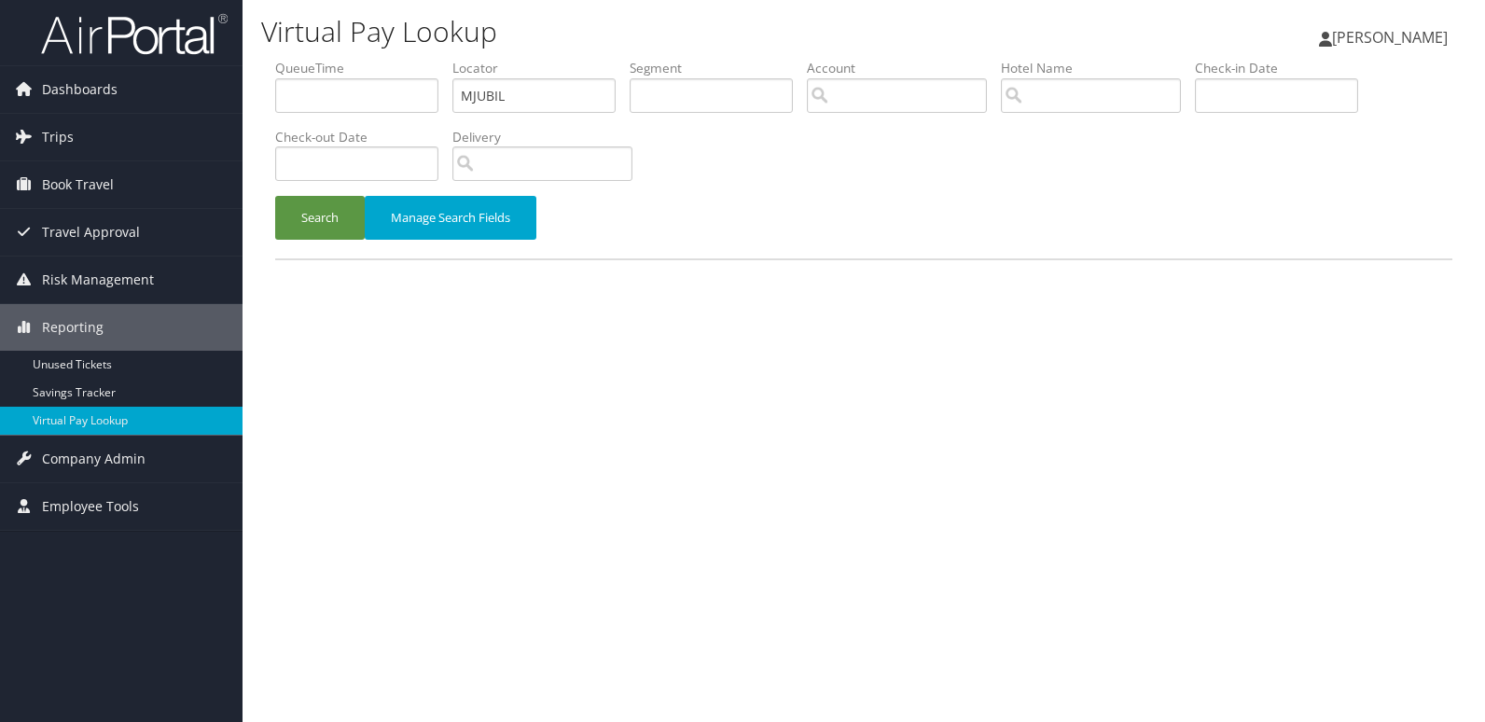
click at [366, 59] on ul "QueueTime Locator MJUBIL Segment Account Traveler Hotel Name Check-in Date Chec…" at bounding box center [863, 59] width 1177 height 0
click at [275, 196] on button "Search" at bounding box center [320, 218] width 90 height 44
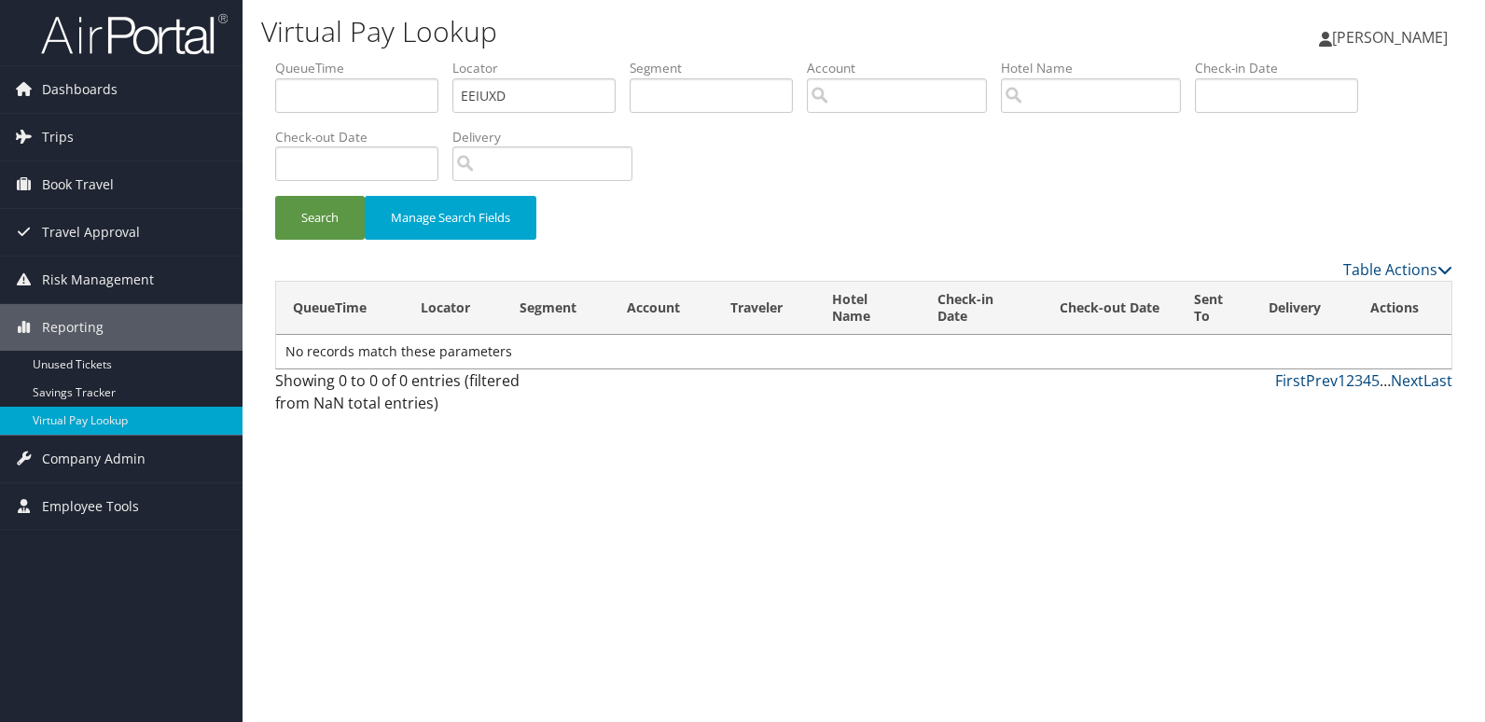
type input "EEIUXD"
click at [275, 196] on button "Search" at bounding box center [320, 218] width 90 height 44
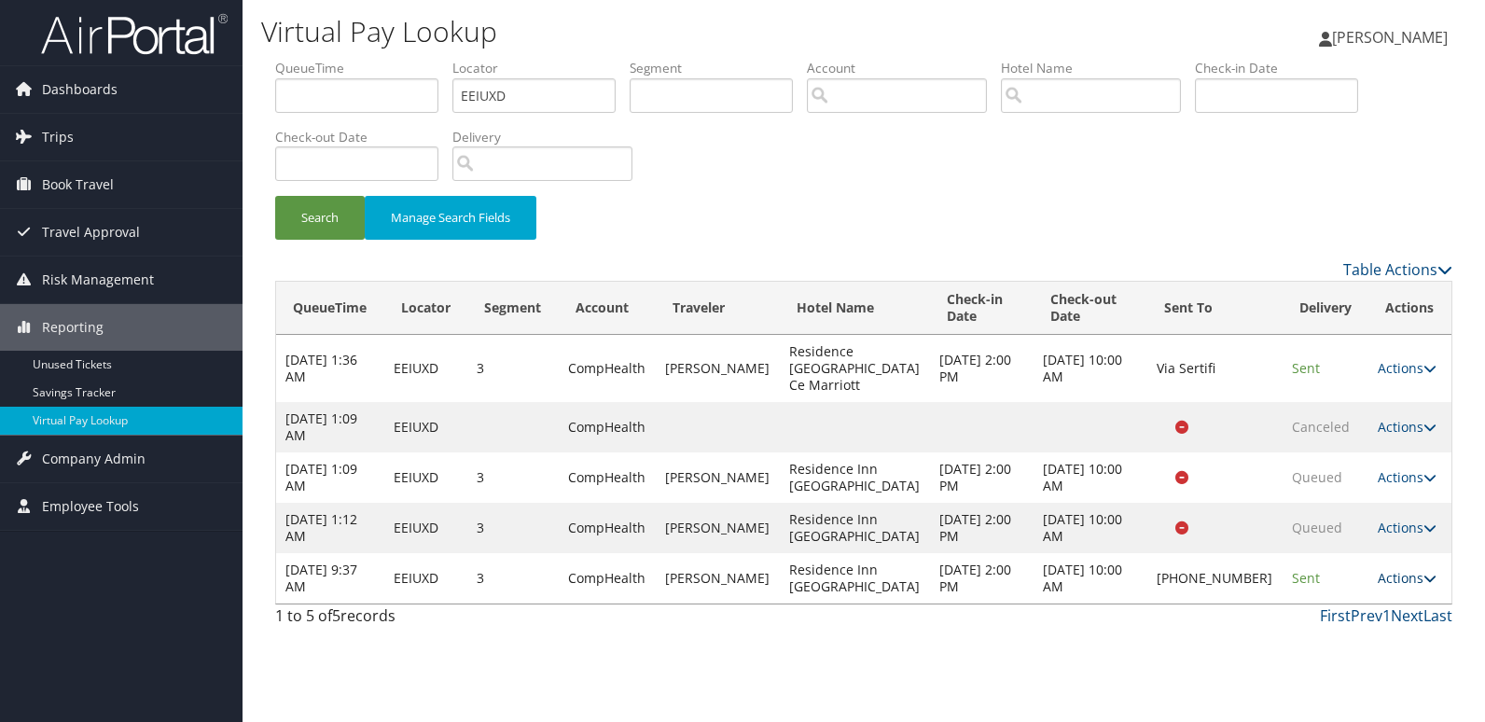
click at [1378, 587] on link "Actions" at bounding box center [1407, 578] width 59 height 18
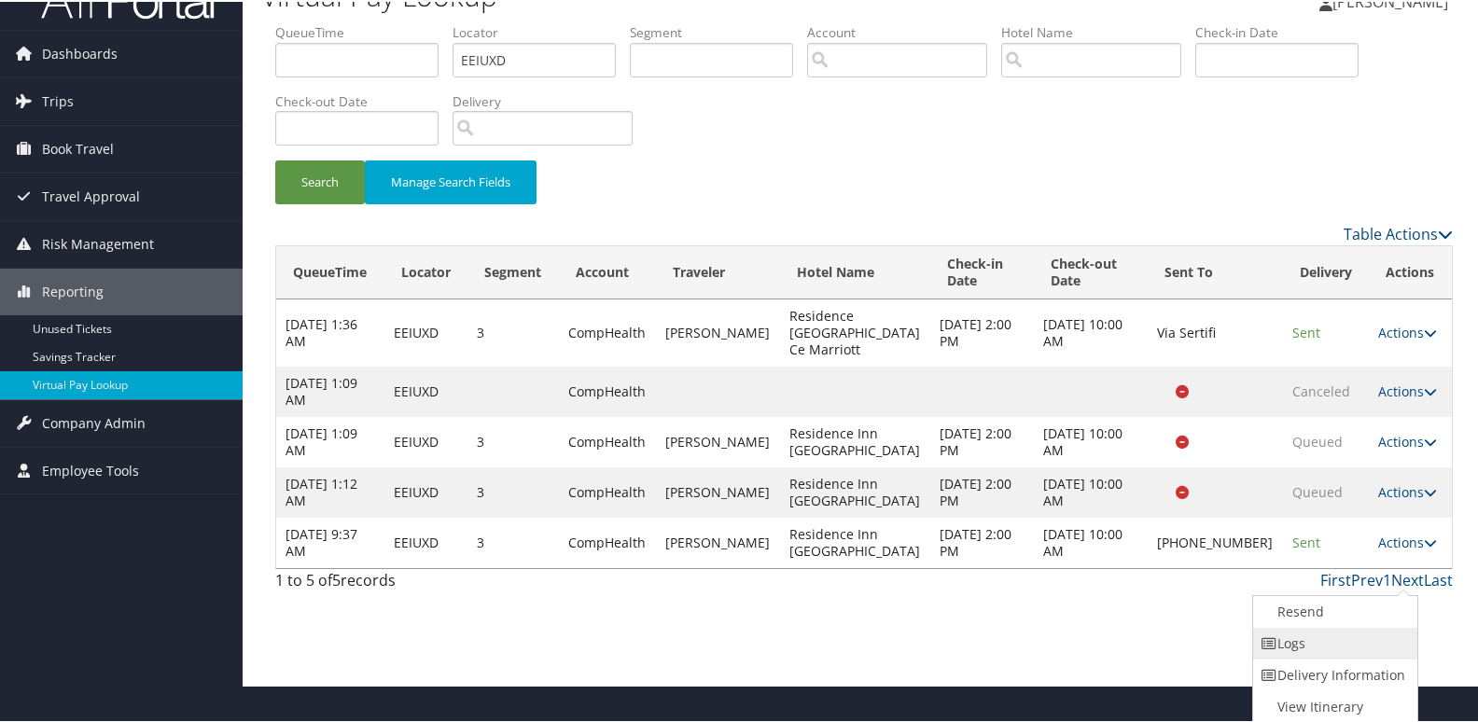
click at [1319, 649] on link "Logs" at bounding box center [1333, 642] width 160 height 32
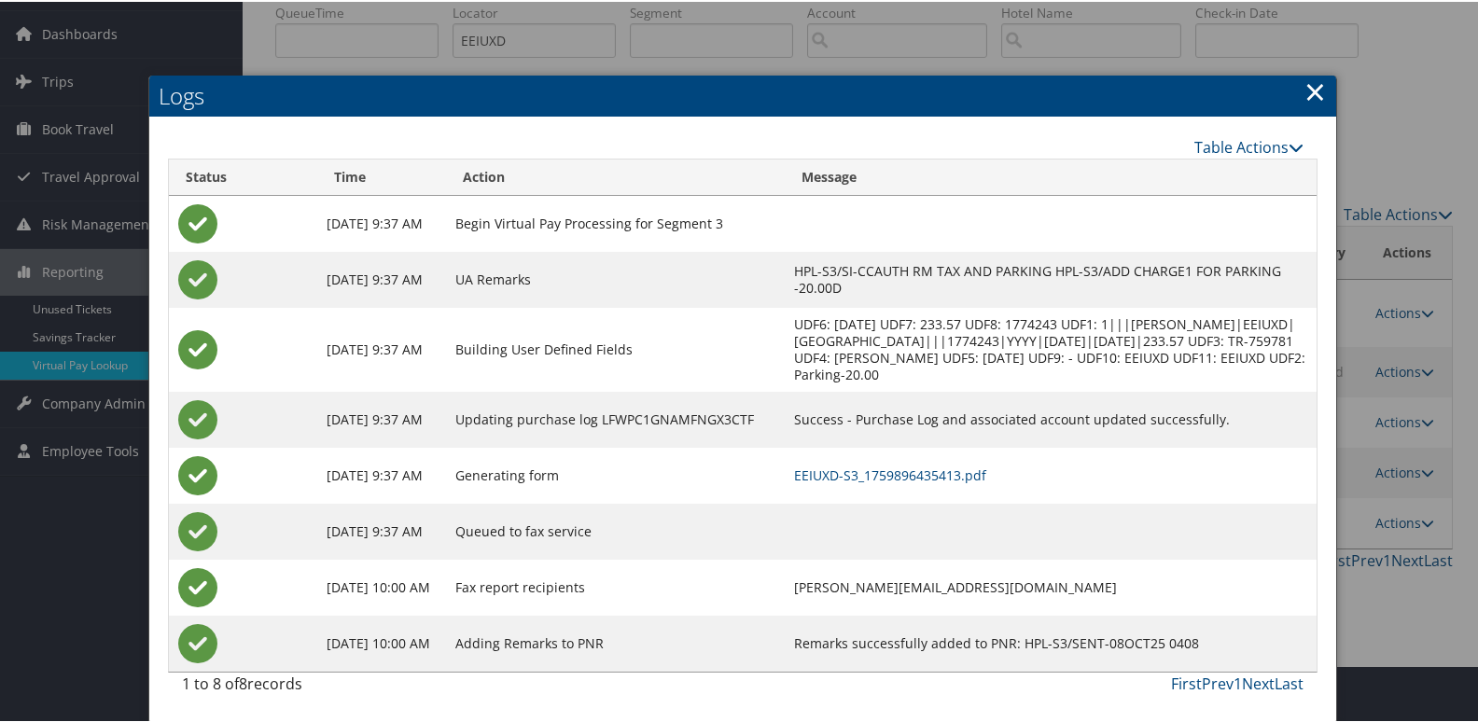
scroll to position [74, 0]
click at [912, 476] on link "EEIUXD-S3_1759896435413.pdf" at bounding box center [890, 474] width 192 height 18
